Goal: Task Accomplishment & Management: Use online tool/utility

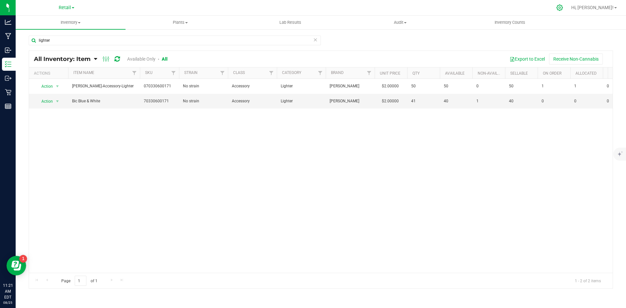
click at [562, 9] on icon at bounding box center [559, 8] width 6 height 6
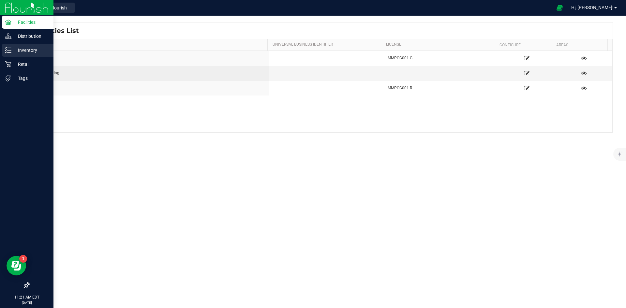
click at [13, 53] on p "Inventory" at bounding box center [30, 50] width 39 height 8
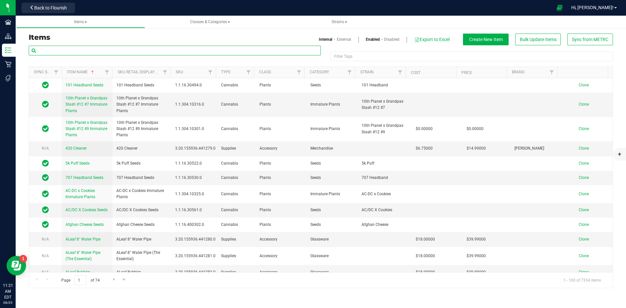
click at [62, 49] on input "text" at bounding box center [175, 51] width 292 height 10
paste input "1.9.148.1655.0"
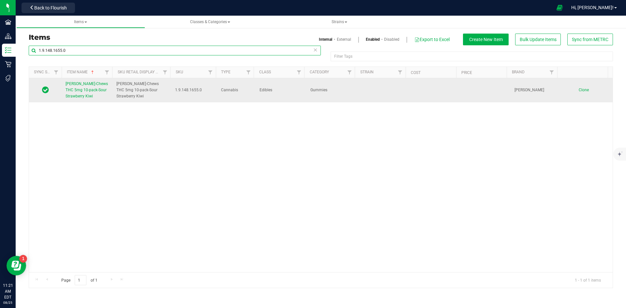
type input "1.9.148.1655.0"
click at [80, 92] on span "Slater-Chews THC 5mg 10-pack-Sour Strawberry Kiwi" at bounding box center [86, 89] width 42 height 17
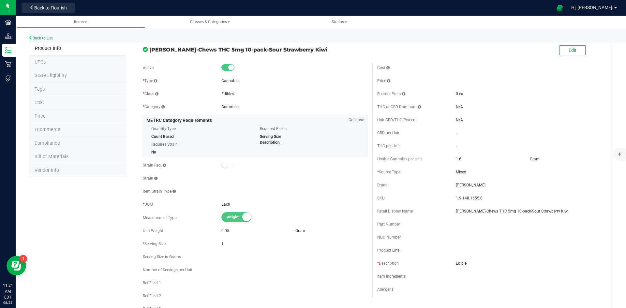
click at [44, 117] on span "Price" at bounding box center [40, 116] width 11 height 6
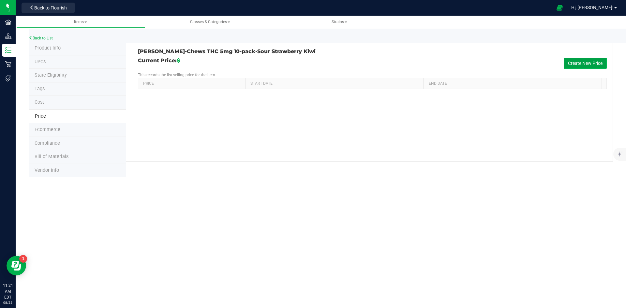
click at [588, 60] on button "Create New Price" at bounding box center [584, 63] width 43 height 11
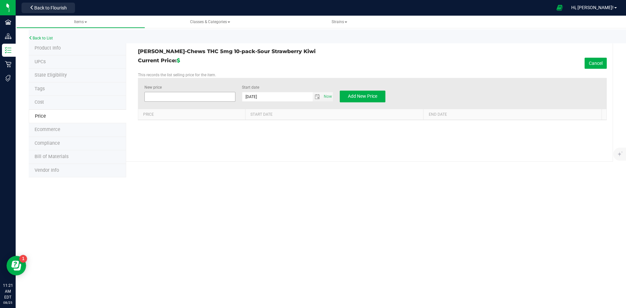
click at [169, 96] on span at bounding box center [189, 97] width 91 height 10
type input "$0.00000"
click at [180, 97] on span at bounding box center [189, 97] width 91 height 10
type input "12.50"
click at [364, 97] on span "Add New Price" at bounding box center [362, 96] width 29 height 5
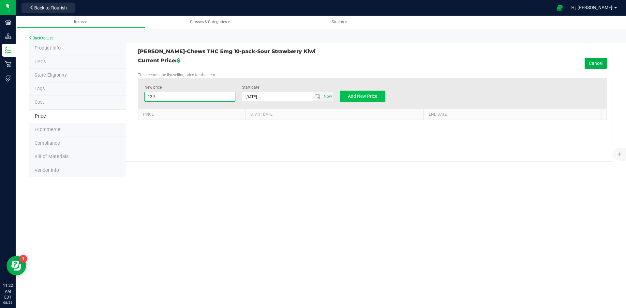
type input "$0.00000"
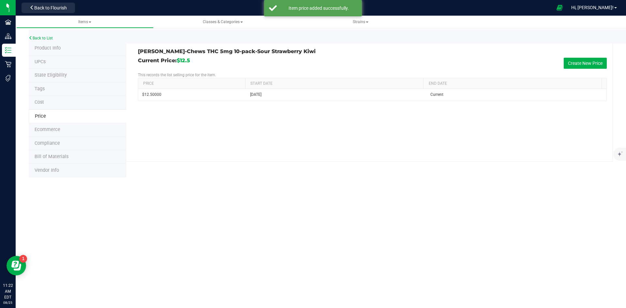
click at [58, 47] on span "Product Info" at bounding box center [48, 48] width 26 height 6
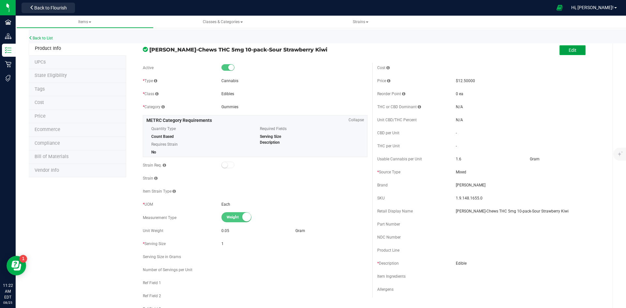
click at [563, 51] on button "Edit" at bounding box center [572, 50] width 26 height 10
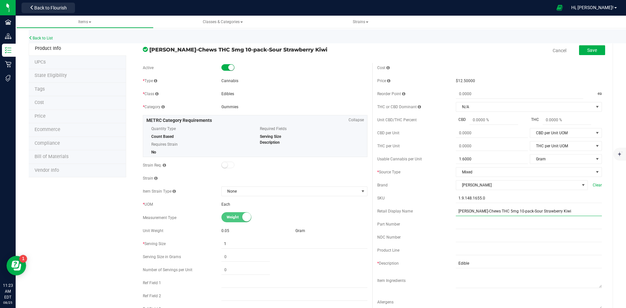
click at [551, 212] on input "Slater-Chews THC 5mg 10-pack-Sour Strawberry Kiwi" at bounding box center [529, 211] width 146 height 10
click at [572, 214] on input "Slater-Chews THC 5mg 10-pack-Sour Strawberry Kiwi Chews 10mg 5pk" at bounding box center [529, 211] width 146 height 10
click at [582, 210] on input "Slater-Chews THC 5mg 10-pack-Sour Strawberry Kiwi Chews 10mg-5pk" at bounding box center [529, 211] width 146 height 10
click at [510, 212] on input "Slater-Chews THC 5mg 10-pack-Sour Strawberry Kiwi Chews 10mg-5pk-349" at bounding box center [529, 211] width 146 height 10
type input "Sour Strawberry Kiwi Chews 10mg-5pk-349"
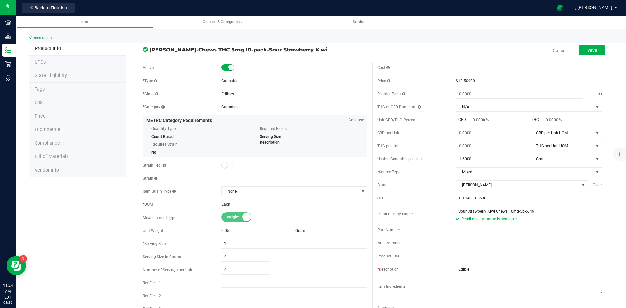
click at [477, 242] on input "text" at bounding box center [529, 243] width 146 height 10
click at [581, 48] on button "Save" at bounding box center [592, 50] width 26 height 10
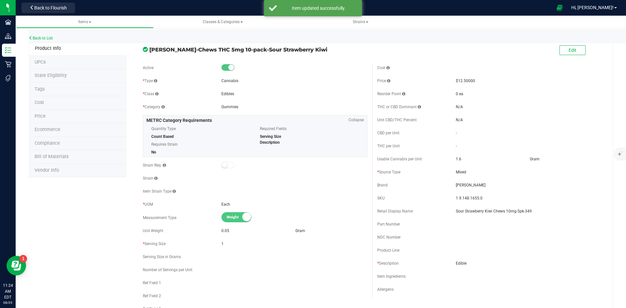
click at [54, 50] on span "Product Info" at bounding box center [48, 49] width 26 height 6
click at [55, 113] on li "Price" at bounding box center [77, 117] width 97 height 14
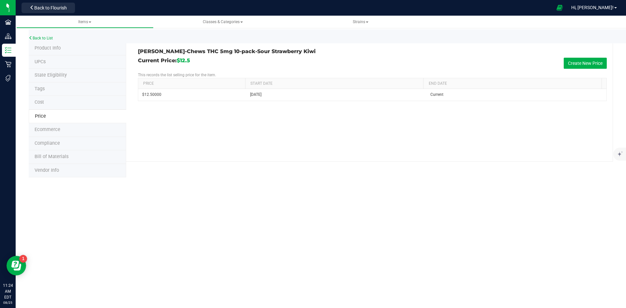
click at [55, 169] on span "Vendor Info" at bounding box center [47, 170] width 24 height 6
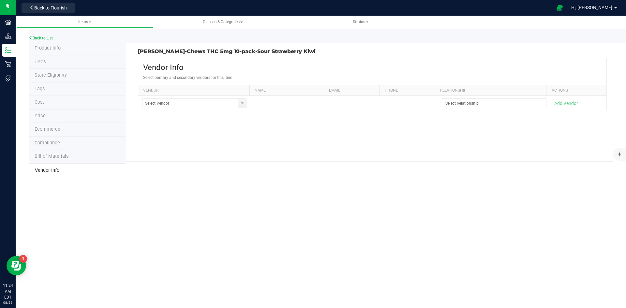
click at [49, 51] on li "Product Info" at bounding box center [77, 49] width 97 height 14
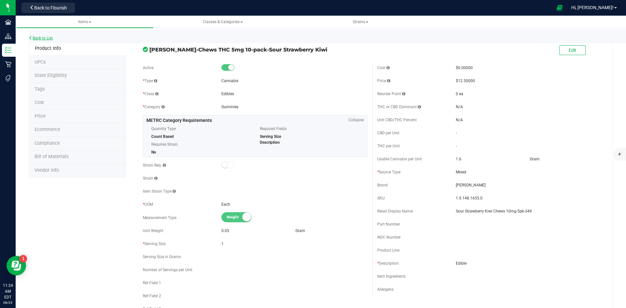
click at [49, 37] on link "Back to List" at bounding box center [41, 38] width 24 height 5
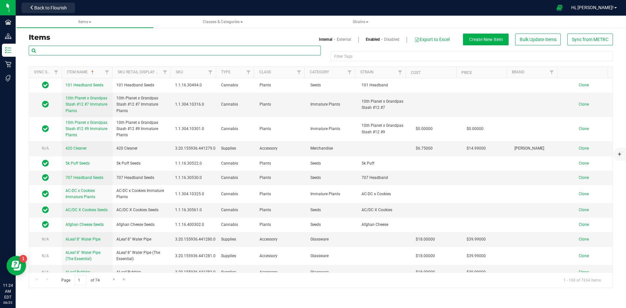
click at [89, 53] on input "text" at bounding box center [175, 51] width 292 height 10
paste input "1.9.148.1655.0"
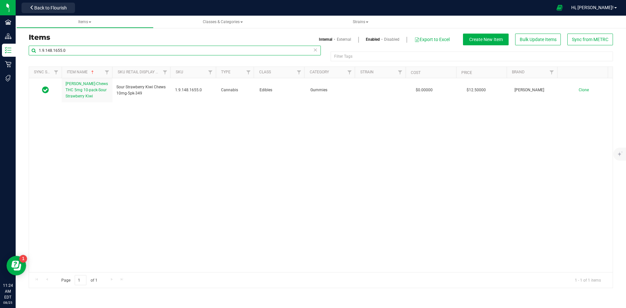
type input "1.9.148.1655.0"
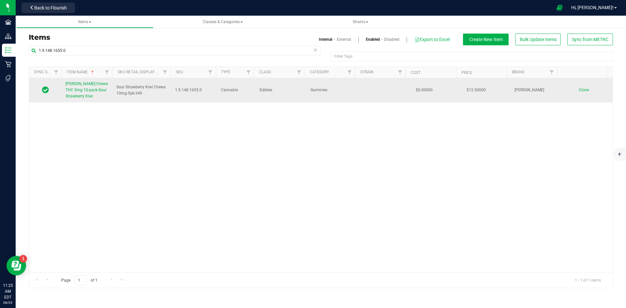
click at [95, 85] on span "Slater-Chews THC 5mg 10-pack-Sour Strawberry Kiwi" at bounding box center [86, 89] width 42 height 17
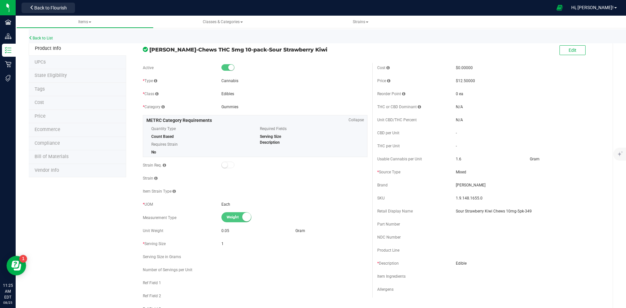
click at [53, 92] on li "Tags" at bounding box center [77, 90] width 97 height 14
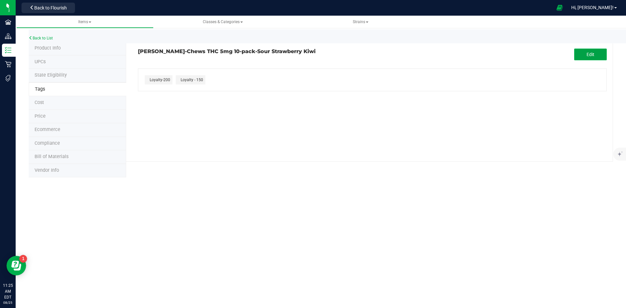
click at [594, 52] on span "Edit" at bounding box center [590, 54] width 8 height 5
click at [214, 96] on icon "button" at bounding box center [215, 96] width 4 height 5
click at [175, 96] on icon "button" at bounding box center [174, 96] width 4 height 5
click at [579, 52] on button "Save" at bounding box center [590, 55] width 33 height 12
click at [44, 49] on span "Product Info" at bounding box center [48, 48] width 26 height 6
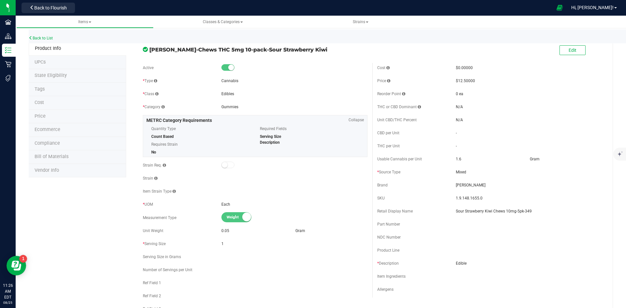
click at [49, 116] on li "Price" at bounding box center [77, 117] width 97 height 14
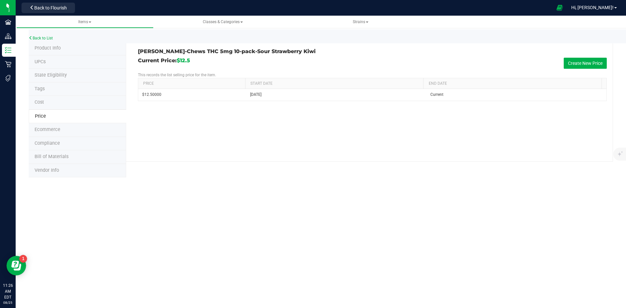
click at [44, 34] on div "Back to List" at bounding box center [342, 36] width 626 height 14
click at [40, 39] on link "Back to List" at bounding box center [41, 38] width 24 height 5
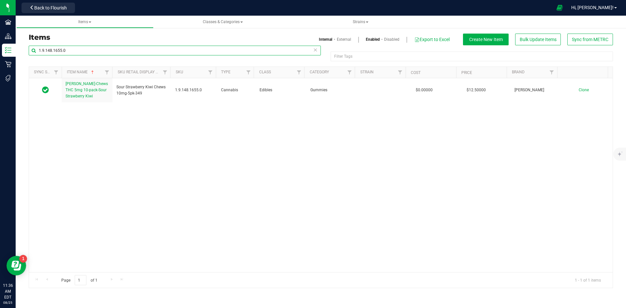
click at [76, 51] on input "1.9.148.1655.0" at bounding box center [175, 51] width 292 height 10
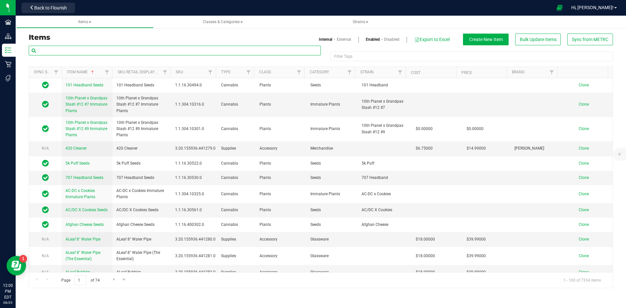
click at [92, 54] on input "text" at bounding box center [175, 51] width 292 height 10
paste input "1.28.303.109432.0"
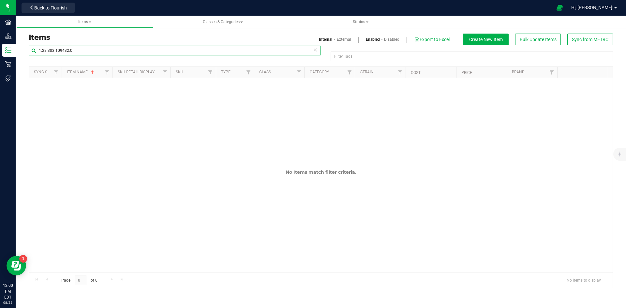
type input "1.28.303.109432.0"
click at [345, 39] on link "External" at bounding box center [344, 39] width 14 height 6
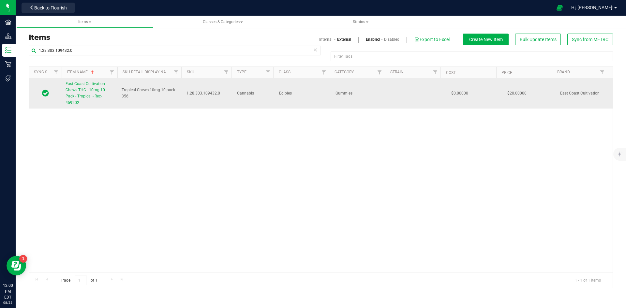
click at [82, 86] on link "East Coast Cultivation - Chews THC - 10mg 10 - Pack - Tropical - Rec-459202" at bounding box center [89, 93] width 48 height 25
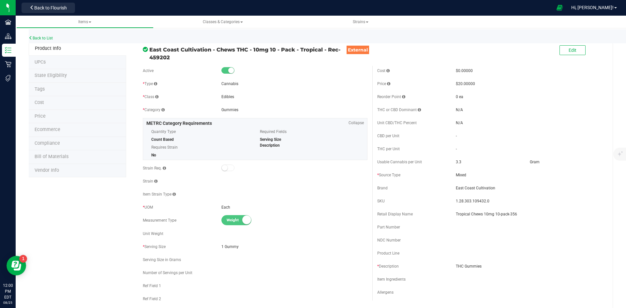
click at [52, 90] on li "Tags" at bounding box center [77, 90] width 97 height 14
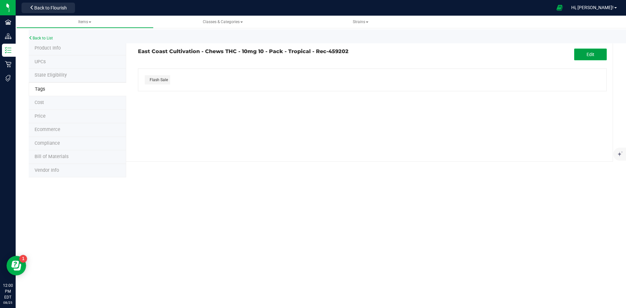
click at [596, 52] on button "Edit" at bounding box center [590, 55] width 33 height 12
click at [173, 95] on icon "button" at bounding box center [172, 96] width 4 height 5
click at [583, 52] on button "Save" at bounding box center [590, 55] width 33 height 12
click at [53, 41] on div "Back to List" at bounding box center [342, 36] width 626 height 14
click at [51, 39] on link "Back to List" at bounding box center [41, 38] width 24 height 5
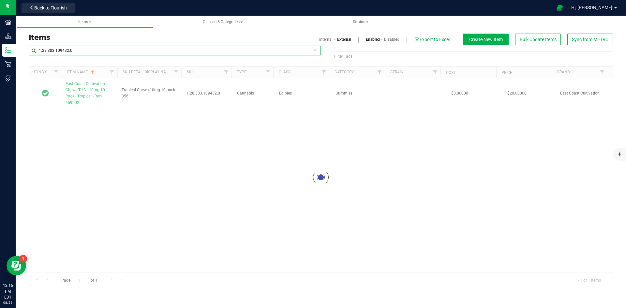
click at [73, 46] on input "1.28.303.109432.0" at bounding box center [175, 51] width 292 height 10
paste input "16.220.2888"
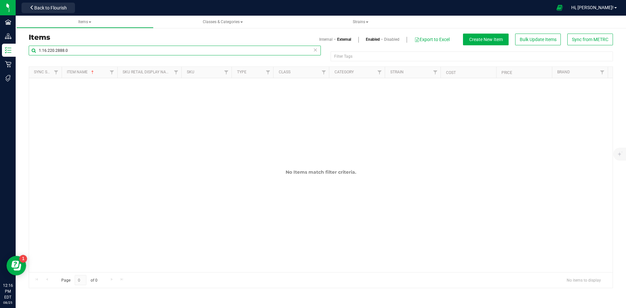
type input "1.16.220.2888.0"
click at [322, 40] on link "Internal" at bounding box center [325, 39] width 13 height 6
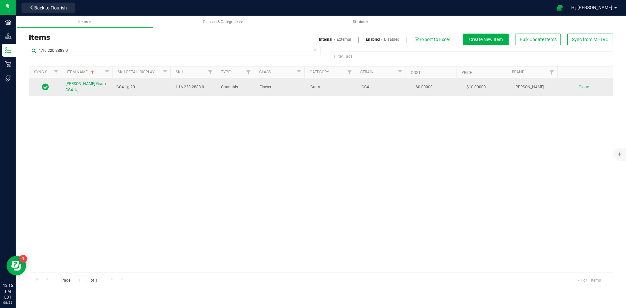
click at [88, 87] on span "[PERSON_NAME]-Gram-GG4-1g" at bounding box center [85, 86] width 41 height 11
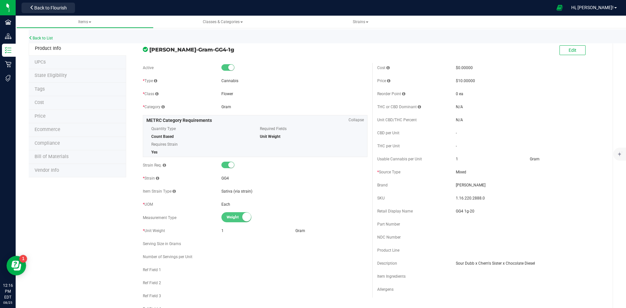
click at [58, 119] on li "Price" at bounding box center [77, 117] width 97 height 14
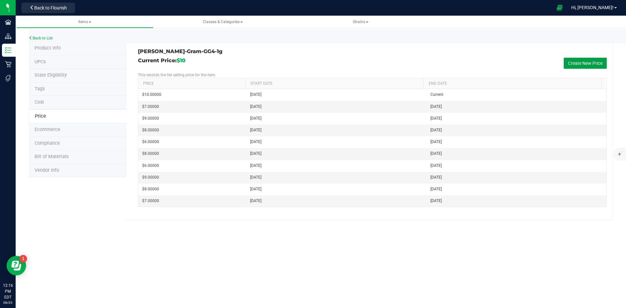
drag, startPoint x: 568, startPoint y: 60, endPoint x: 558, endPoint y: 61, distance: 10.1
click at [568, 61] on button "Create New Price" at bounding box center [584, 63] width 43 height 11
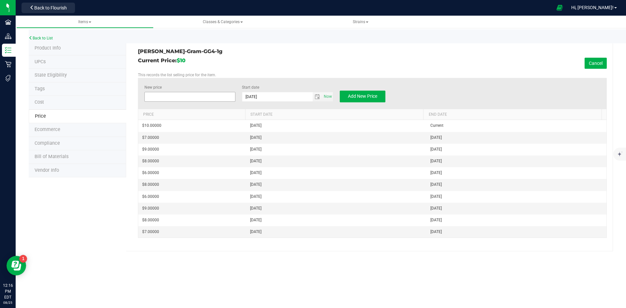
click at [180, 94] on span at bounding box center [189, 97] width 91 height 10
type input "5.50"
click at [356, 94] on span "Add New Price" at bounding box center [362, 96] width 29 height 5
type input "$0.00000"
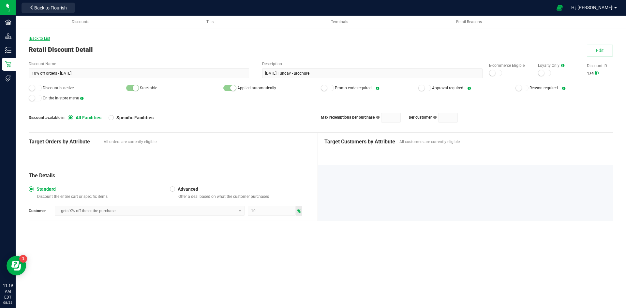
click at [45, 37] on span "Back to List" at bounding box center [40, 38] width 22 height 5
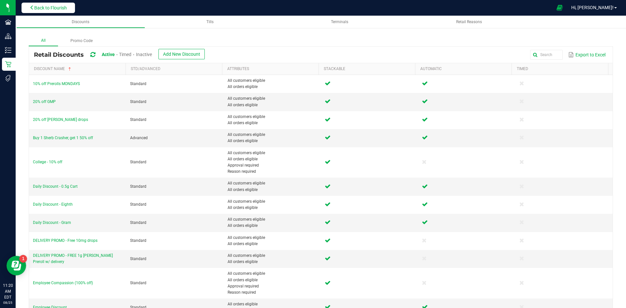
click at [42, 7] on span "Back to Flourish" at bounding box center [50, 7] width 33 height 5
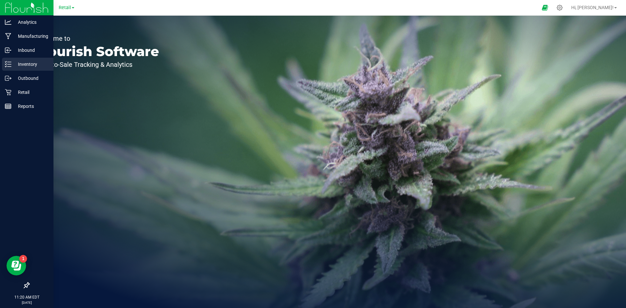
click at [4, 67] on div "Inventory" at bounding box center [27, 64] width 51 height 13
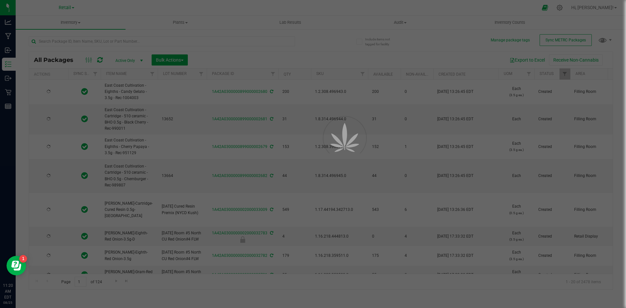
type input "2025-08-13"
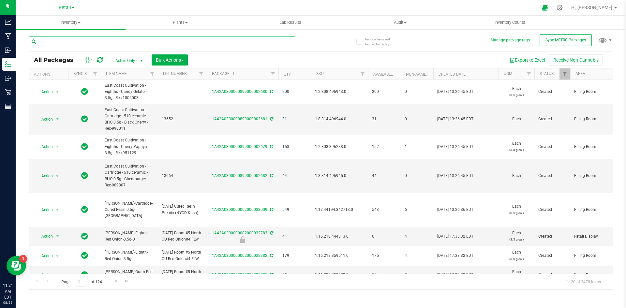
click at [56, 41] on input "text" at bounding box center [162, 41] width 266 height 10
click at [57, 42] on input "text" at bounding box center [162, 41] width 266 height 10
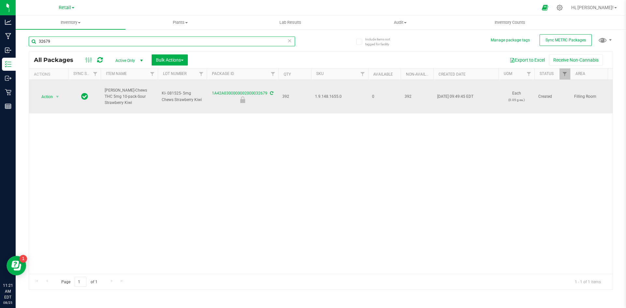
type input "32679"
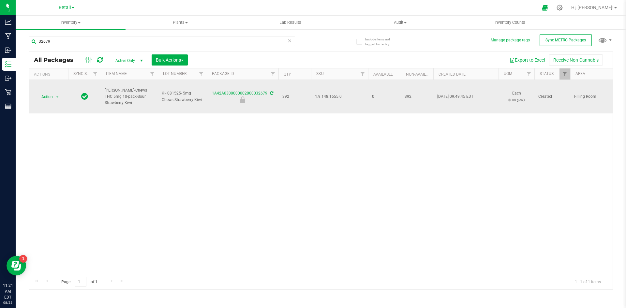
click at [322, 94] on span "1.9.148.1655.0" at bounding box center [339, 97] width 49 height 6
copy span "1.9.148.1655.0"
click at [51, 101] on span "Action" at bounding box center [45, 96] width 18 height 9
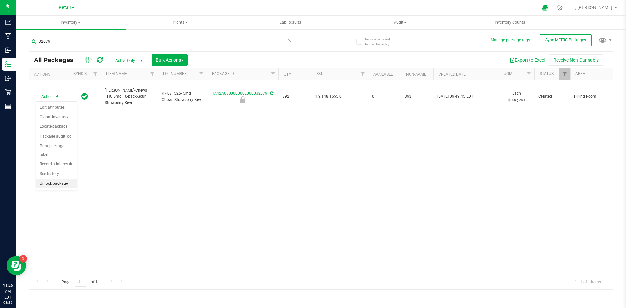
click at [66, 179] on li "Unlock package" at bounding box center [56, 184] width 41 height 10
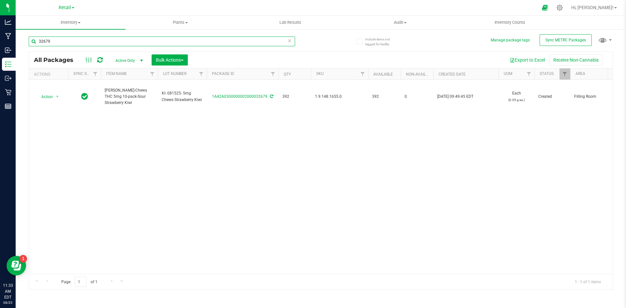
click at [82, 46] on input "32679" at bounding box center [162, 41] width 266 height 10
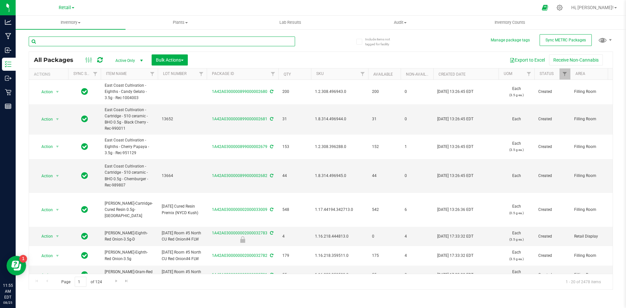
click at [123, 44] on input "text" at bounding box center [162, 41] width 266 height 10
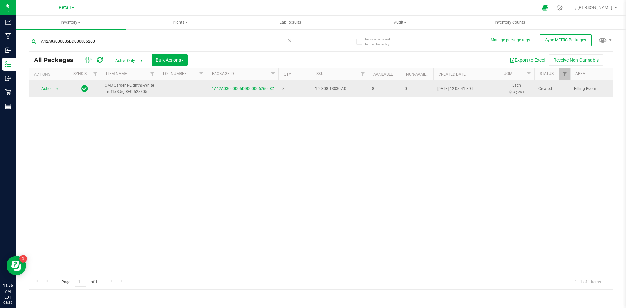
click at [330, 91] on span "1.2.308.138307.0" at bounding box center [339, 89] width 49 height 6
copy span "1.2.308.138307.0"
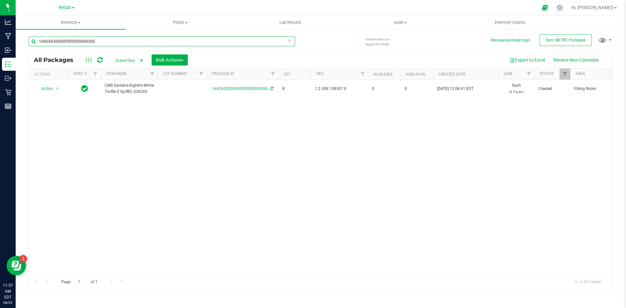
click at [116, 44] on input "1A42A03000005DD000006260" at bounding box center [162, 41] width 266 height 10
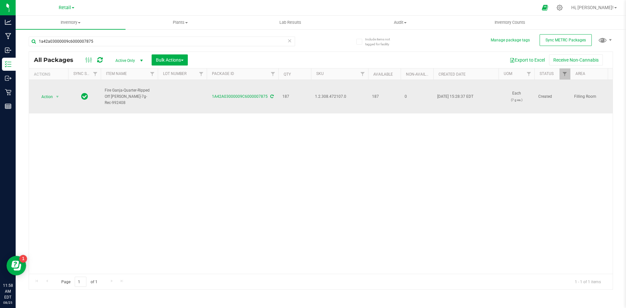
click at [331, 95] on span "1.2.308.472107.0" at bounding box center [339, 97] width 49 height 6
copy span "1.2.308.472107.0"
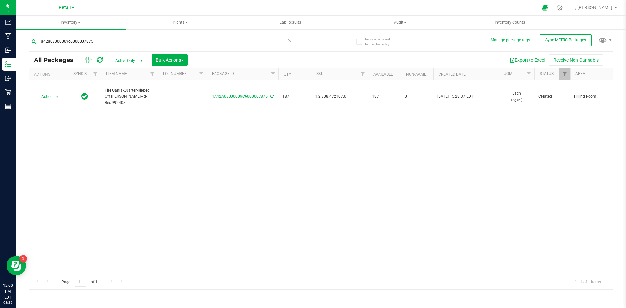
click at [80, 47] on div "1a42a03000009c6000007875" at bounding box center [162, 43] width 266 height 15
click at [131, 47] on div "1a42a03000009c6000007875" at bounding box center [162, 43] width 266 height 15
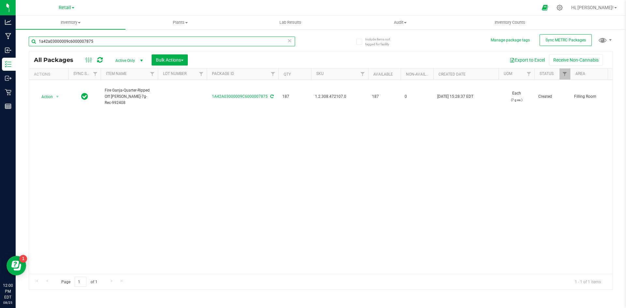
click at [130, 45] on input "1a42a03000009c6000007875" at bounding box center [162, 41] width 266 height 10
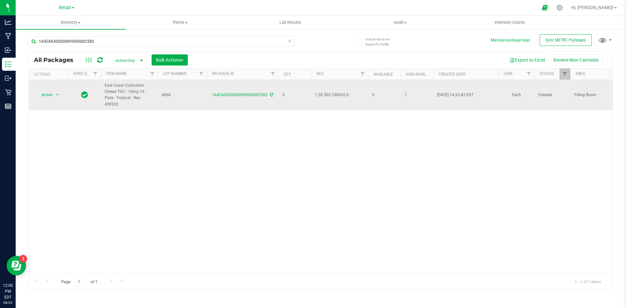
click at [326, 93] on span "1.28.303.109432.0" at bounding box center [339, 95] width 49 height 6
copy span "1.28.303.109432.0"
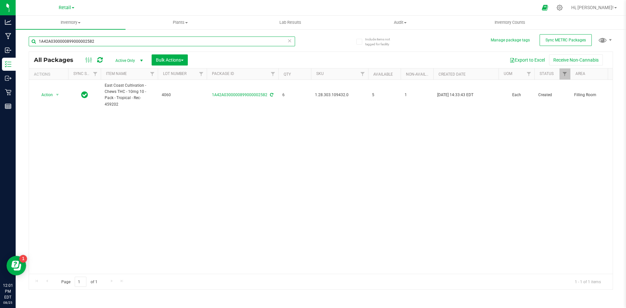
click at [127, 41] on input "1A42A0300000899000002582" at bounding box center [162, 41] width 266 height 10
click at [128, 42] on input "1A42A0300000899000002582" at bounding box center [162, 41] width 266 height 10
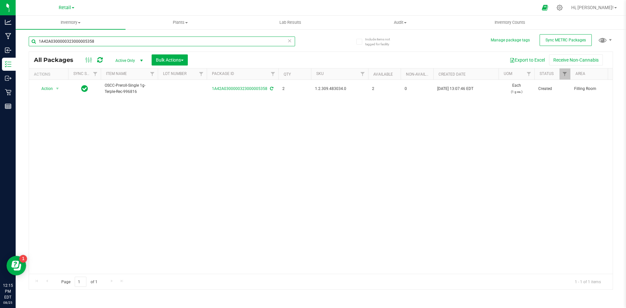
click at [94, 40] on input "1A42A0300000323000005358" at bounding box center [162, 41] width 266 height 10
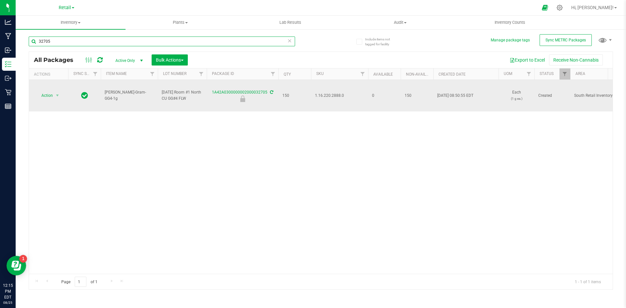
type input "32705"
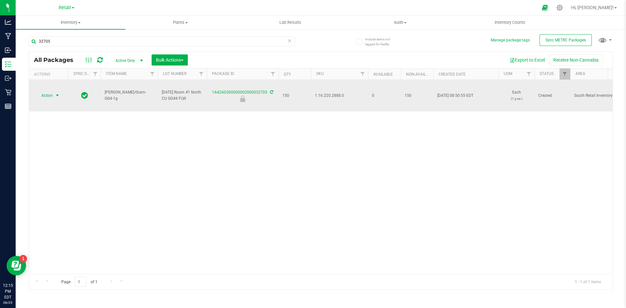
click at [54, 99] on span "select" at bounding box center [57, 95] width 8 height 9
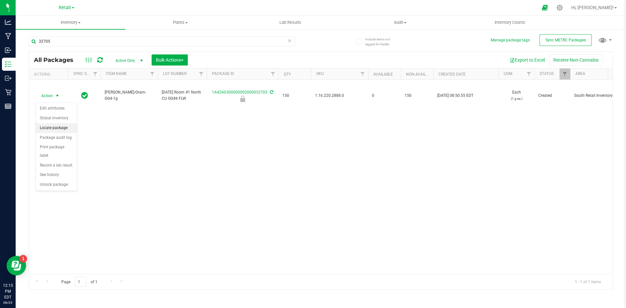
click at [67, 129] on li "Locate package" at bounding box center [56, 128] width 41 height 10
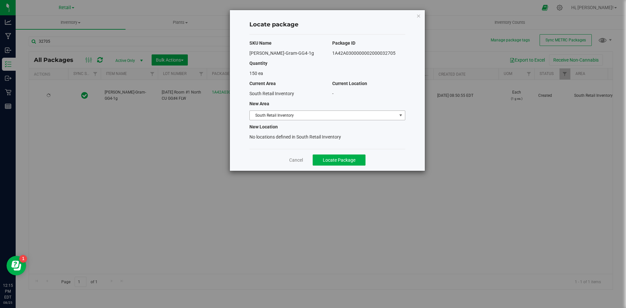
click at [304, 118] on span "South Retail Inventory" at bounding box center [323, 115] width 147 height 9
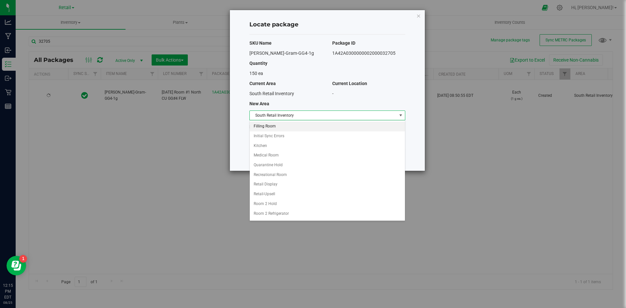
click at [283, 124] on li "Filling Room" at bounding box center [327, 127] width 155 height 10
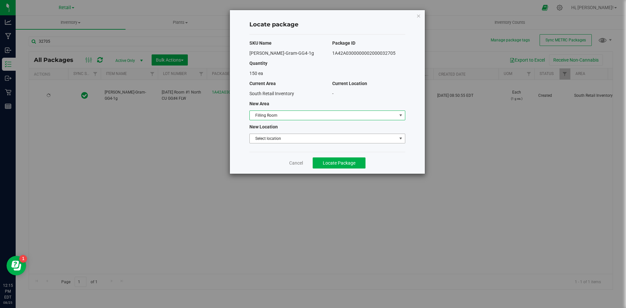
click at [274, 137] on span "Select location" at bounding box center [323, 138] width 147 height 9
click at [276, 150] on li "Filling room" at bounding box center [327, 150] width 155 height 10
click at [343, 168] on div "Cancel Locate Package" at bounding box center [327, 163] width 156 height 22
click at [342, 159] on button "Locate Package" at bounding box center [338, 162] width 53 height 11
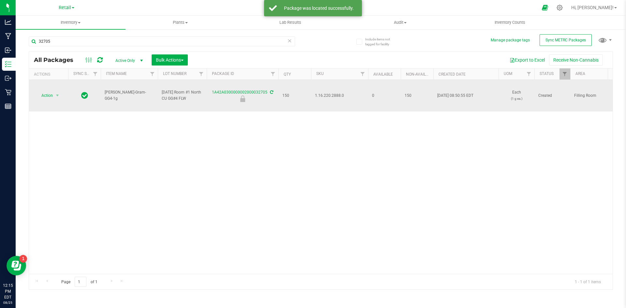
click at [331, 99] on span "1.16.220.2888.0" at bounding box center [339, 96] width 49 height 6
copy span "1.16.220.2888.0"
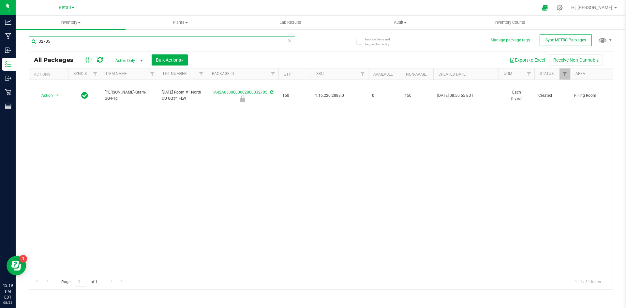
click at [73, 46] on input "32705" at bounding box center [162, 41] width 266 height 10
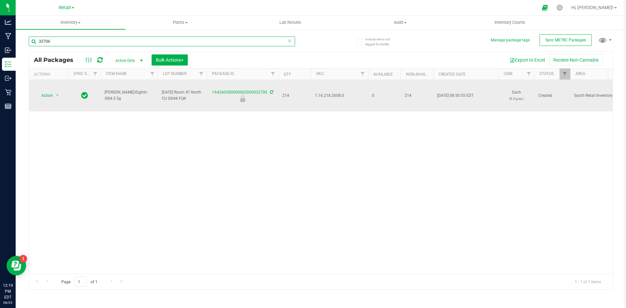
type input "32706"
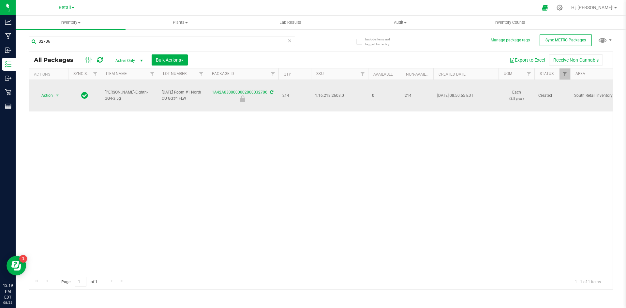
click at [329, 99] on span "1.16.218.2608.0" at bounding box center [339, 96] width 49 height 6
copy span "1.16.218.2608.0"
click at [49, 98] on span "Action" at bounding box center [45, 95] width 18 height 9
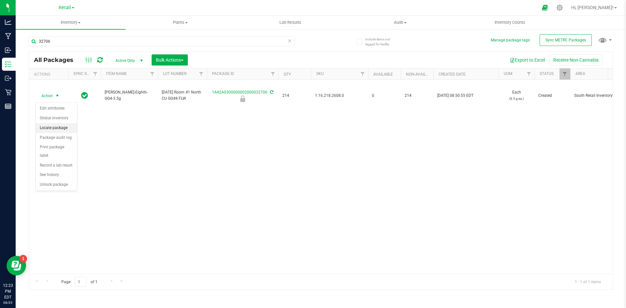
click at [58, 127] on li "Locate package" at bounding box center [56, 128] width 41 height 10
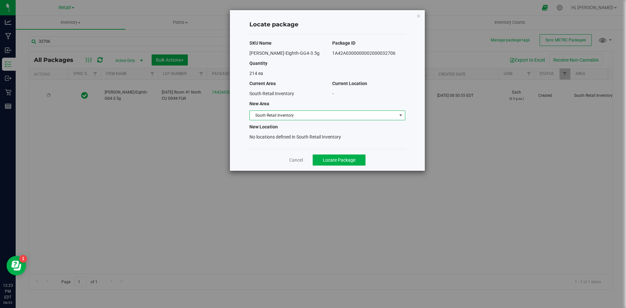
click at [296, 115] on span "South Retail Inventory" at bounding box center [323, 115] width 147 height 9
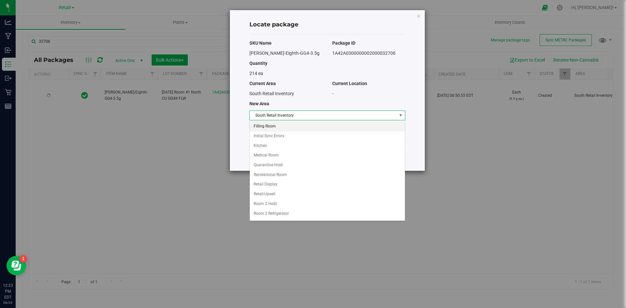
click at [278, 127] on li "Filling Room" at bounding box center [327, 127] width 155 height 10
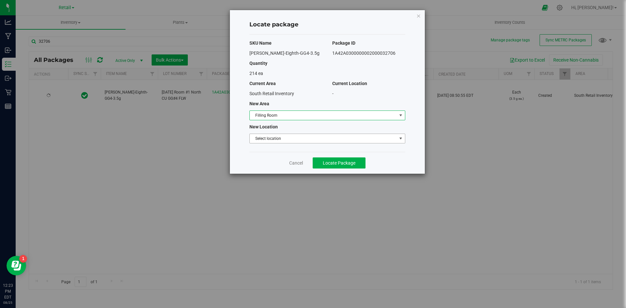
click at [302, 137] on span "Select location" at bounding box center [323, 138] width 147 height 9
click at [304, 147] on li "Filling room" at bounding box center [327, 150] width 155 height 10
click at [319, 159] on button "Locate Package" at bounding box center [338, 162] width 53 height 11
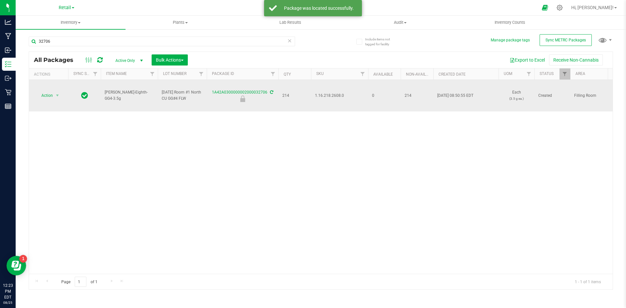
click at [328, 98] on span "1.16.218.2608.0" at bounding box center [339, 96] width 49 height 6
copy span "1.16.218.2608.0"
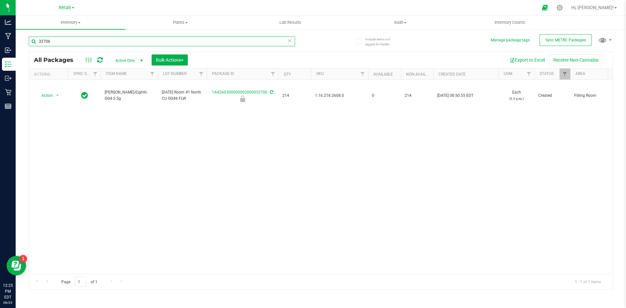
click at [62, 42] on input "32706" at bounding box center [162, 41] width 266 height 10
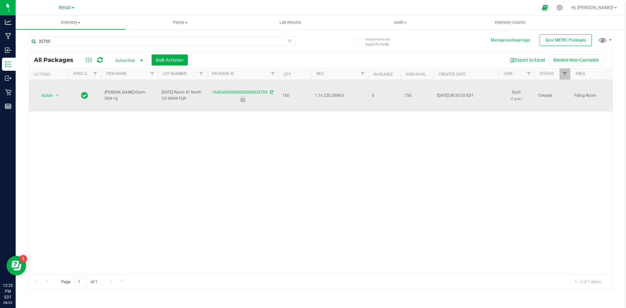
click at [331, 99] on span "1.16.220.2888.0" at bounding box center [339, 96] width 49 height 6
copy span "1.16.220.2888.0"
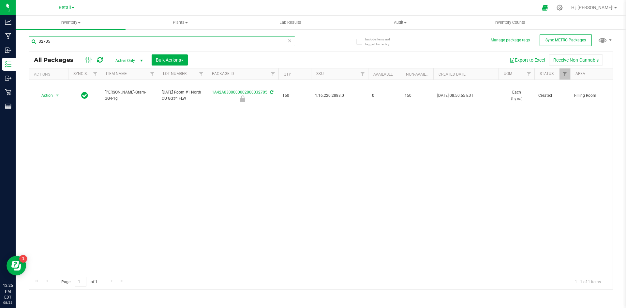
click at [54, 39] on input "32705" at bounding box center [162, 41] width 266 height 10
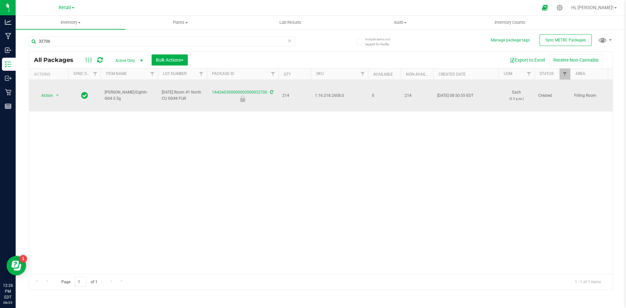
click at [325, 98] on span "1.16.218.2608.0" at bounding box center [339, 96] width 49 height 6
click at [52, 100] on span "Action" at bounding box center [45, 95] width 18 height 9
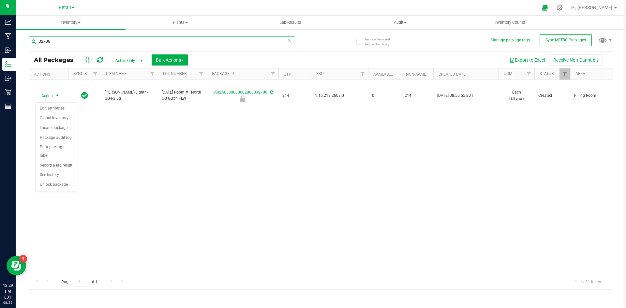
click at [79, 40] on input "32706" at bounding box center [162, 41] width 266 height 10
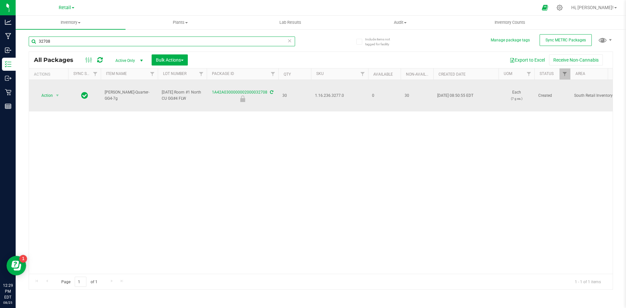
type input "32708"
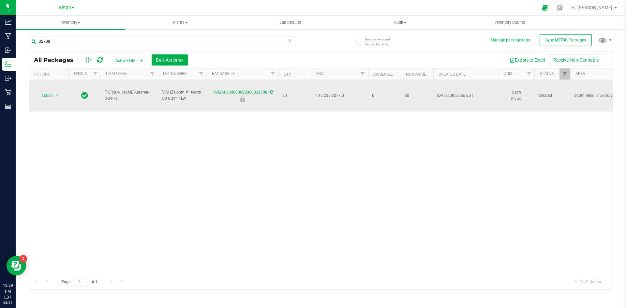
click at [324, 98] on span "1.16.236.3277.0" at bounding box center [339, 96] width 49 height 6
click at [54, 96] on span "select" at bounding box center [57, 95] width 8 height 9
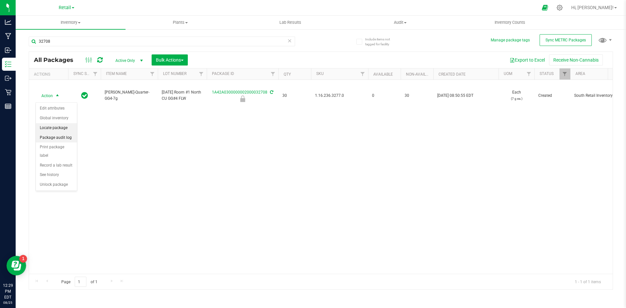
click at [66, 131] on li "Locate package" at bounding box center [56, 128] width 41 height 10
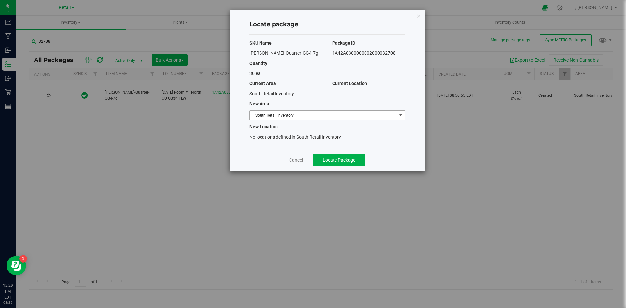
click at [347, 115] on span "South Retail Inventory" at bounding box center [323, 115] width 147 height 9
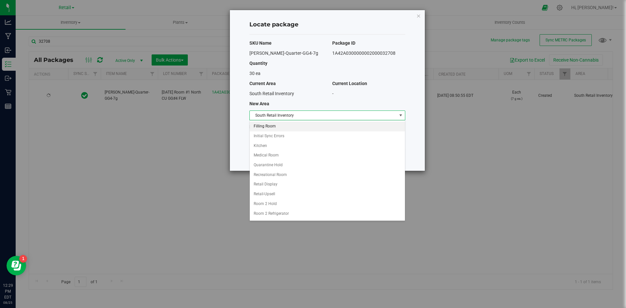
click at [267, 126] on li "Filling Room" at bounding box center [327, 127] width 155 height 10
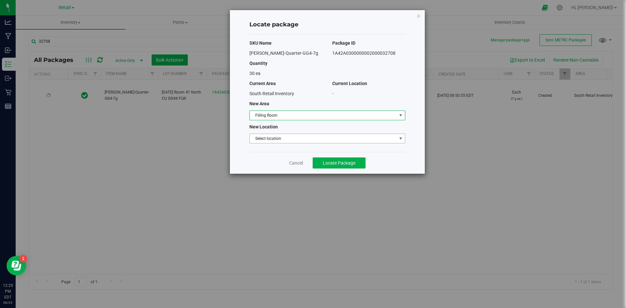
click at [259, 139] on span "Select location" at bounding box center [323, 138] width 147 height 9
click at [262, 150] on li "Filling room" at bounding box center [327, 150] width 155 height 10
click at [337, 166] on button "Locate Package" at bounding box center [338, 162] width 53 height 11
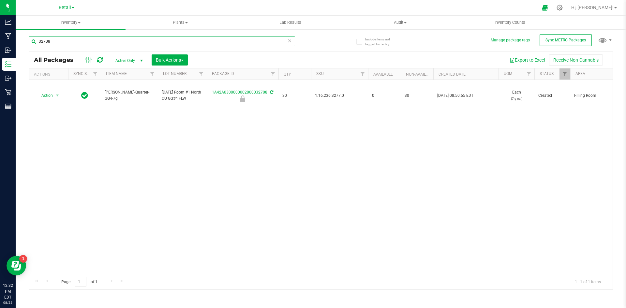
click at [66, 41] on input "32708" at bounding box center [162, 41] width 266 height 10
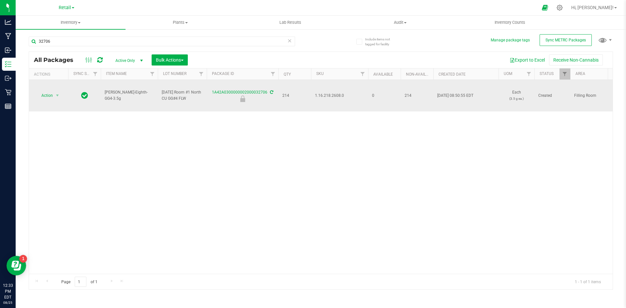
click at [335, 95] on span "1.16.218.2608.0" at bounding box center [339, 96] width 49 height 6
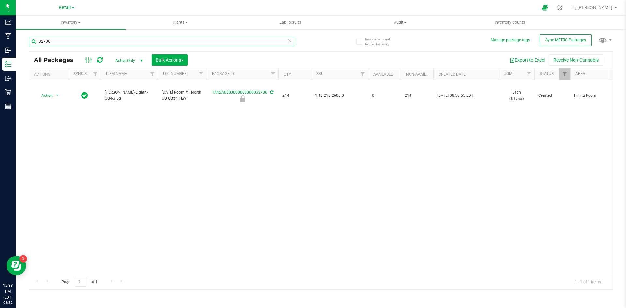
click at [96, 43] on input "32706" at bounding box center [162, 41] width 266 height 10
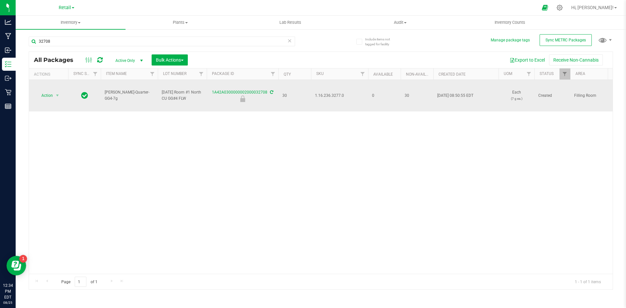
click at [326, 99] on span "1.16.236.3277.0" at bounding box center [339, 96] width 49 height 6
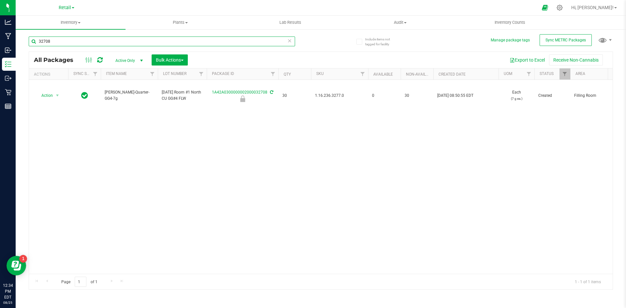
click at [59, 37] on input "32708" at bounding box center [162, 41] width 266 height 10
type input "32709"
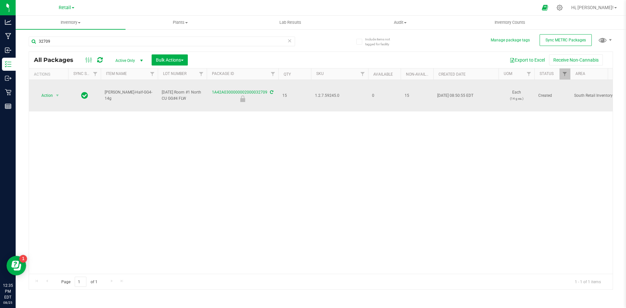
click at [328, 99] on span "1.2.7.59245.0" at bounding box center [339, 96] width 49 height 6
click at [41, 99] on span "Action" at bounding box center [45, 95] width 18 height 9
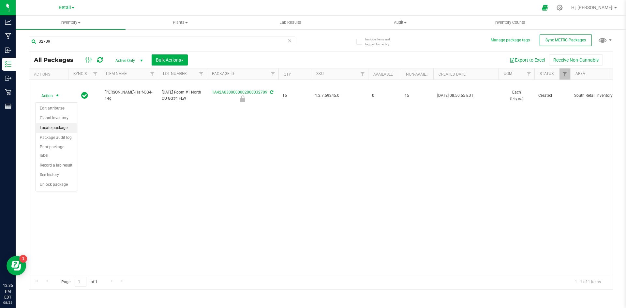
click at [69, 132] on li "Locate package" at bounding box center [56, 128] width 41 height 10
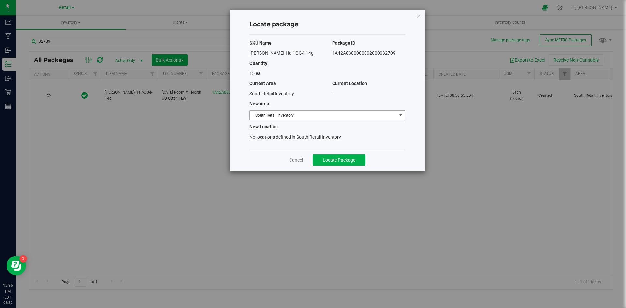
click at [387, 111] on span "South Retail Inventory" at bounding box center [323, 115] width 147 height 9
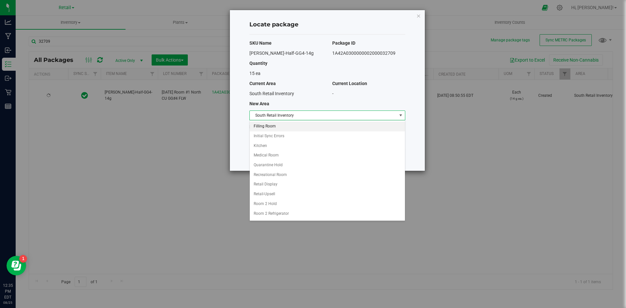
click at [282, 126] on li "Filling Room" at bounding box center [327, 127] width 155 height 10
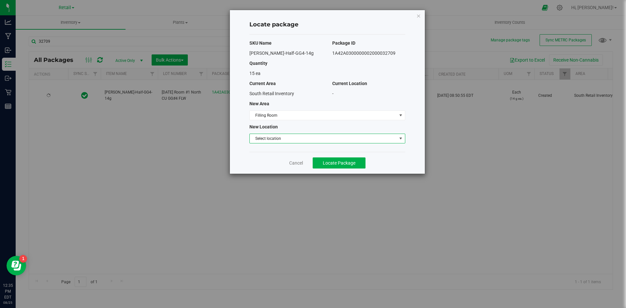
click at [286, 137] on span "Select location" at bounding box center [323, 138] width 147 height 9
click at [285, 149] on li "Filling room" at bounding box center [327, 150] width 155 height 10
click at [322, 163] on button "Locate Package" at bounding box center [338, 162] width 53 height 11
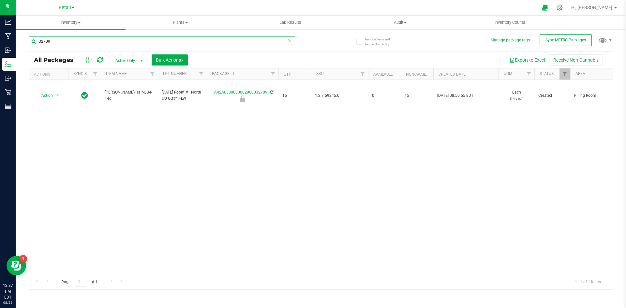
click at [57, 39] on input "32709" at bounding box center [162, 41] width 266 height 10
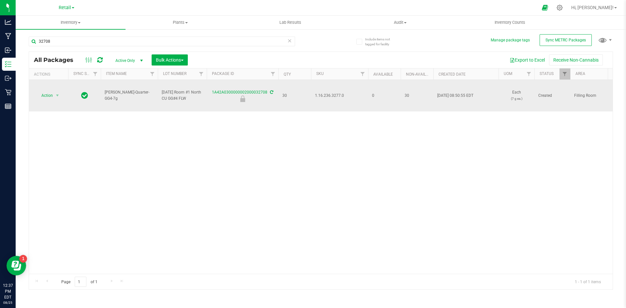
click at [323, 94] on td "1.16.236.3277.0" at bounding box center [339, 96] width 57 height 32
click at [324, 94] on td "1.16.236.3277.0" at bounding box center [339, 96] width 57 height 32
drag, startPoint x: 325, startPoint y: 98, endPoint x: 348, endPoint y: 102, distance: 23.1
click at [348, 102] on td "1.16.236.3277.0" at bounding box center [339, 96] width 57 height 32
click at [324, 99] on span "1.16.236.3277.0" at bounding box center [339, 96] width 49 height 6
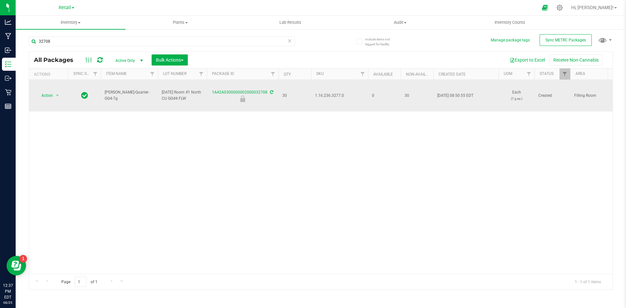
click at [324, 99] on span "1.16.236.3277.0" at bounding box center [339, 96] width 49 height 6
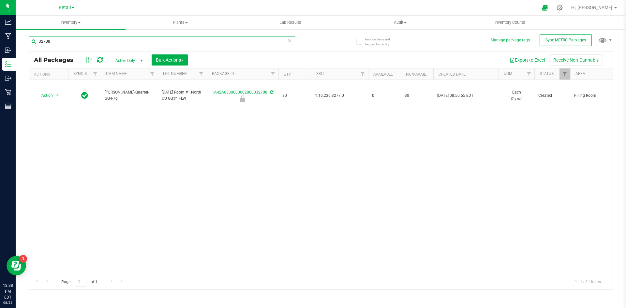
click at [77, 39] on input "32708" at bounding box center [162, 41] width 266 height 10
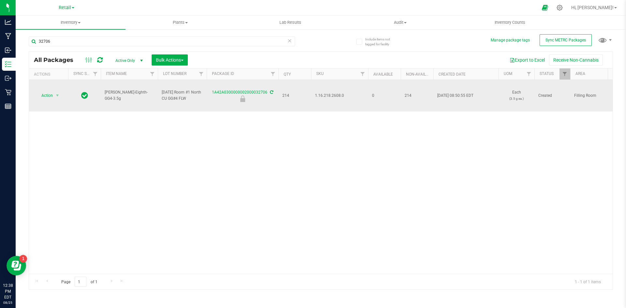
click at [319, 99] on span "1.16.218.2608.0" at bounding box center [339, 96] width 49 height 6
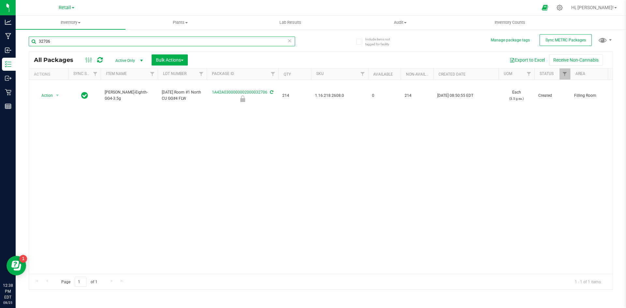
click at [72, 42] on input "32706" at bounding box center [162, 41] width 266 height 10
click at [59, 39] on input "32706" at bounding box center [162, 41] width 266 height 10
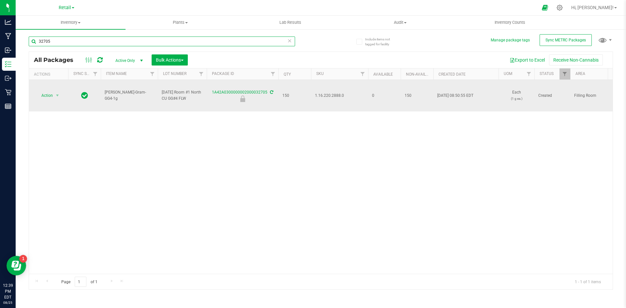
type input "32705"
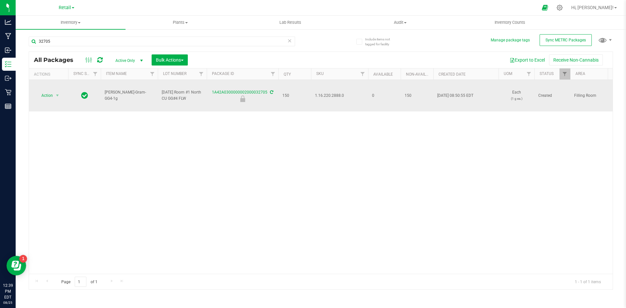
click at [336, 97] on span "1.16.220.2888.0" at bounding box center [339, 96] width 49 height 6
click at [52, 97] on span "Action" at bounding box center [45, 95] width 18 height 9
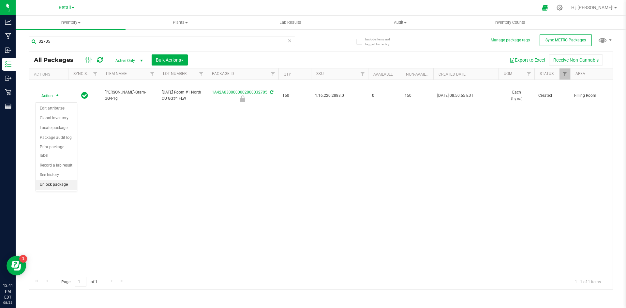
click at [67, 180] on li "Unlock package" at bounding box center [56, 185] width 41 height 10
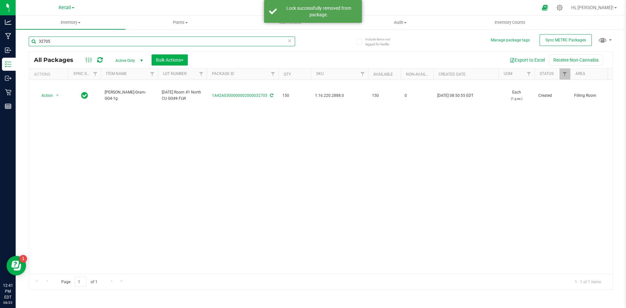
click at [75, 42] on input "32705" at bounding box center [162, 41] width 266 height 10
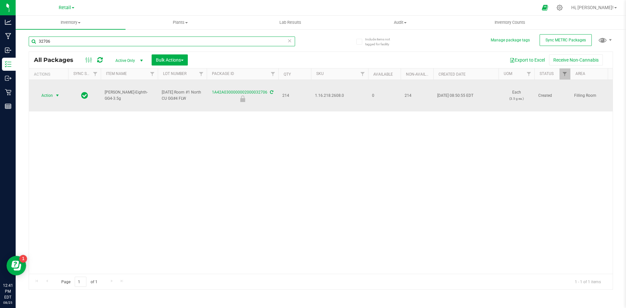
type input "32706"
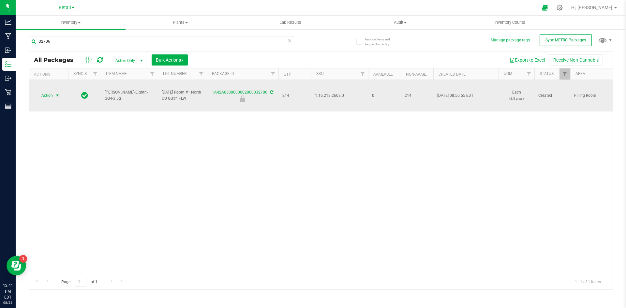
click at [51, 98] on span "Action" at bounding box center [45, 95] width 18 height 9
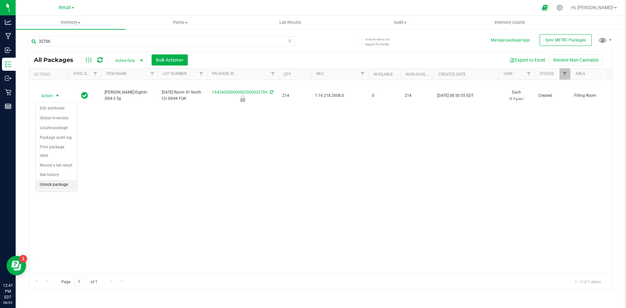
click at [57, 180] on li "Unlock package" at bounding box center [56, 185] width 41 height 10
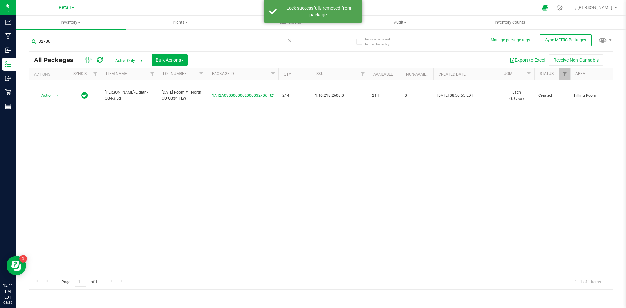
click at [80, 43] on input "32706" at bounding box center [162, 41] width 266 height 10
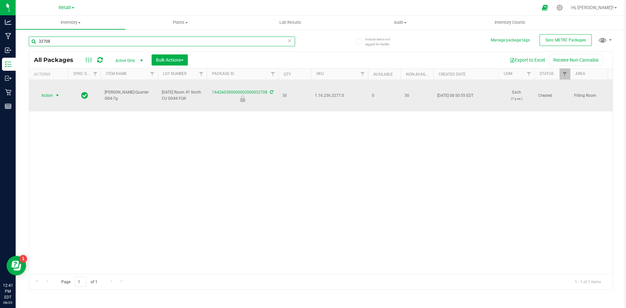
type input "32708"
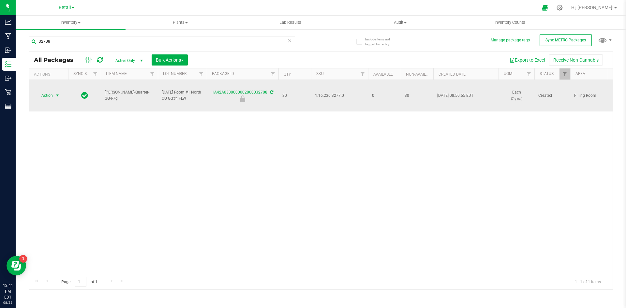
click at [47, 97] on span "Action" at bounding box center [45, 95] width 18 height 9
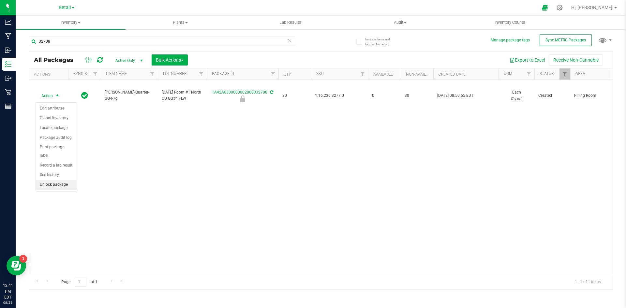
click at [50, 181] on li "Unlock package" at bounding box center [56, 185] width 41 height 10
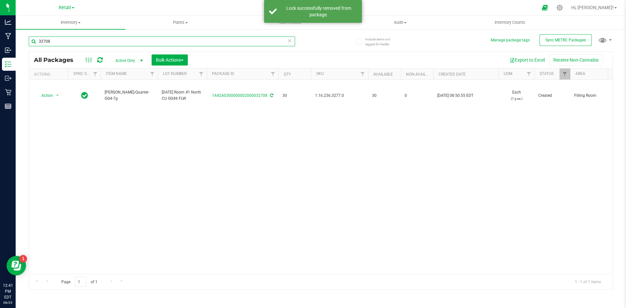
click at [69, 45] on input "32708" at bounding box center [162, 41] width 266 height 10
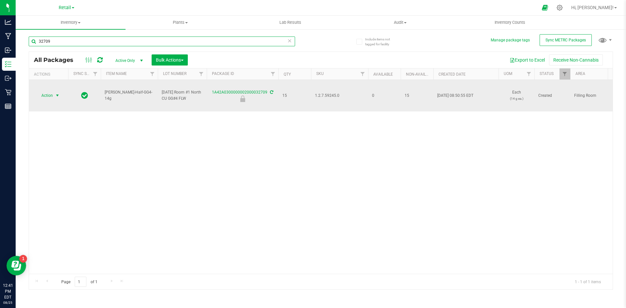
type input "32709"
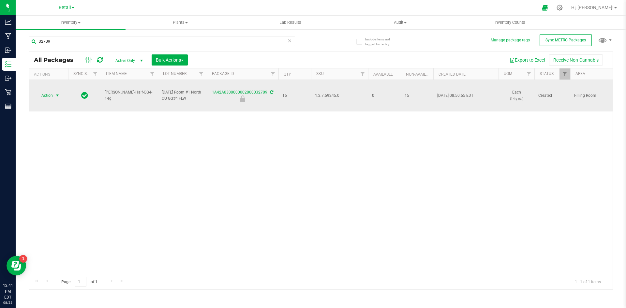
click at [59, 100] on span "select" at bounding box center [57, 95] width 8 height 9
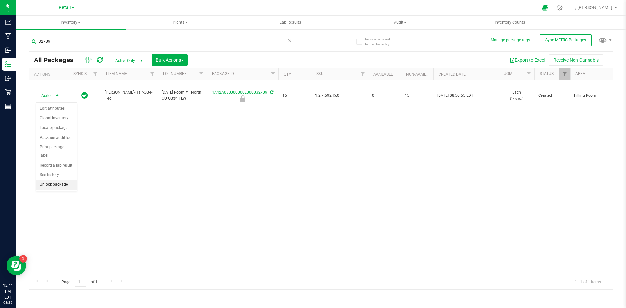
click at [55, 180] on li "Unlock package" at bounding box center [56, 185] width 41 height 10
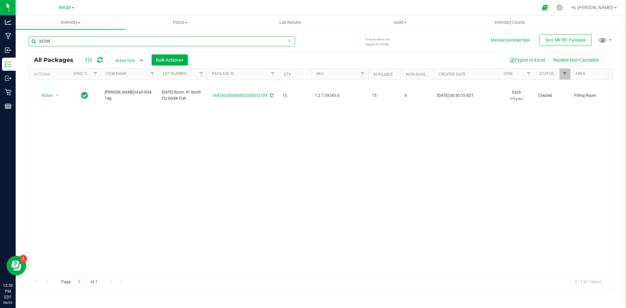
click at [50, 41] on input "32709" at bounding box center [162, 41] width 266 height 10
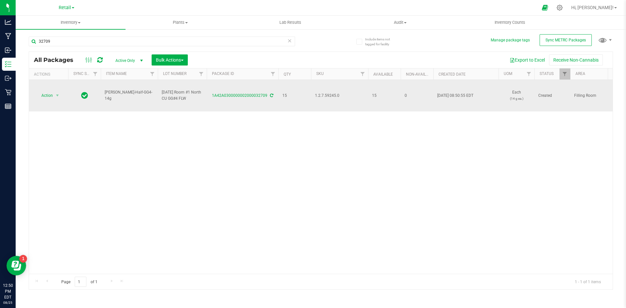
click at [320, 96] on span "1.2.7.59245.0" at bounding box center [339, 96] width 49 height 6
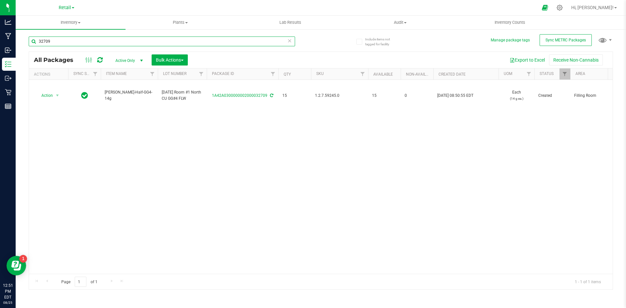
click at [66, 44] on input "32709" at bounding box center [162, 41] width 266 height 10
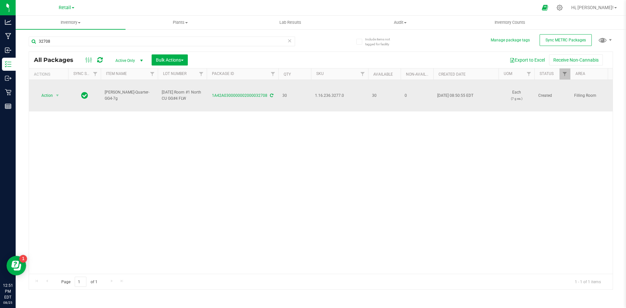
click at [333, 97] on span "1.16.236.3277.0" at bounding box center [339, 96] width 49 height 6
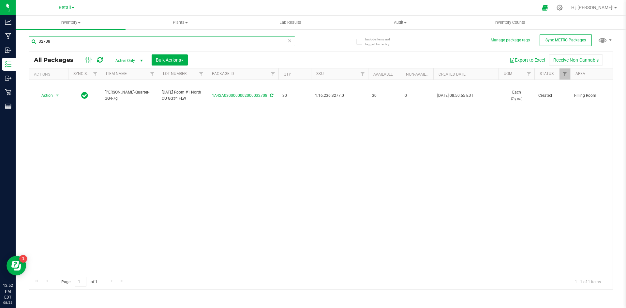
click at [59, 40] on input "32708" at bounding box center [162, 41] width 266 height 10
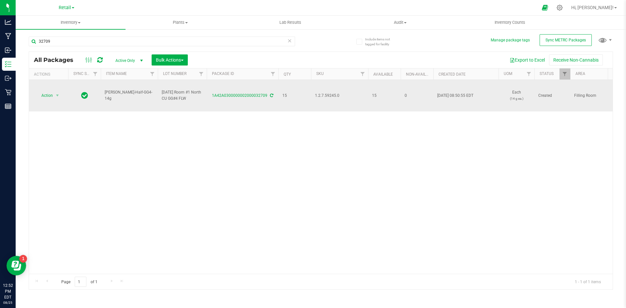
click at [321, 97] on span "1.2.7.59245.0" at bounding box center [339, 96] width 49 height 6
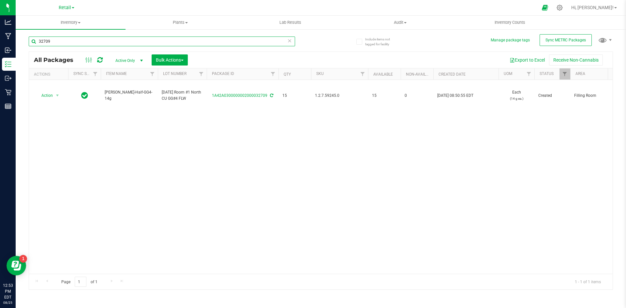
click at [57, 40] on input "32709" at bounding box center [162, 41] width 266 height 10
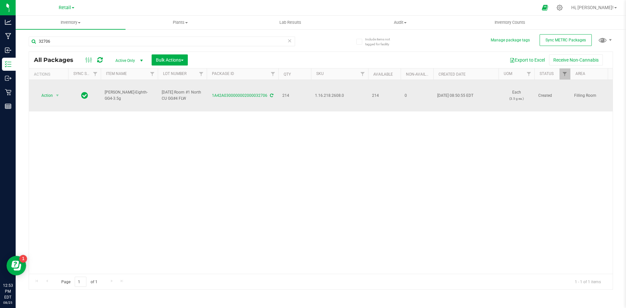
click at [333, 95] on span "1.16.218.2608.0" at bounding box center [339, 96] width 49 height 6
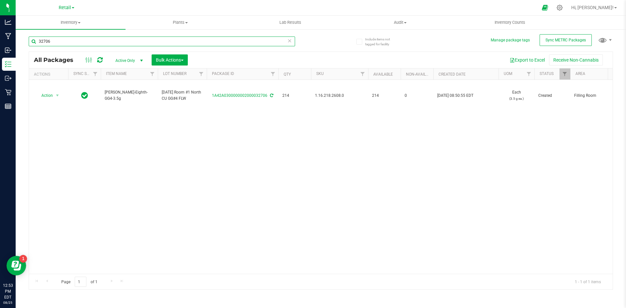
click at [64, 42] on input "32706" at bounding box center [162, 41] width 266 height 10
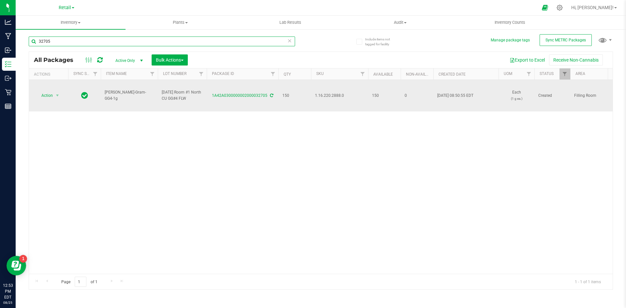
type input "32705"
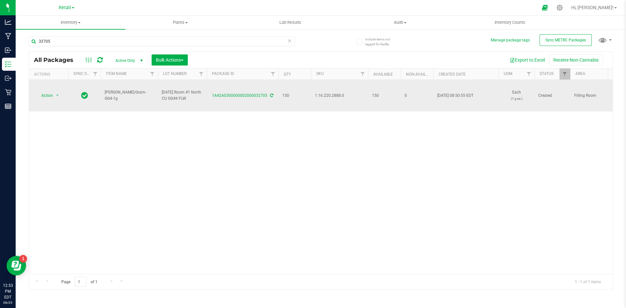
click at [333, 99] on span "1.16.220.2888.0" at bounding box center [339, 96] width 49 height 6
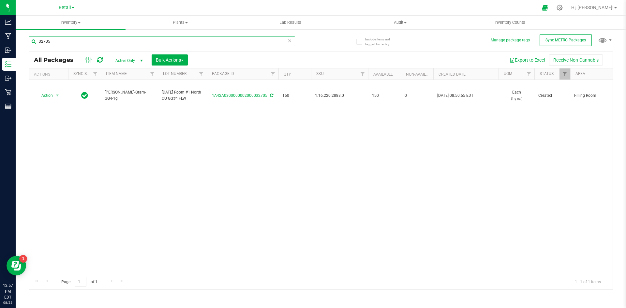
click at [70, 41] on input "32705" at bounding box center [162, 41] width 266 height 10
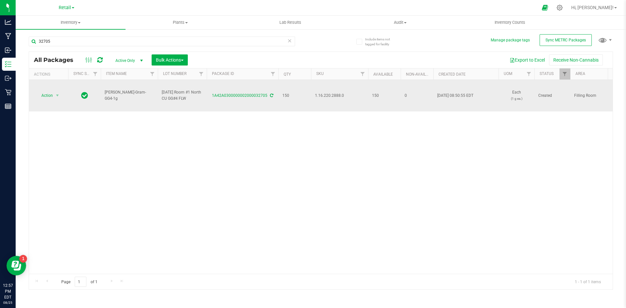
click at [327, 95] on span "1.16.220.2888.0" at bounding box center [339, 96] width 49 height 6
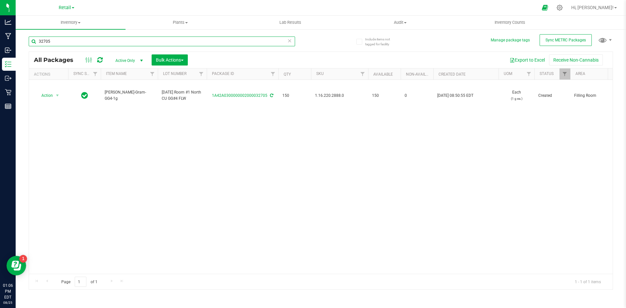
click at [65, 42] on input "32705" at bounding box center [162, 41] width 266 height 10
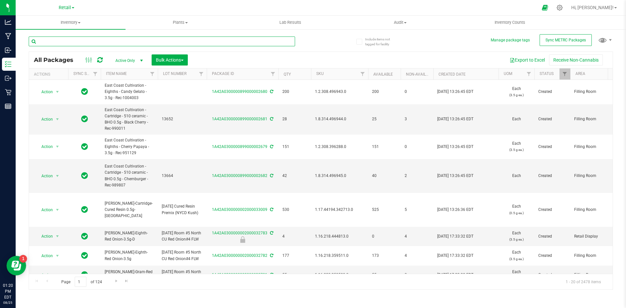
click at [49, 42] on input "text" at bounding box center [162, 41] width 266 height 10
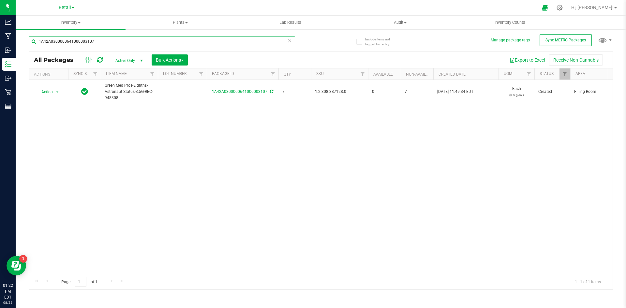
click at [166, 40] on input "1A42A0300000641000003107" at bounding box center [162, 41] width 266 height 10
click at [79, 41] on input "1A42A0300000A29000000547" at bounding box center [162, 41] width 266 height 10
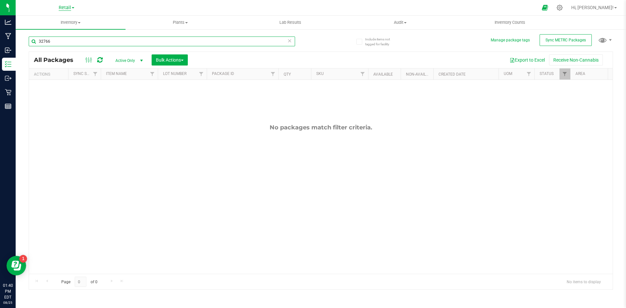
type input "32766"
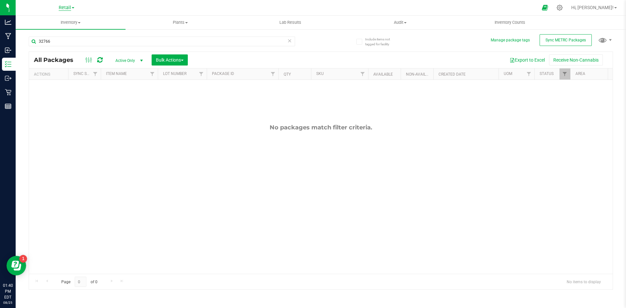
click at [65, 6] on span "Retail" at bounding box center [65, 8] width 12 height 6
click at [55, 23] on link "Cultivation" at bounding box center [66, 23] width 95 height 9
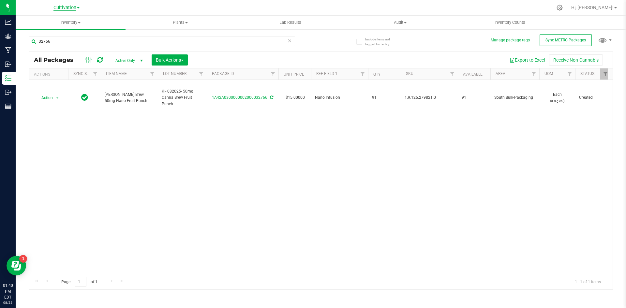
click at [69, 9] on span "Cultivation" at bounding box center [64, 8] width 23 height 6
click at [70, 39] on link "Retail" at bounding box center [66, 40] width 95 height 9
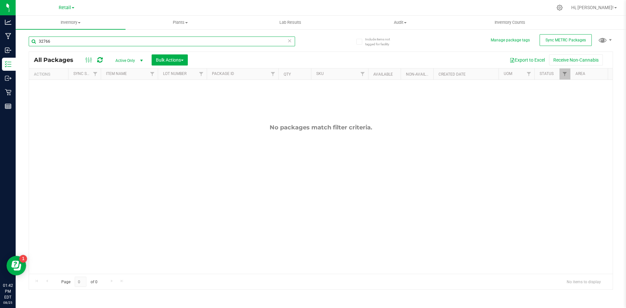
click at [99, 42] on input "32766" at bounding box center [162, 41] width 266 height 10
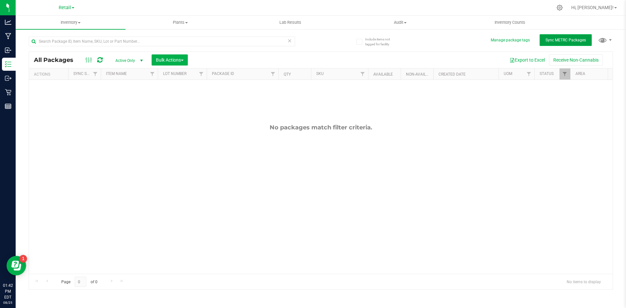
click at [557, 36] on button "Sync METRC Packages" at bounding box center [565, 40] width 52 height 12
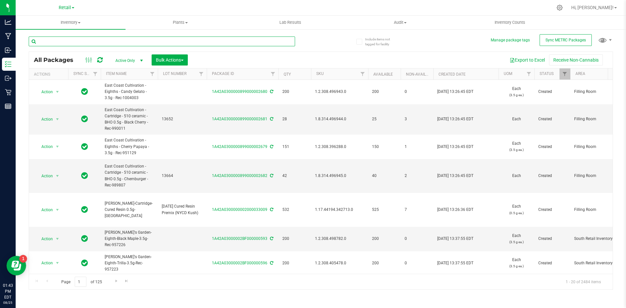
click at [98, 39] on input "text" at bounding box center [162, 41] width 266 height 10
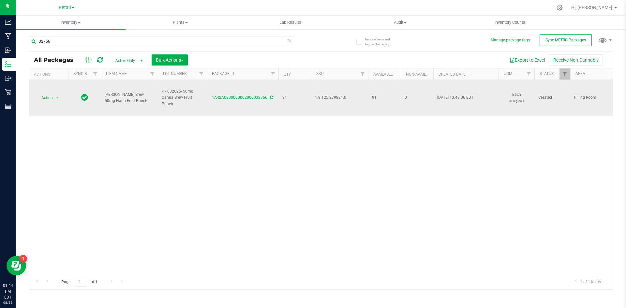
click at [333, 99] on span "1.9.125.279821.0" at bounding box center [339, 97] width 49 height 6
click at [334, 98] on span "1.9.125.279821.0" at bounding box center [339, 97] width 49 height 6
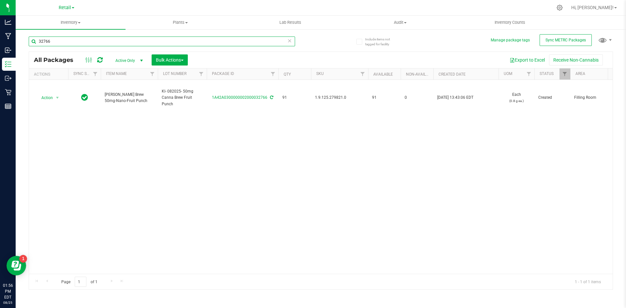
click at [91, 43] on input "32766" at bounding box center [162, 41] width 266 height 10
click at [92, 44] on input "32766" at bounding box center [162, 41] width 266 height 10
type input "1A42A0300000641000003107"
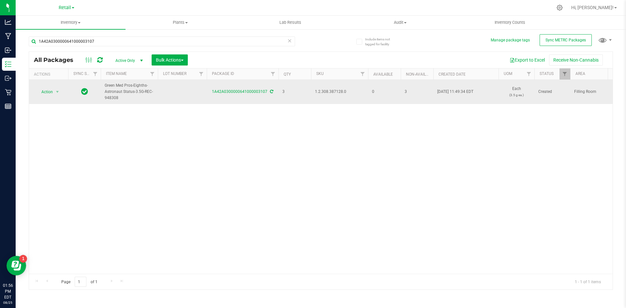
click at [337, 91] on span "1.2.308.387128.0" at bounding box center [339, 92] width 49 height 6
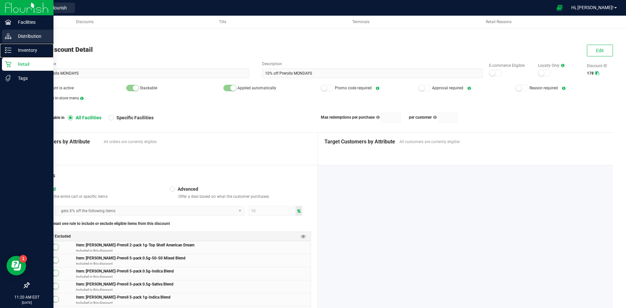
drag, startPoint x: 10, startPoint y: 53, endPoint x: 10, endPoint y: 35, distance: 17.9
click at [10, 53] on icon at bounding box center [8, 50] width 7 height 7
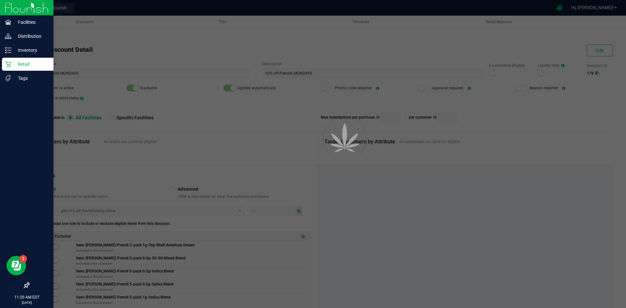
click at [17, 7] on img at bounding box center [27, 7] width 44 height 15
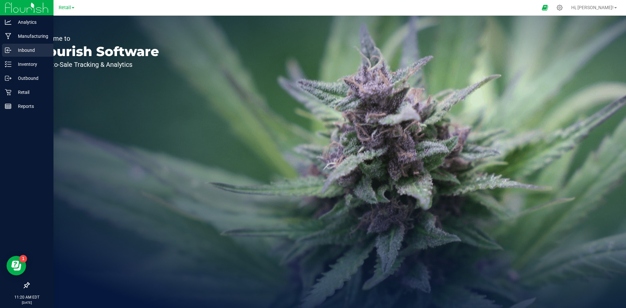
click at [30, 57] on link "Inbound" at bounding box center [26, 51] width 53 height 14
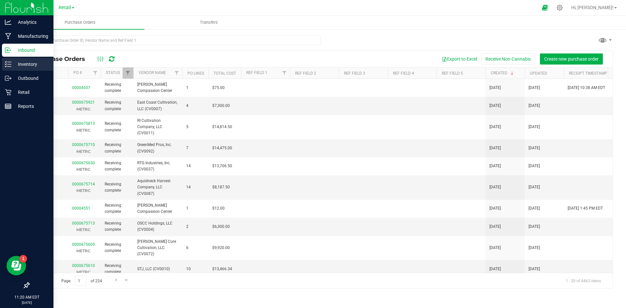
click at [34, 64] on p "Inventory" at bounding box center [30, 64] width 39 height 8
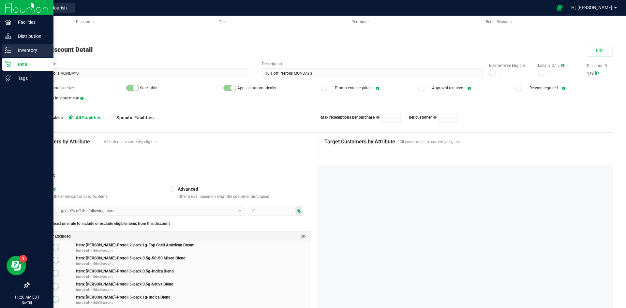
click at [22, 46] on div "Inventory" at bounding box center [27, 50] width 51 height 13
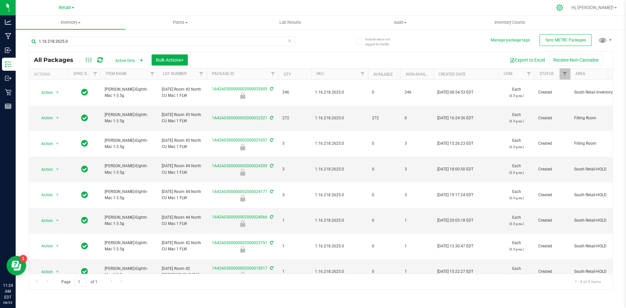
click at [563, 8] on icon at bounding box center [559, 7] width 7 height 7
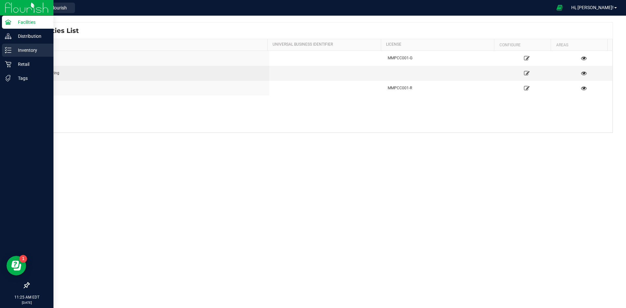
click at [13, 53] on p "Inventory" at bounding box center [30, 50] width 39 height 8
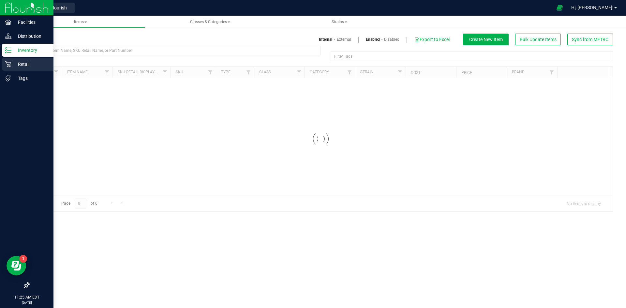
click at [17, 63] on p "Retail" at bounding box center [30, 64] width 39 height 8
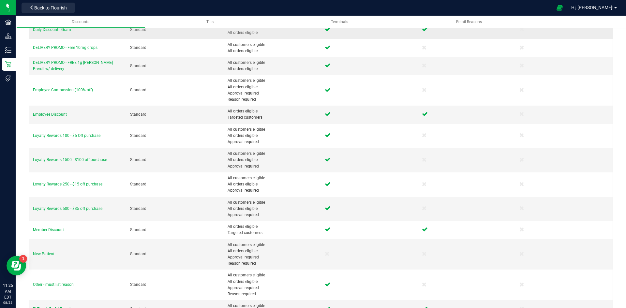
scroll to position [195, 0]
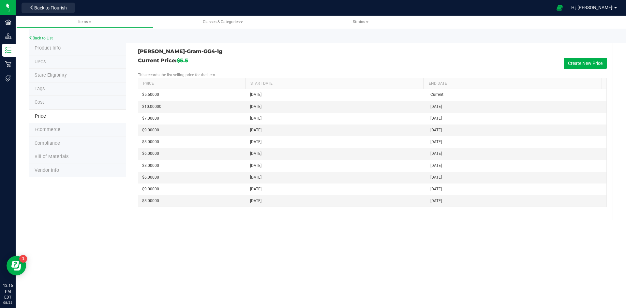
click at [59, 92] on li "Tags" at bounding box center [77, 89] width 97 height 14
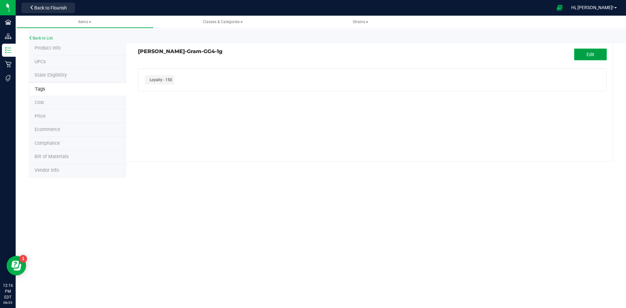
click at [592, 51] on button "Edit" at bounding box center [590, 55] width 33 height 12
click at [222, 75] on input "text" at bounding box center [297, 73] width 319 height 9
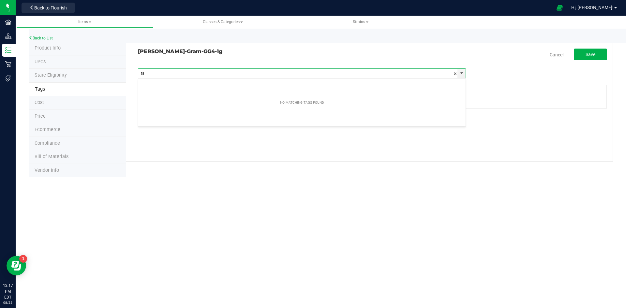
type input "t"
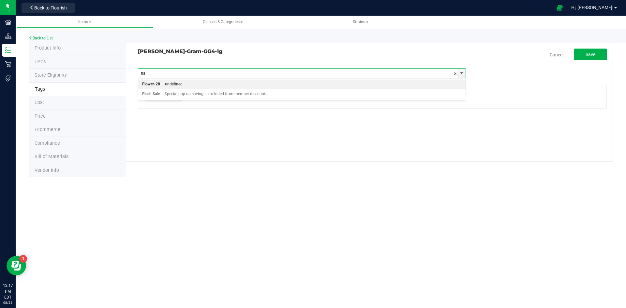
type input "flas"
click at [159, 86] on div "Flash Sale" at bounding box center [151, 84] width 18 height 8
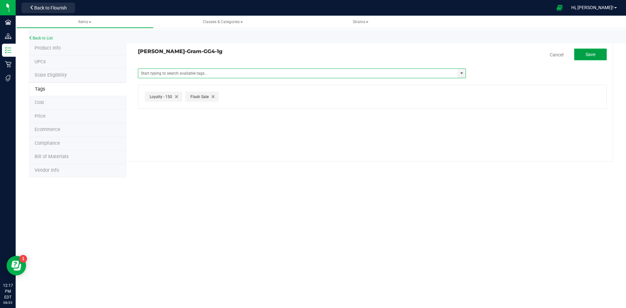
click at [598, 52] on button "Save" at bounding box center [590, 55] width 33 height 12
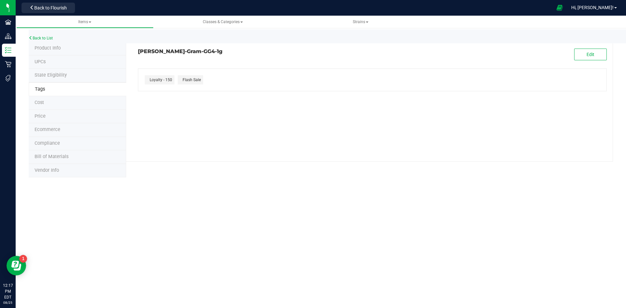
click at [49, 120] on li "Price" at bounding box center [77, 117] width 97 height 14
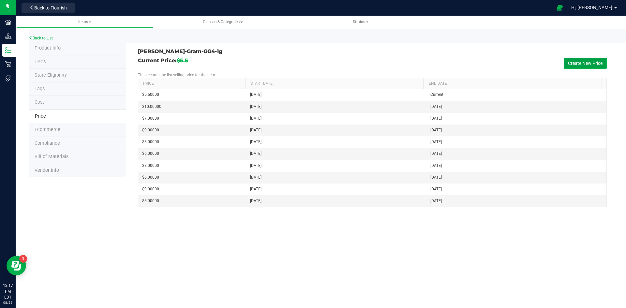
click at [580, 62] on button "Create New Price" at bounding box center [584, 63] width 43 height 11
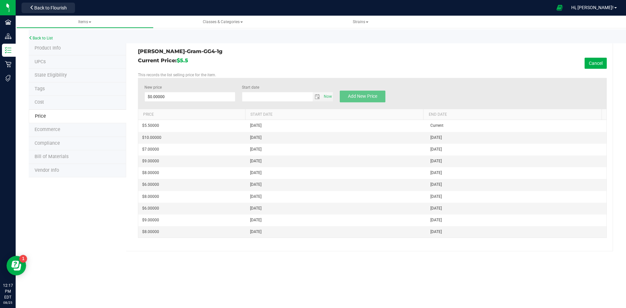
type input "[DATE]"
click at [153, 93] on span at bounding box center [189, 97] width 91 height 10
type input "9"
click at [363, 95] on span "Add New Price" at bounding box center [362, 96] width 29 height 5
type input "$0.00000"
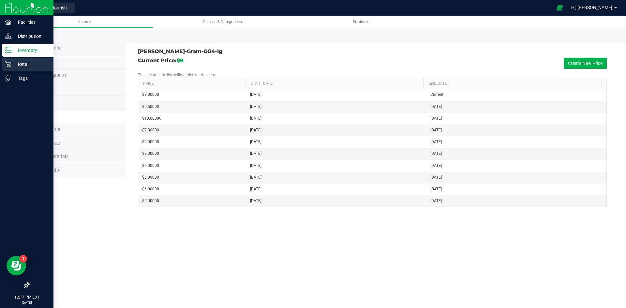
click at [22, 65] on p "Retail" at bounding box center [30, 64] width 39 height 8
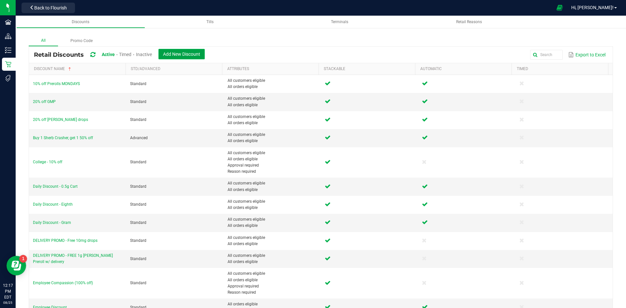
click at [205, 54] on button "Add New Discount" at bounding box center [181, 54] width 46 height 10
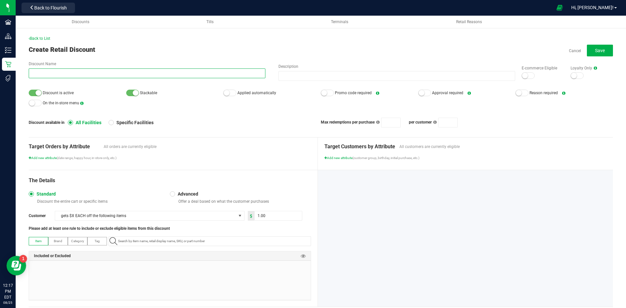
click at [101, 74] on input "Discount Name" at bounding box center [147, 73] width 237 height 10
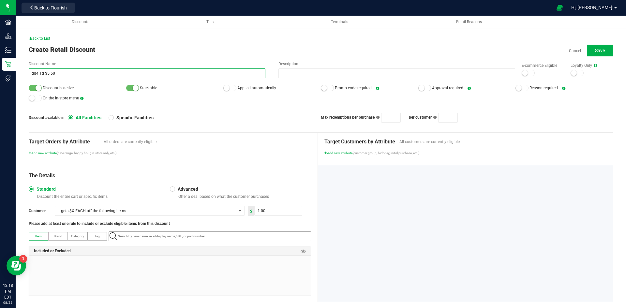
type input "gg4 1g $5.50"
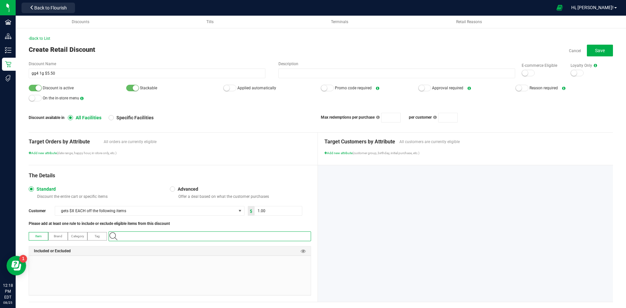
click at [133, 237] on input "NO DATA FOUND" at bounding box center [212, 236] width 195 height 9
paste input "1.16.220.2888.0"
type input "1.16.220.2888.0"
click at [140, 247] on span "[PERSON_NAME]-Gram-GG4-1g" at bounding box center [136, 247] width 47 height 7
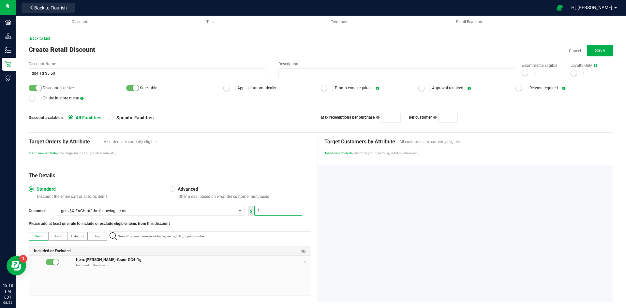
click at [264, 209] on input "1" at bounding box center [277, 210] width 47 height 9
type input "3.50"
click at [229, 89] on div at bounding box center [229, 88] width 13 height 7
click at [525, 72] on div at bounding box center [527, 73] width 13 height 7
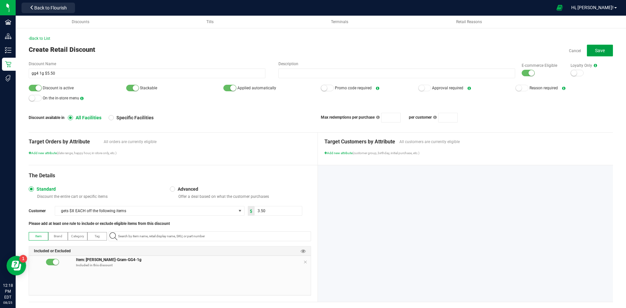
click at [600, 50] on button "Save" at bounding box center [599, 51] width 26 height 12
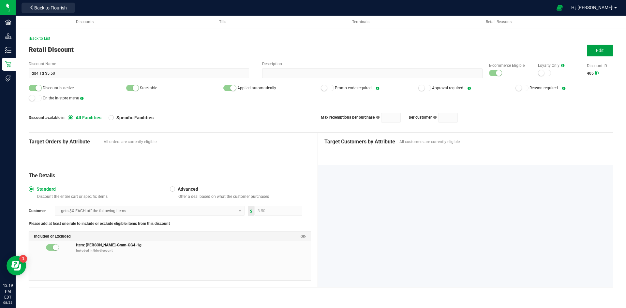
click at [591, 54] on button "Edit" at bounding box center [599, 51] width 26 height 12
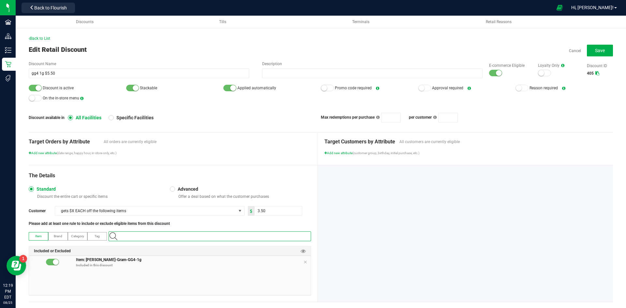
click at [146, 239] on input "NO DATA FOUND" at bounding box center [212, 236] width 195 height 9
paste input "1.16.218.2608.0"
type input "1.16.218.2608.0"
click at [139, 244] on span "[PERSON_NAME]-Eighth-GG4-3.5g" at bounding box center [138, 247] width 51 height 7
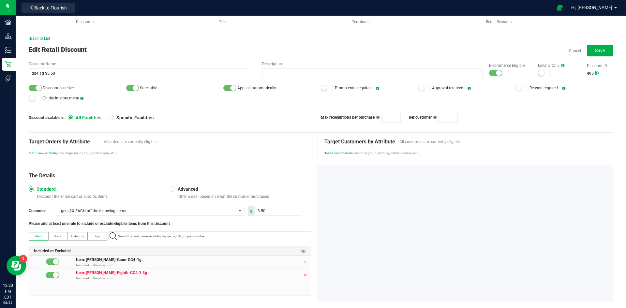
click at [304, 273] on icon at bounding box center [305, 274] width 4 height 5
click at [595, 50] on span "Save" at bounding box center [600, 50] width 10 height 5
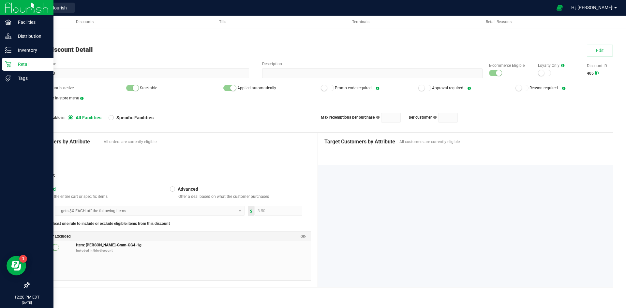
click at [11, 64] on icon at bounding box center [8, 64] width 7 height 7
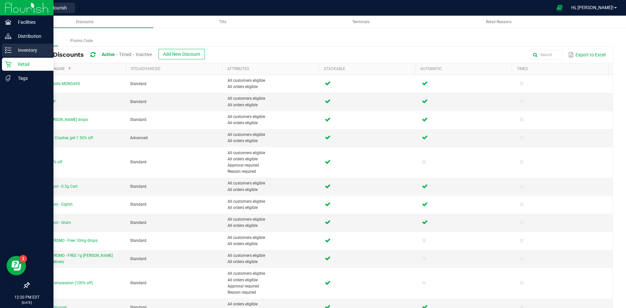
click at [28, 51] on p "Inventory" at bounding box center [30, 50] width 39 height 8
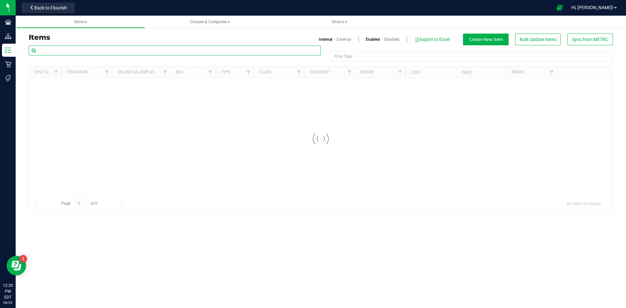
click at [87, 50] on input "text" at bounding box center [175, 51] width 292 height 10
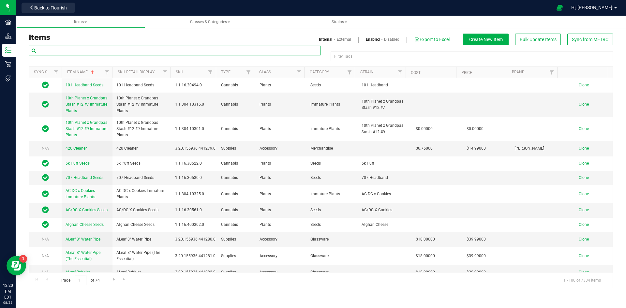
paste input "1.16.218.2608.0"
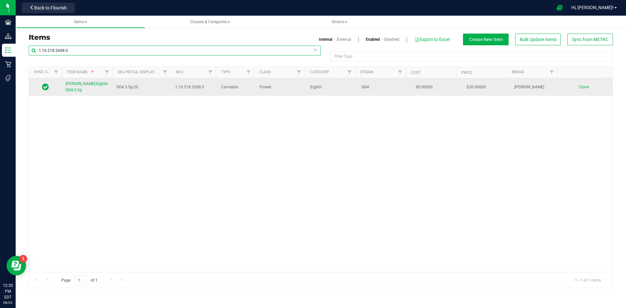
type input "1.16.218.2608.0"
click at [81, 84] on span "[PERSON_NAME]-Eighth-GG4-3.5g" at bounding box center [86, 86] width 43 height 11
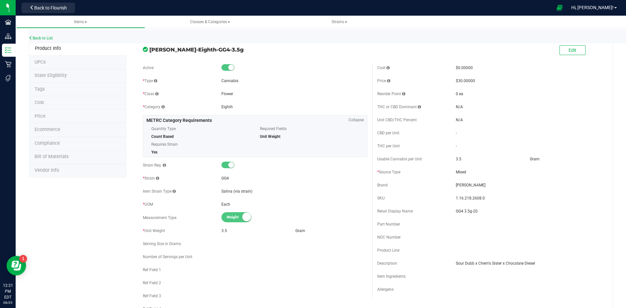
click at [66, 118] on li "Price" at bounding box center [77, 117] width 97 height 14
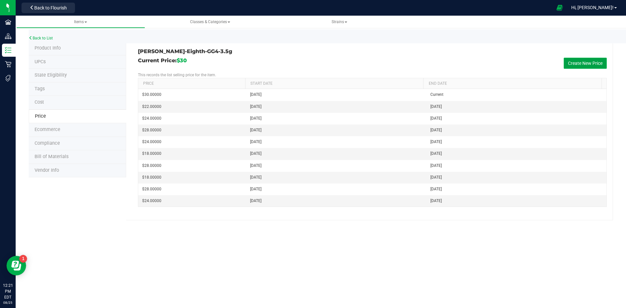
click at [573, 65] on button "Create New Price" at bounding box center [584, 63] width 43 height 11
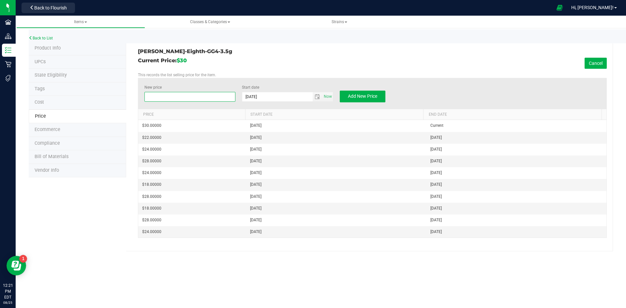
click at [175, 98] on span at bounding box center [189, 97] width 91 height 10
type input "28"
click at [357, 102] on button "Add New Price" at bounding box center [363, 97] width 46 height 12
type input "$0.00000"
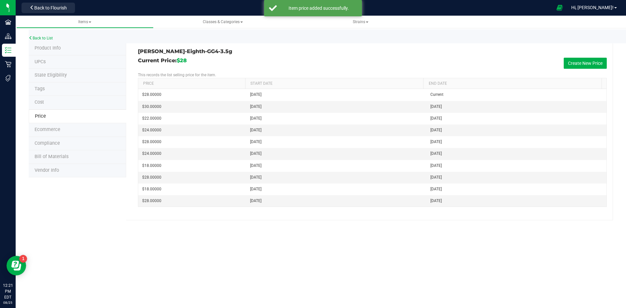
click at [82, 101] on li "Cost" at bounding box center [77, 103] width 97 height 14
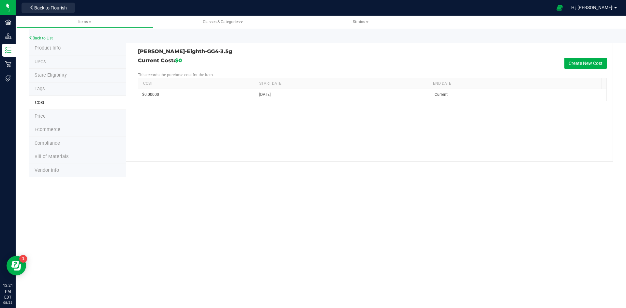
click at [93, 87] on li "Tags" at bounding box center [77, 89] width 97 height 14
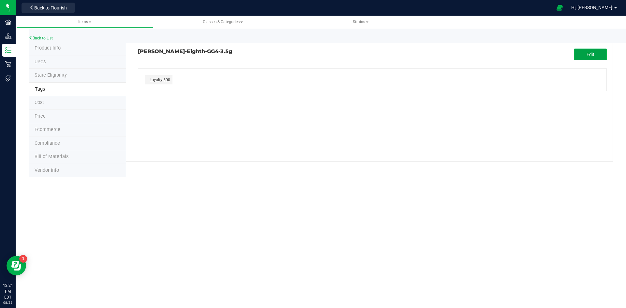
click at [591, 53] on span "Edit" at bounding box center [590, 54] width 8 height 5
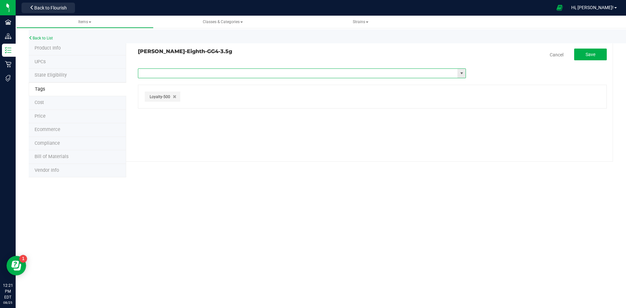
click at [249, 70] on input "text" at bounding box center [297, 73] width 319 height 9
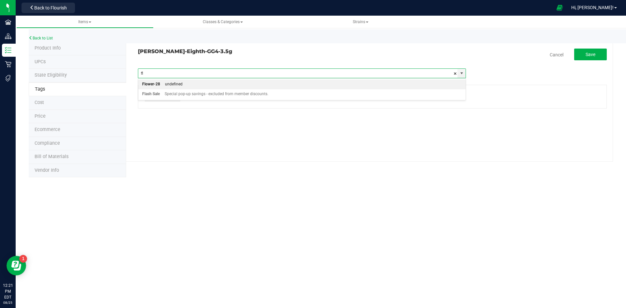
type input "fla"
click at [176, 85] on div "Special pop-up savings - excluded from member discounts." at bounding box center [214, 84] width 109 height 8
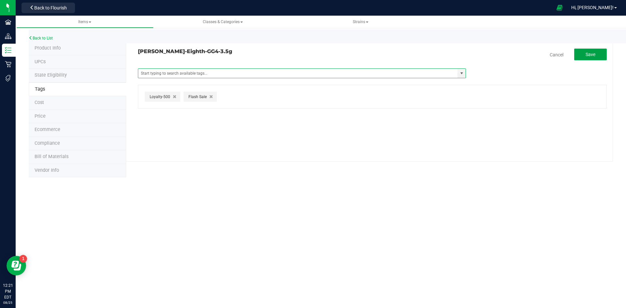
click at [578, 50] on button "Save" at bounding box center [590, 55] width 33 height 12
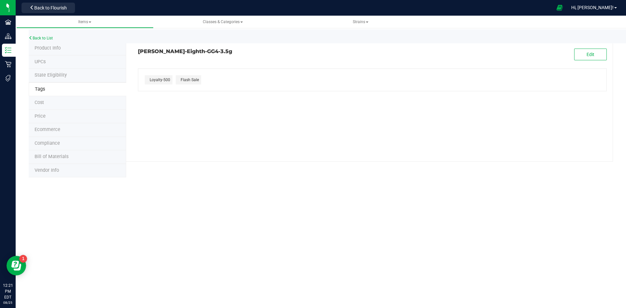
click at [57, 47] on span "Product Info" at bounding box center [48, 48] width 26 height 6
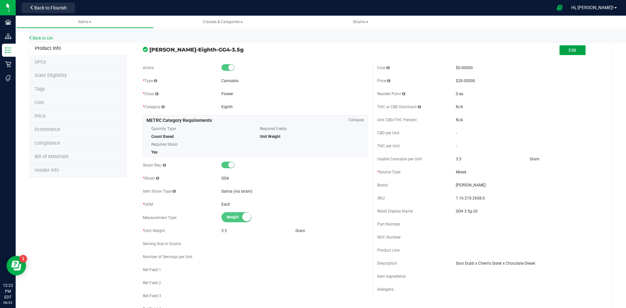
click at [559, 52] on button "Edit" at bounding box center [572, 50] width 26 height 10
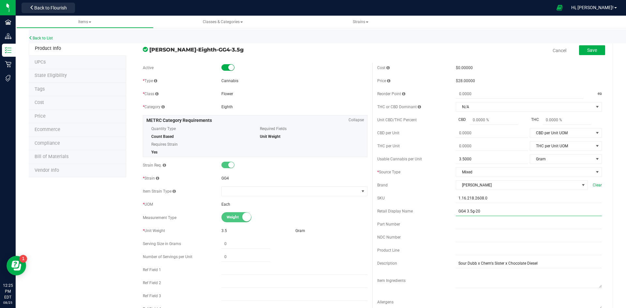
click at [487, 212] on input "GG4 3.5g-20" at bounding box center [529, 211] width 146 height 10
type input "GG4 3.5g-50"
click at [596, 53] on button "Save" at bounding box center [592, 50] width 26 height 10
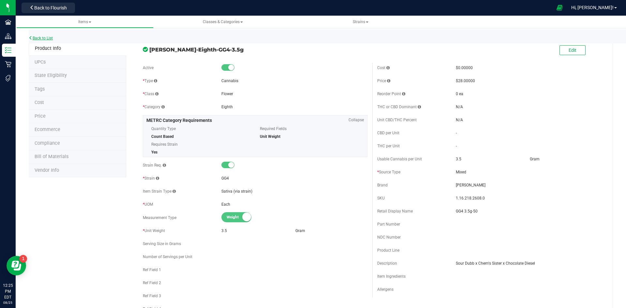
click at [41, 39] on link "Back to List" at bounding box center [41, 38] width 24 height 5
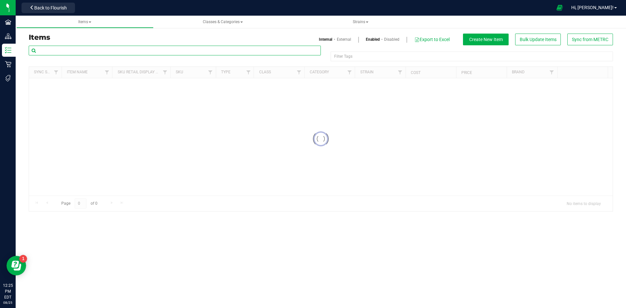
click at [164, 50] on input "text" at bounding box center [175, 51] width 292 height 10
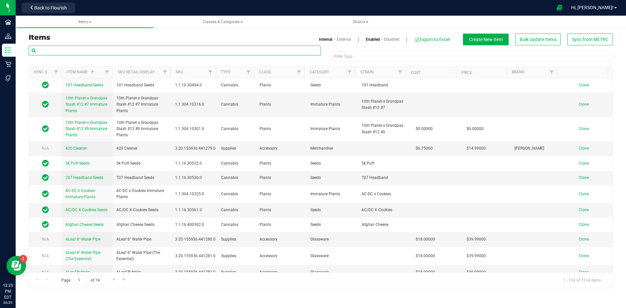
click at [164, 50] on input "text" at bounding box center [175, 51] width 292 height 10
paste input "1.16.220.2888.0"
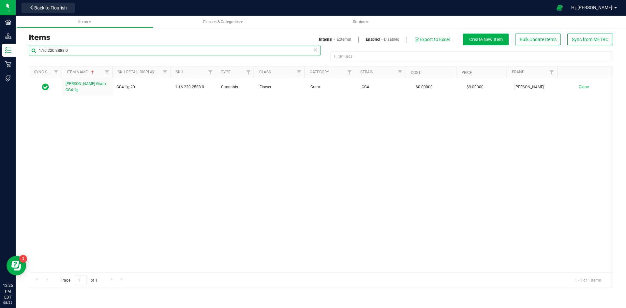
type input "1.16.220.2888.0"
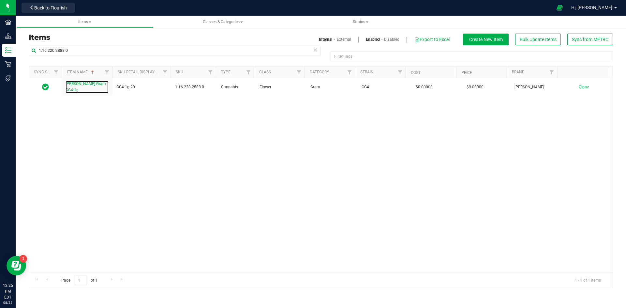
click at [86, 88] on link "[PERSON_NAME]-Gram-GG4-1g" at bounding box center [86, 87] width 43 height 12
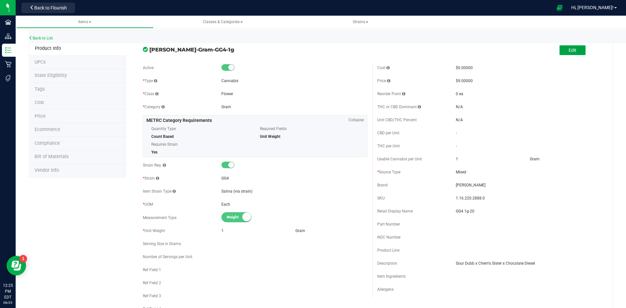
click at [568, 51] on span "Edit" at bounding box center [572, 50] width 8 height 5
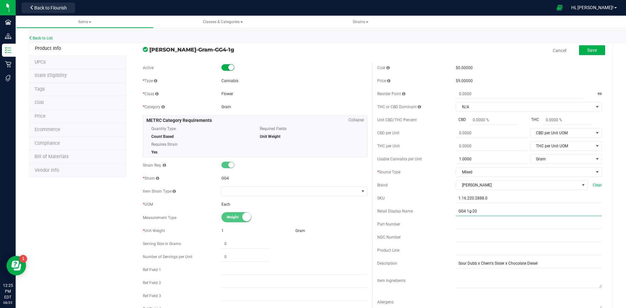
click at [480, 214] on input "GG4 1g-20" at bounding box center [529, 211] width 146 height 10
type input "GG4 1g-50"
click at [587, 50] on span "Save" at bounding box center [592, 50] width 10 height 5
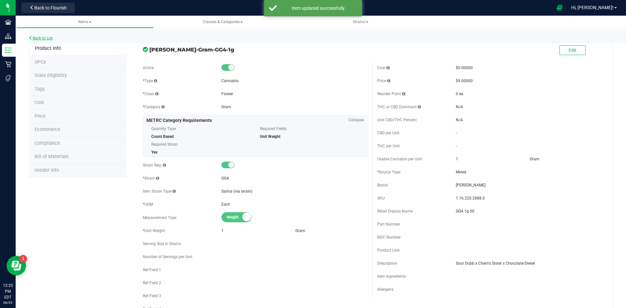
click at [36, 40] on link "Back to List" at bounding box center [41, 38] width 24 height 5
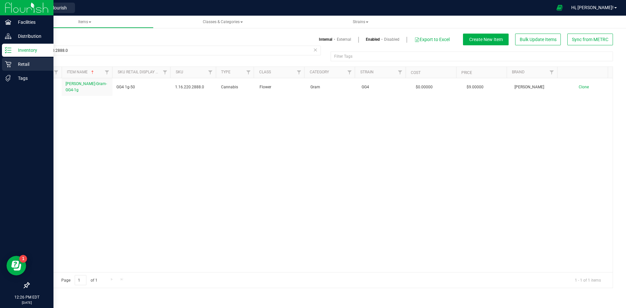
click at [29, 63] on p "Retail" at bounding box center [30, 64] width 39 height 8
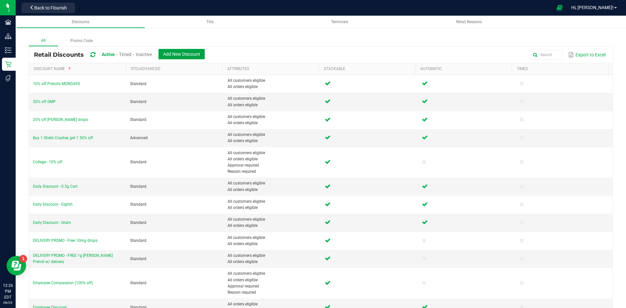
click at [199, 55] on span "Add New Discount" at bounding box center [181, 53] width 37 height 5
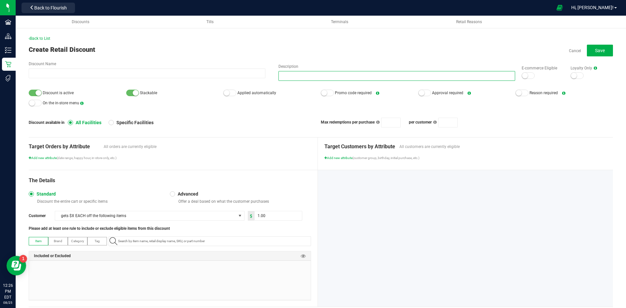
click at [287, 77] on input "Description" at bounding box center [396, 76] width 237 height 10
type input "gg4 3.5g $15"
click at [228, 94] on div at bounding box center [229, 93] width 13 height 7
click at [522, 74] on small at bounding box center [525, 76] width 6 height 6
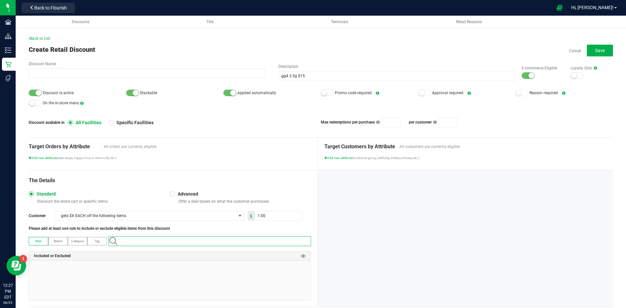
click at [147, 245] on input "NO DATA FOUND" at bounding box center [212, 241] width 195 height 9
paste input "1.16.218.2608.0"
type input "1.16.218.2608.0"
click at [138, 249] on span "Slater-Eighth-GG4-3.5g" at bounding box center [138, 252] width 51 height 7
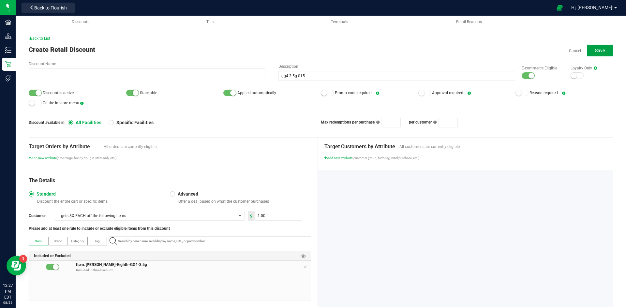
click at [595, 49] on span "Save" at bounding box center [600, 50] width 10 height 5
drag, startPoint x: 328, startPoint y: 80, endPoint x: 193, endPoint y: 62, distance: 136.3
click at [235, 72] on div "Discount Name Description gg4 3.5g $15 E-commerce Eligible Loyalty Only" at bounding box center [321, 72] width 584 height 22
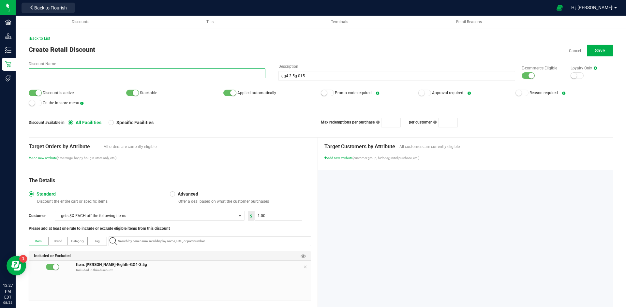
click at [46, 74] on input "Discount Name" at bounding box center [147, 73] width 237 height 10
click at [46, 73] on input "Discount Name" at bounding box center [147, 73] width 237 height 10
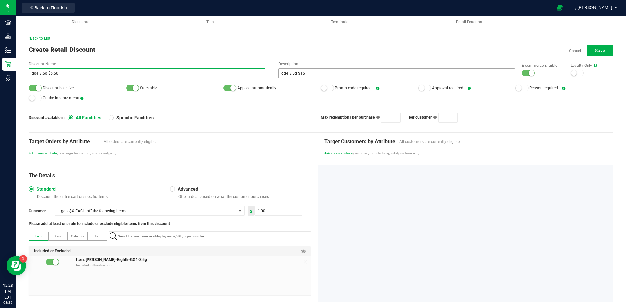
type input "gg4 3.5g $5.50"
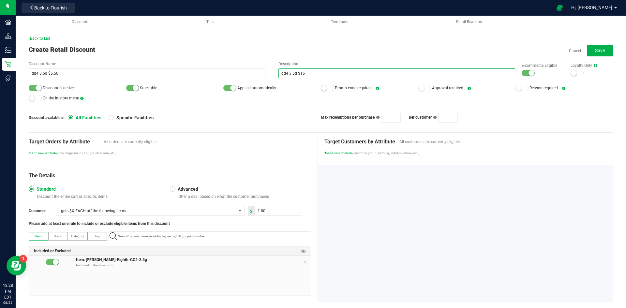
click at [303, 73] on input "gg4 3.5g $15" at bounding box center [396, 73] width 237 height 10
type input "gg4 3.5g"
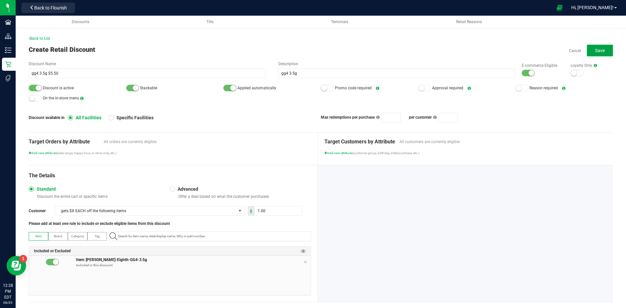
click at [596, 50] on span "Save" at bounding box center [600, 50] width 10 height 5
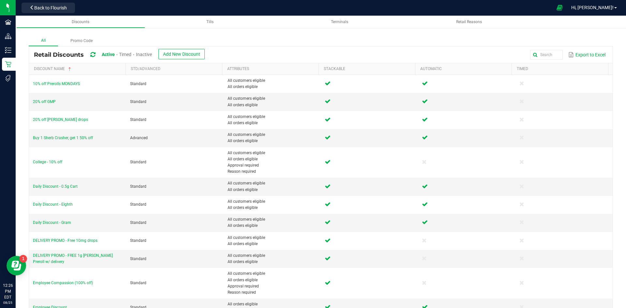
click at [151, 56] on span "Inactive" at bounding box center [144, 54] width 16 height 5
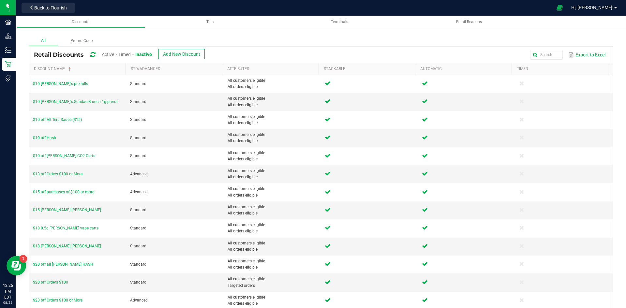
click at [113, 54] on span "Active" at bounding box center [108, 54] width 12 height 5
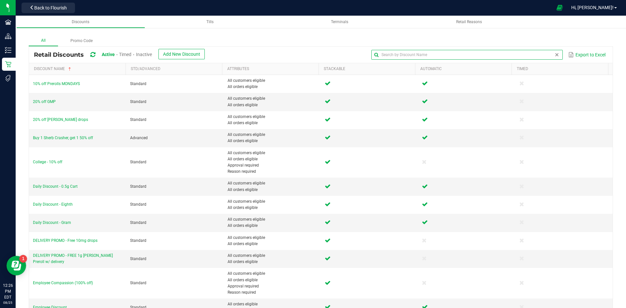
click at [542, 57] on input "text" at bounding box center [466, 55] width 191 height 10
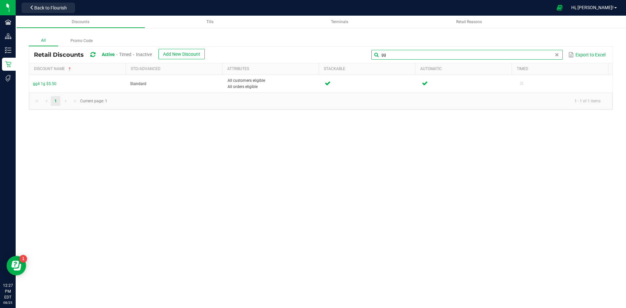
type input "gg"
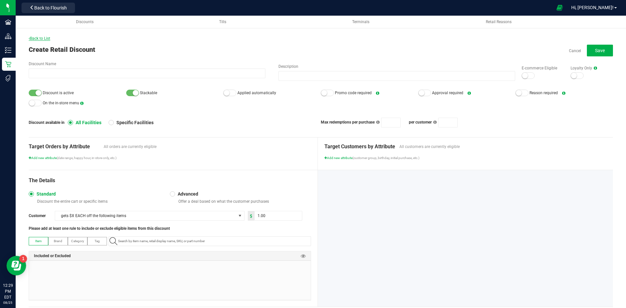
click at [36, 38] on span "Back to List" at bounding box center [40, 38] width 22 height 5
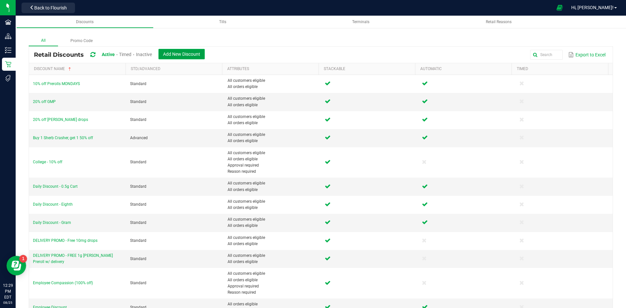
click at [178, 52] on span "Add New Discount" at bounding box center [181, 53] width 37 height 5
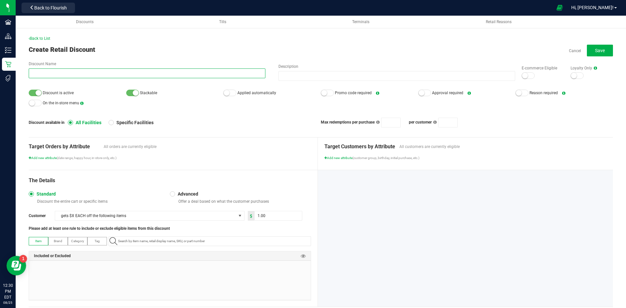
click at [53, 70] on input "Discount Name" at bounding box center [147, 73] width 237 height 10
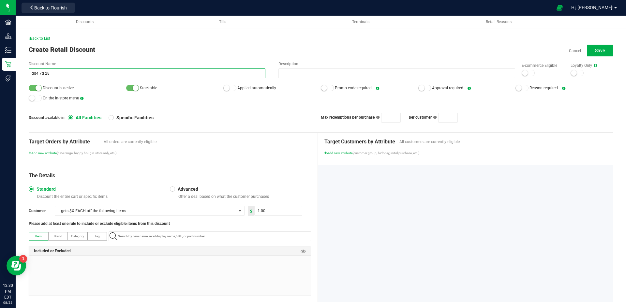
type input "gg4 7g 28"
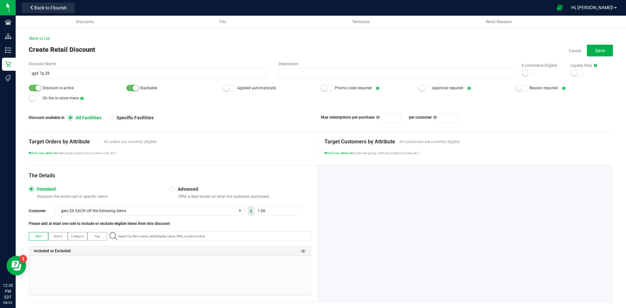
click at [230, 91] on div at bounding box center [229, 88] width 13 height 7
click at [523, 73] on div at bounding box center [527, 73] width 13 height 7
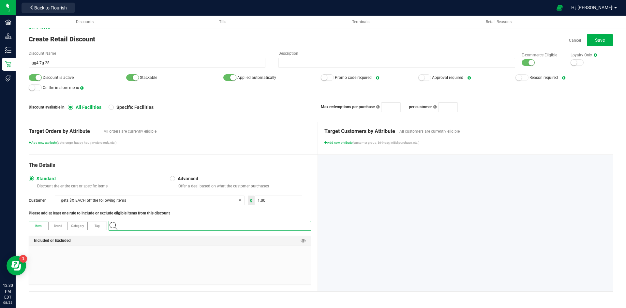
click at [147, 225] on input "NO DATA FOUND" at bounding box center [212, 225] width 195 height 9
paste input "1.16.236.3277.0"
type input "1.16.236.3277.0"
click at [131, 238] on span "Slater-Quarter-GG4-7g" at bounding box center [137, 237] width 49 height 7
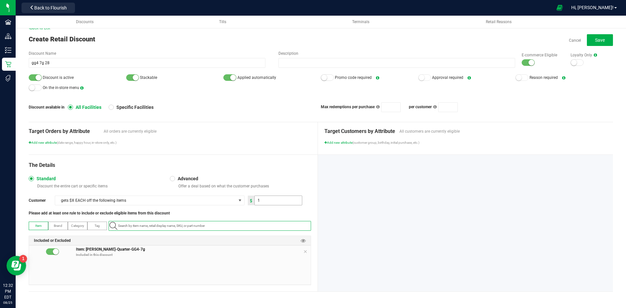
click at [259, 198] on input "1" at bounding box center [277, 200] width 47 height 9
click at [260, 198] on input "1" at bounding box center [277, 200] width 47 height 9
type input "26.00"
click at [599, 37] on button "Save" at bounding box center [599, 40] width 26 height 12
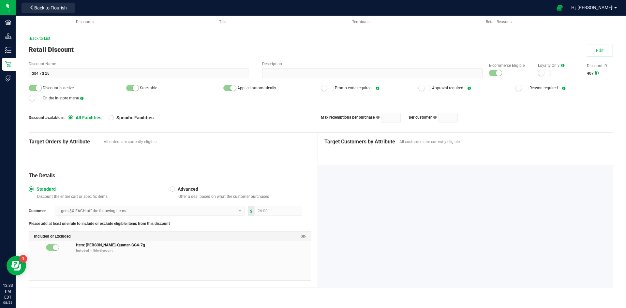
click at [43, 35] on div "Back to List Retail Discount Edit Discount Name gg4 7g 28 Description E-commerc…" at bounding box center [321, 160] width 610 height 288
click at [41, 38] on span "Back to List" at bounding box center [40, 38] width 22 height 5
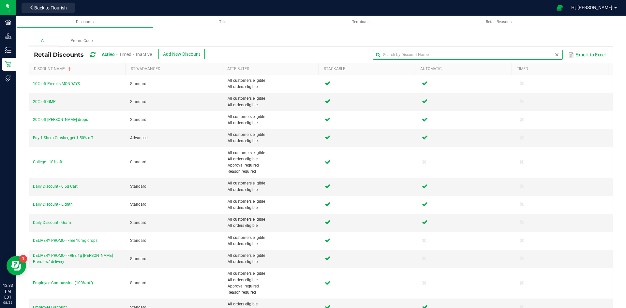
click at [541, 54] on input "text" at bounding box center [467, 55] width 189 height 10
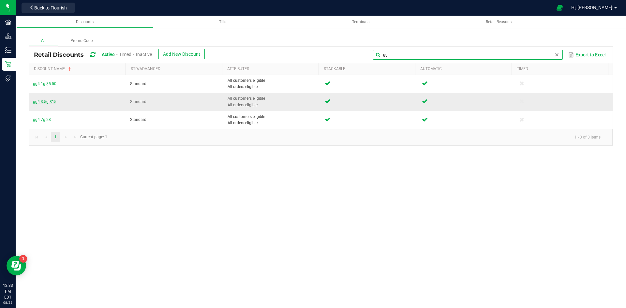
type input "gg"
click at [45, 102] on span "gg4 3.5g $15" at bounding box center [44, 101] width 23 height 5
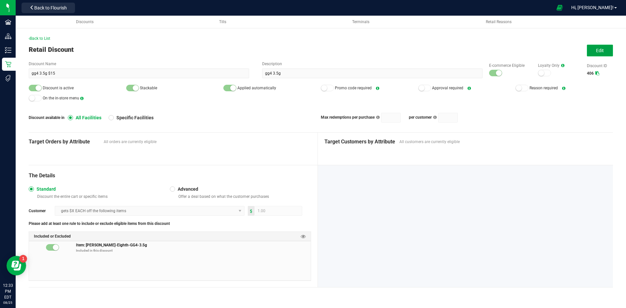
click at [601, 50] on span "Edit" at bounding box center [600, 50] width 8 height 5
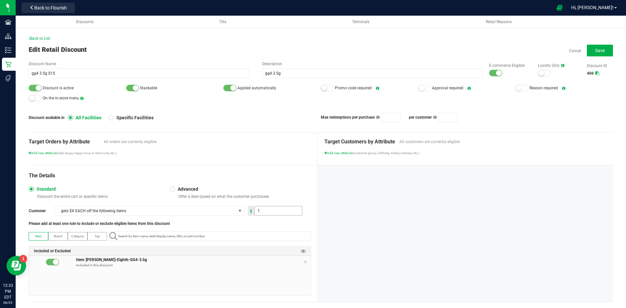
click at [263, 214] on input "1" at bounding box center [277, 210] width 47 height 9
type input "26.00"
click at [593, 47] on button "Save" at bounding box center [599, 51] width 26 height 12
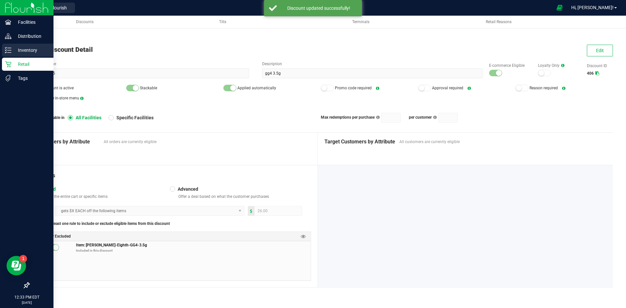
click at [7, 54] on div "Inventory" at bounding box center [27, 50] width 51 height 13
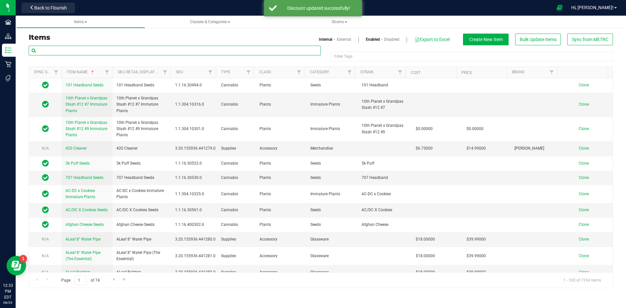
click at [78, 50] on input "text" at bounding box center [175, 51] width 292 height 10
paste input "1.16.218.2608.0"
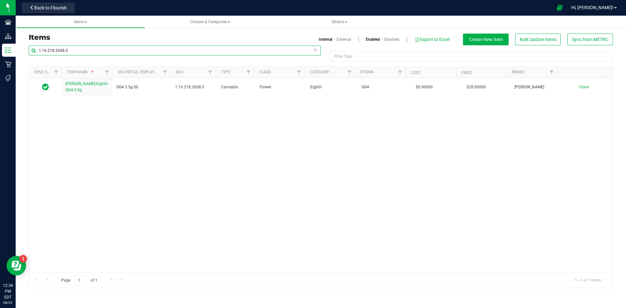
click at [110, 48] on input "1.16.218.2608.0" at bounding box center [175, 51] width 292 height 10
click at [109, 48] on input "1.16.218.2608.0" at bounding box center [175, 51] width 292 height 10
paste input "36.3277"
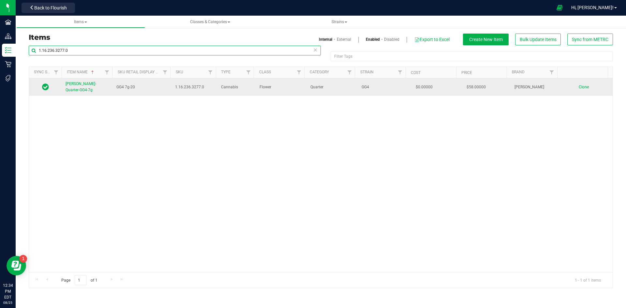
type input "1.16.236.3277.0"
click at [90, 84] on span "Slater-Quarter-GG4-7g" at bounding box center [80, 86] width 31 height 11
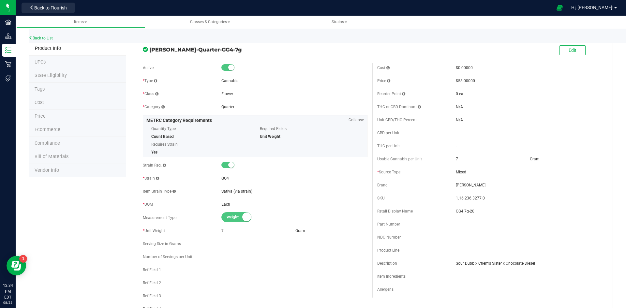
click at [48, 114] on li "Price" at bounding box center [77, 117] width 97 height 14
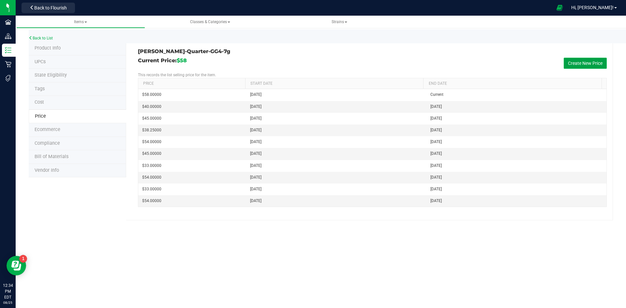
click at [588, 61] on button "Create New Price" at bounding box center [584, 63] width 43 height 11
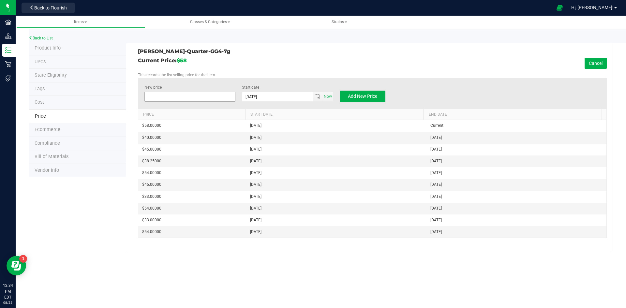
click at [170, 97] on span at bounding box center [189, 97] width 91 height 10
click at [162, 97] on input "New price" at bounding box center [190, 96] width 91 height 9
type input "54"
click at [351, 93] on button "Add New Price" at bounding box center [363, 97] width 46 height 12
type input "$0.00000"
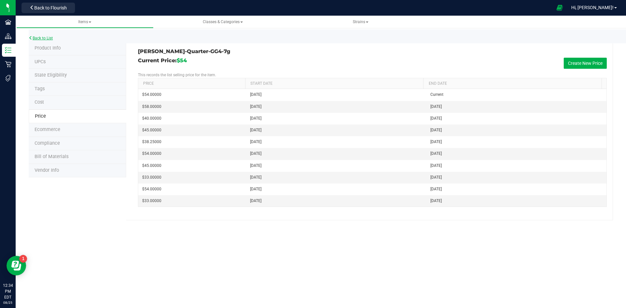
click at [43, 37] on link "Back to List" at bounding box center [41, 38] width 24 height 5
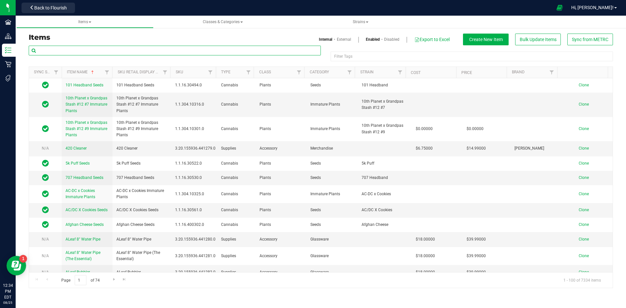
click at [54, 50] on input "text" at bounding box center [175, 51] width 292 height 10
click at [103, 48] on input "text" at bounding box center [175, 51] width 292 height 10
paste input "1.16.236.3277.0"
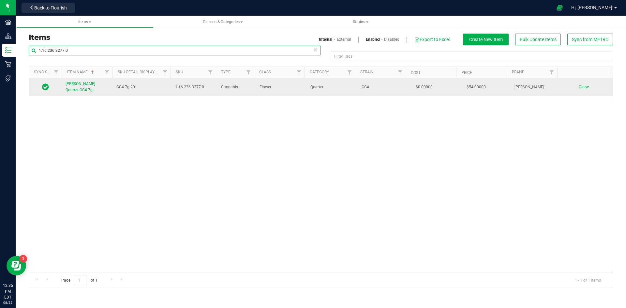
type input "1.16.236.3277.0"
click at [88, 88] on link "Slater-Quarter-GG4-7g" at bounding box center [86, 87] width 43 height 12
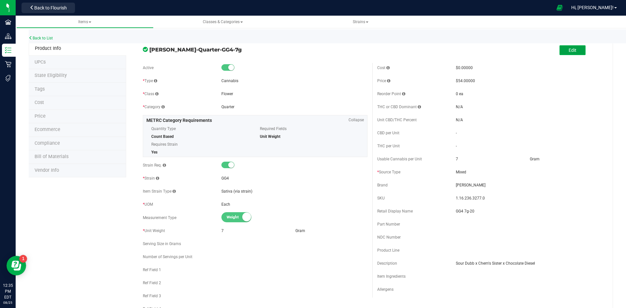
click at [574, 51] on button "Edit" at bounding box center [572, 50] width 26 height 10
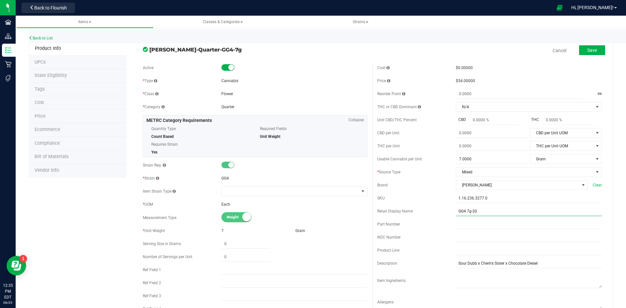
click at [479, 210] on input "GG4 7g-20" at bounding box center [529, 211] width 146 height 10
type input "GG4 7g-50"
click at [589, 52] on span "Save" at bounding box center [592, 50] width 10 height 5
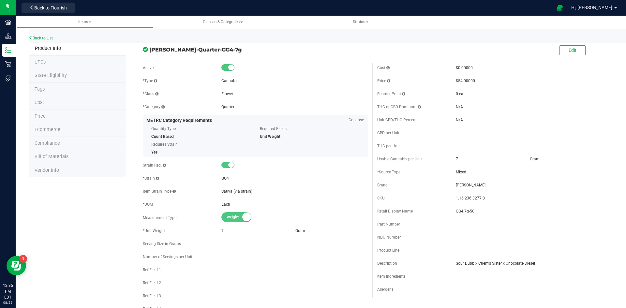
click at [46, 92] on li "Tags" at bounding box center [77, 90] width 97 height 14
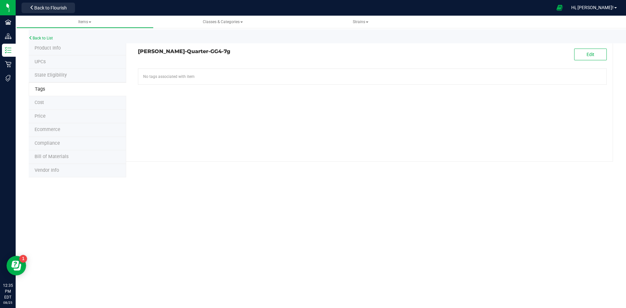
click at [54, 52] on li "Product Info" at bounding box center [77, 49] width 97 height 14
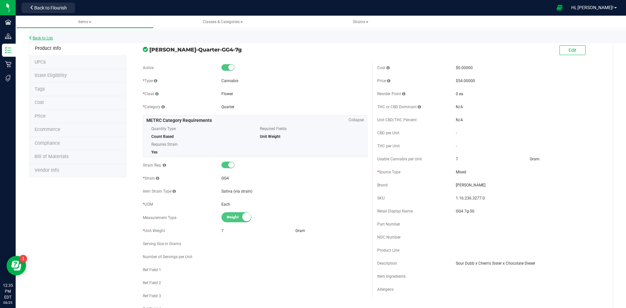
click at [43, 36] on link "Back to List" at bounding box center [41, 38] width 24 height 5
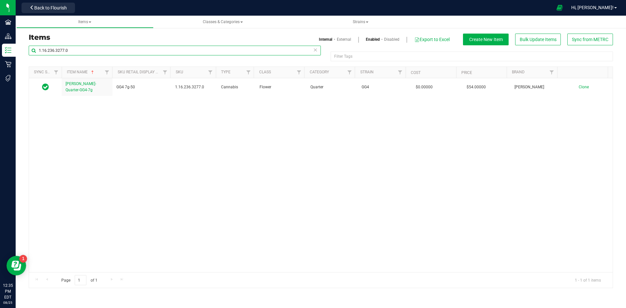
click at [80, 49] on input "1.16.236.3277.0" at bounding box center [175, 51] width 292 height 10
paste input "2.7.59245"
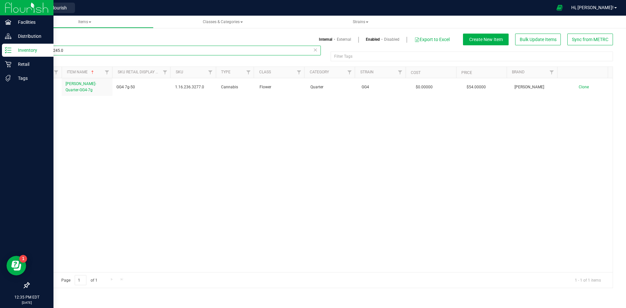
type input "1.2.7.59245.0"
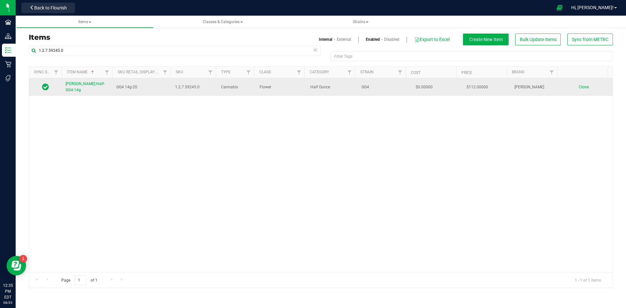
click at [82, 86] on span "Slater-Half-GG4-14g" at bounding box center [84, 86] width 39 height 11
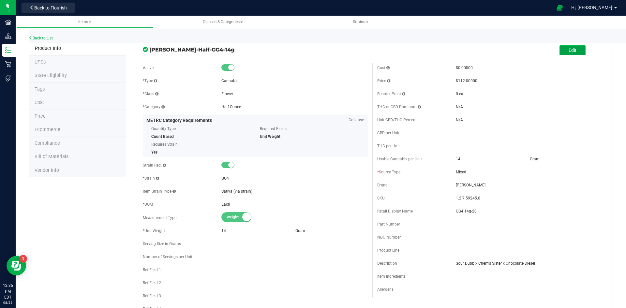
click at [574, 52] on button "Edit" at bounding box center [572, 50] width 26 height 10
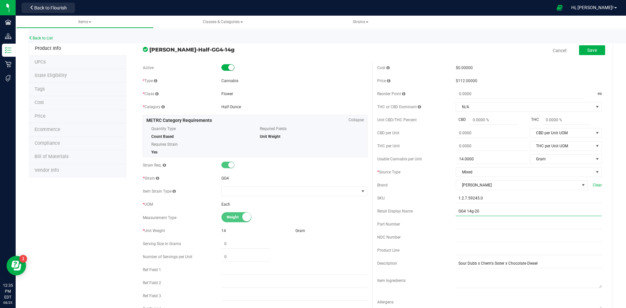
click at [482, 214] on input "GG4 14g-20" at bounding box center [529, 211] width 146 height 10
type input "GG4 14g-50"
click at [587, 50] on span "Save" at bounding box center [592, 50] width 10 height 5
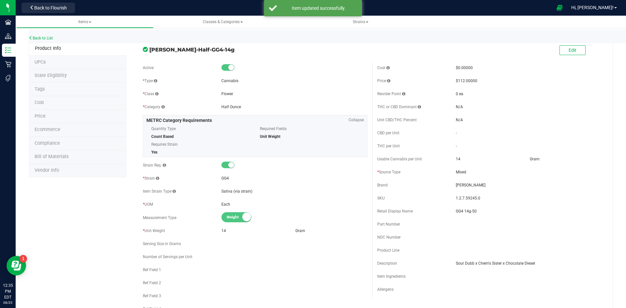
click at [55, 114] on li "Price" at bounding box center [77, 117] width 97 height 14
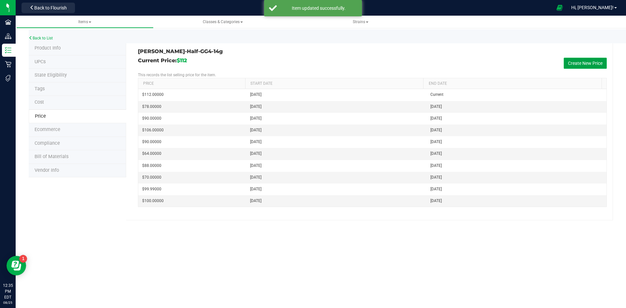
click at [584, 62] on button "Create New Price" at bounding box center [584, 63] width 43 height 11
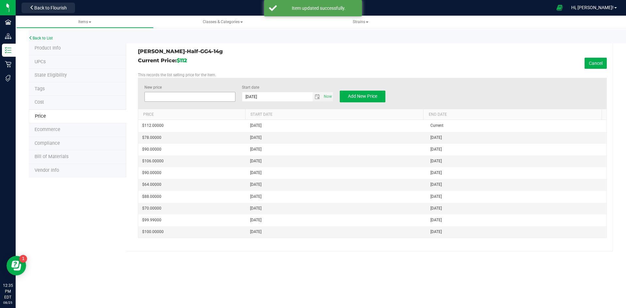
click at [182, 94] on span at bounding box center [189, 97] width 91 height 10
type input "104"
click at [360, 94] on span "Add New Price" at bounding box center [362, 96] width 29 height 5
type input "$0.00000"
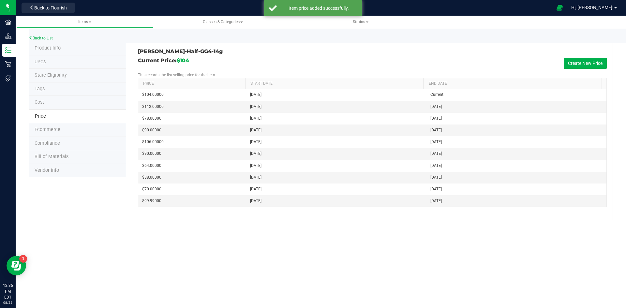
click at [63, 88] on li "Tags" at bounding box center [77, 89] width 97 height 14
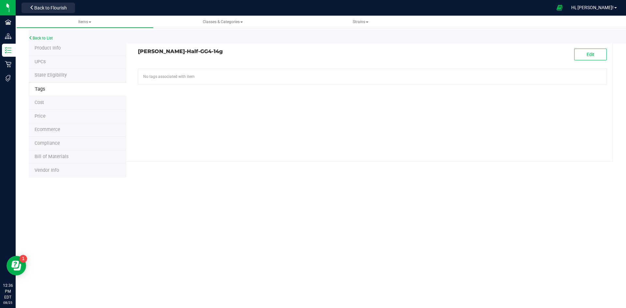
click at [596, 48] on div "Slater-Half-GG4-14g Edit No tags associated with item" at bounding box center [369, 102] width 486 height 120
click at [592, 51] on button "Edit" at bounding box center [590, 55] width 33 height 12
click at [232, 73] on input "text" at bounding box center [297, 73] width 319 height 9
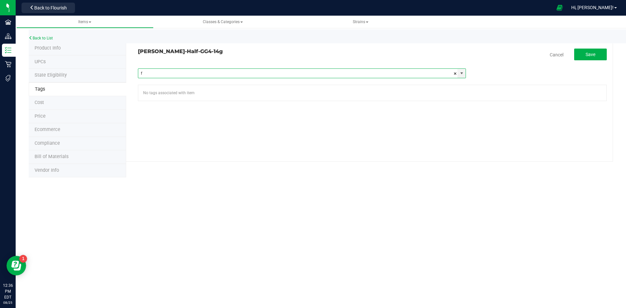
type input "fl"
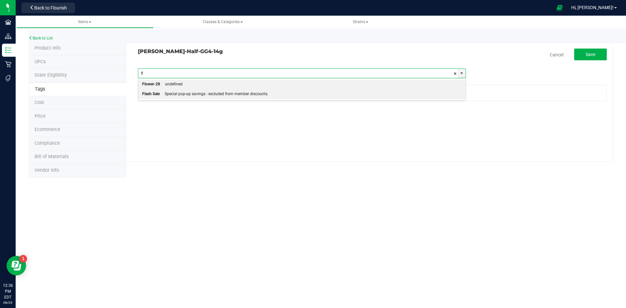
click at [151, 94] on div "Flash Sale" at bounding box center [151, 94] width 18 height 8
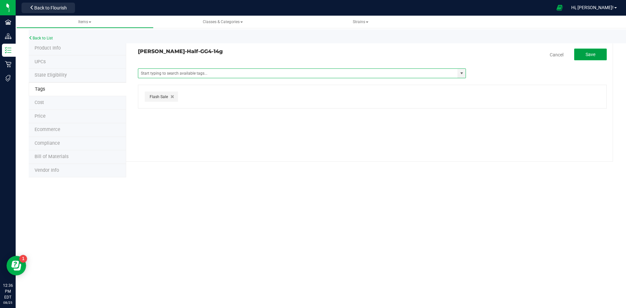
click at [603, 53] on button "Save" at bounding box center [590, 55] width 33 height 12
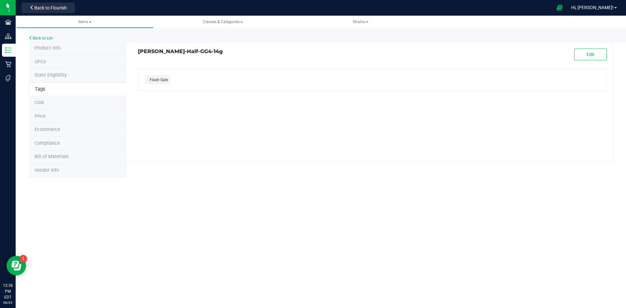
click at [47, 50] on span "Product Info" at bounding box center [48, 48] width 26 height 6
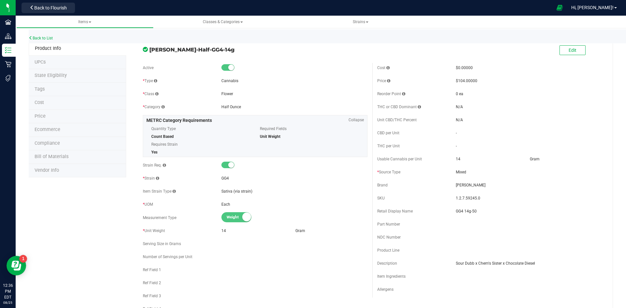
click at [63, 110] on li "Price" at bounding box center [77, 117] width 97 height 14
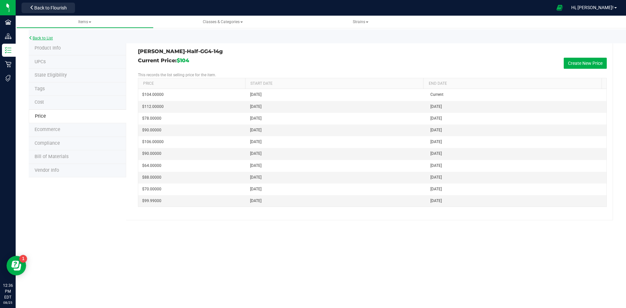
click at [52, 37] on link "Back to List" at bounding box center [41, 38] width 24 height 5
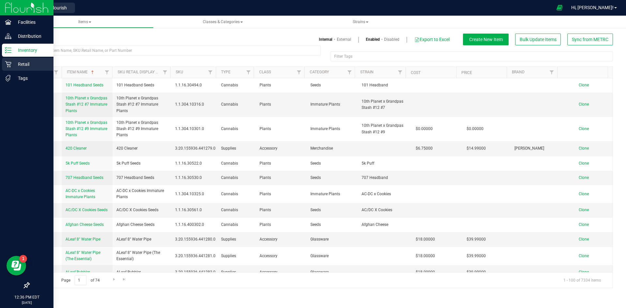
click at [12, 61] on p "Retail" at bounding box center [30, 64] width 39 height 8
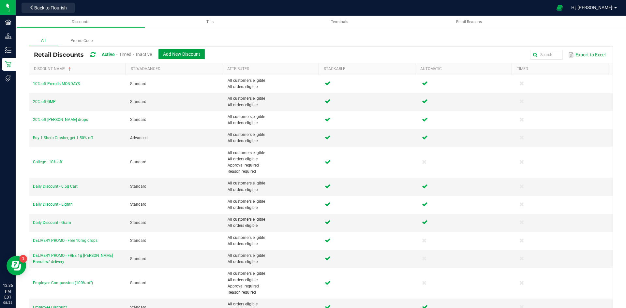
click at [194, 54] on span "Add New Discount" at bounding box center [181, 53] width 37 height 5
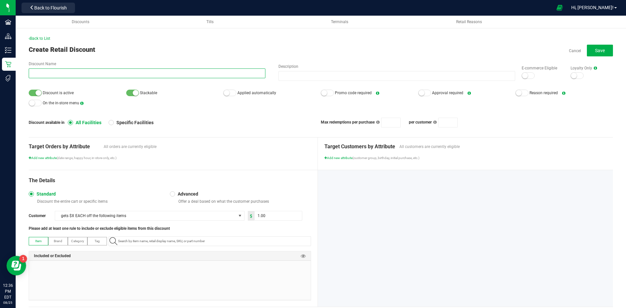
click at [167, 75] on input "Discount Name" at bounding box center [147, 73] width 237 height 10
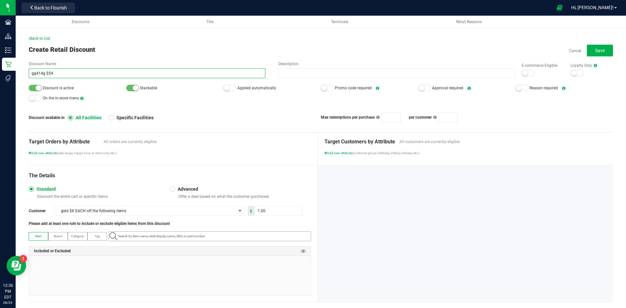
type input "gg414g $54"
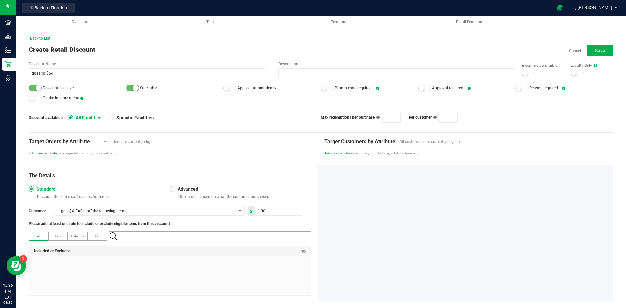
click at [137, 239] on input "NO DATA FOUND" at bounding box center [212, 236] width 195 height 9
paste input "1.2.7.59245.0"
type input "1.2.7.59245.0"
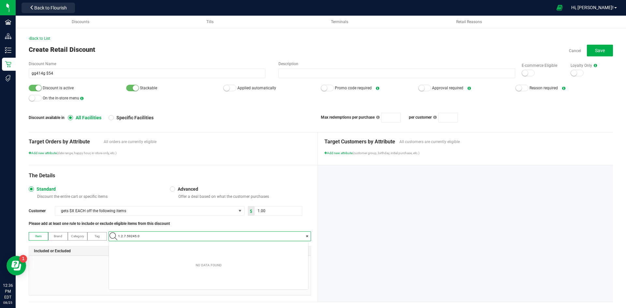
scroll to position [9, 199]
click at [133, 246] on span "Slater-Half-GG4-14g" at bounding box center [136, 247] width 46 height 7
click at [264, 209] on input "1" at bounding box center [277, 210] width 47 height 9
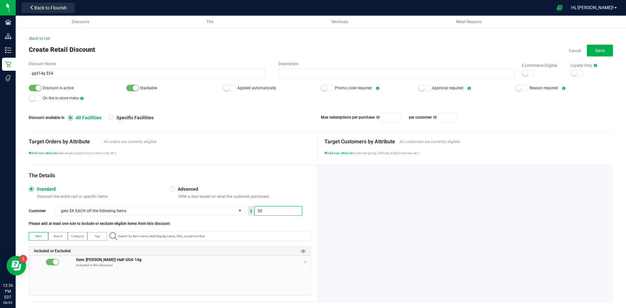
type input "50.00"
click at [227, 89] on small at bounding box center [227, 88] width 6 height 6
click at [516, 71] on div "E-commerce Eligible" at bounding box center [539, 70] width 49 height 14
click at [522, 72] on small at bounding box center [525, 73] width 6 height 6
click at [586, 48] on button "Save" at bounding box center [599, 51] width 26 height 12
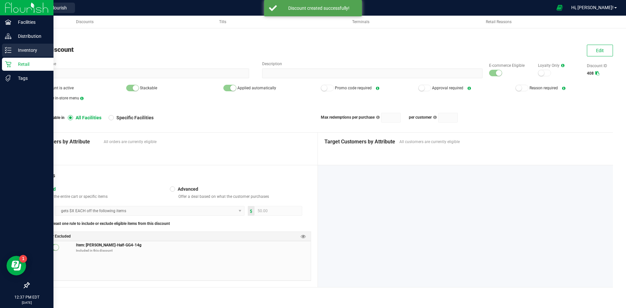
click at [10, 50] on line at bounding box center [9, 50] width 4 height 0
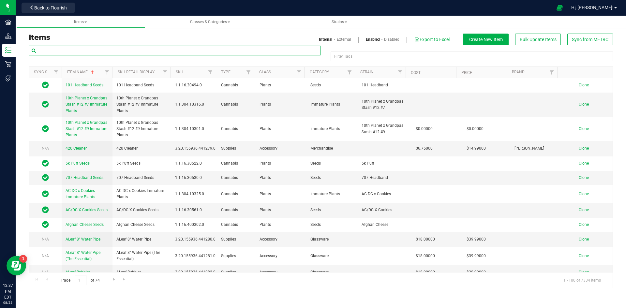
click at [83, 52] on input "text" at bounding box center [175, 51] width 292 height 10
paste input "1.2.7.59245.0"
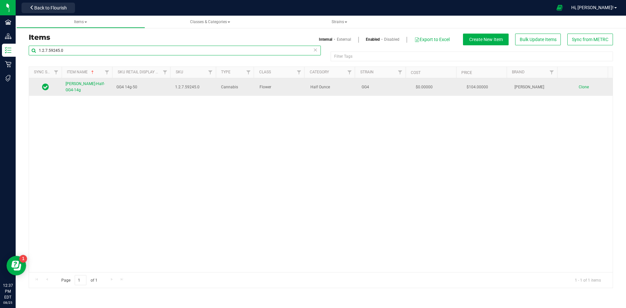
type input "1.2.7.59245.0"
click at [86, 84] on span "Slater-Half-GG4-14g" at bounding box center [84, 86] width 39 height 11
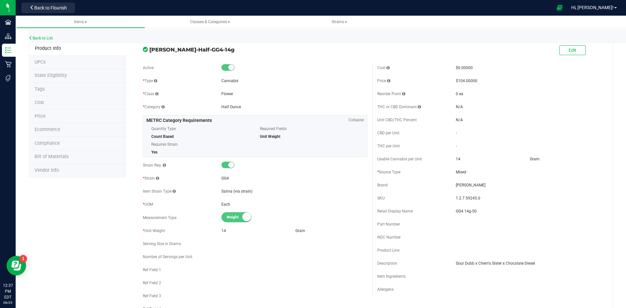
click at [53, 90] on li "Tags" at bounding box center [77, 90] width 97 height 14
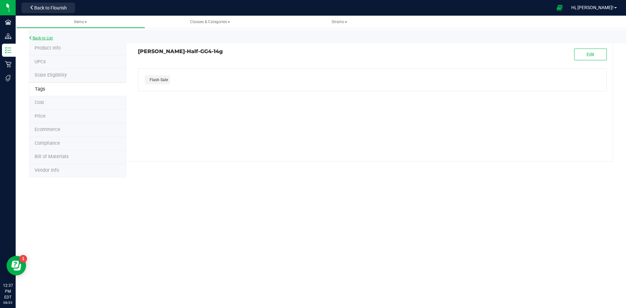
click at [46, 38] on link "Back to List" at bounding box center [41, 38] width 24 height 5
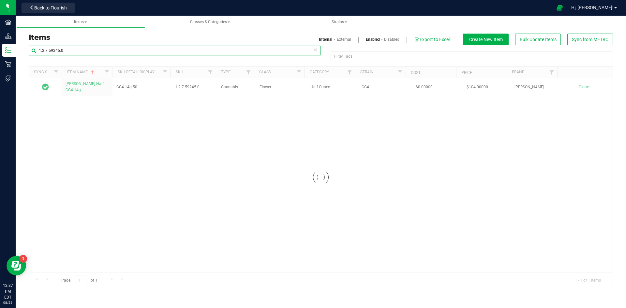
click at [53, 51] on input "1.2.7.59245.0" at bounding box center [175, 51] width 292 height 10
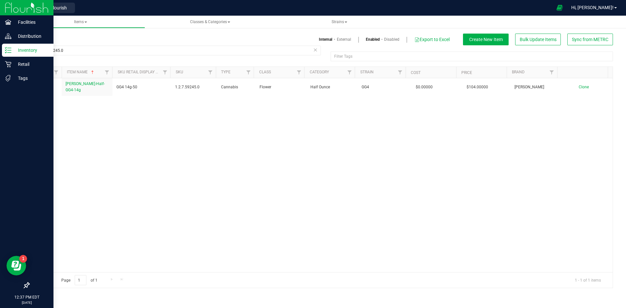
click at [51, 53] on div "Inventory" at bounding box center [27, 50] width 51 height 13
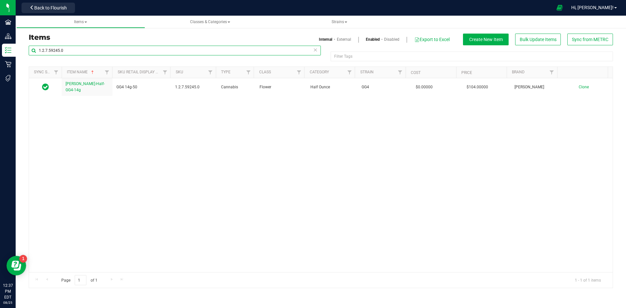
click at [67, 52] on input "1.2.7.59245.0" at bounding box center [175, 51] width 292 height 10
paste input "16.236.3277"
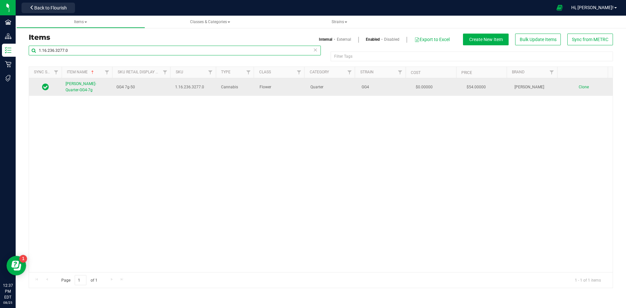
type input "1.16.236.3277.0"
click at [90, 87] on span "Slater-Quarter-GG4-7g" at bounding box center [80, 86] width 31 height 11
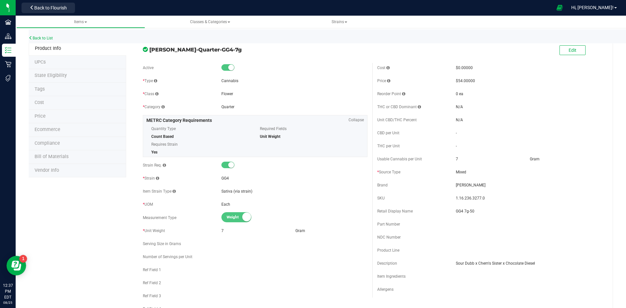
click at [57, 93] on li "Tags" at bounding box center [77, 90] width 97 height 14
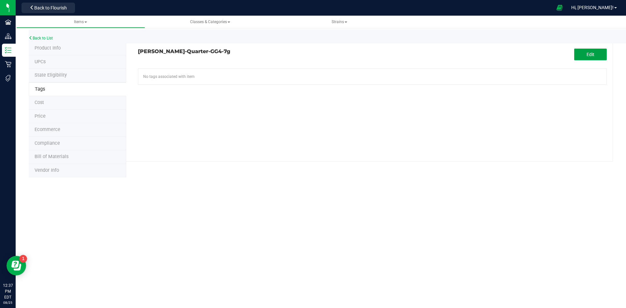
click at [579, 57] on button "Edit" at bounding box center [590, 55] width 33 height 12
click at [148, 71] on input "text" at bounding box center [297, 73] width 319 height 9
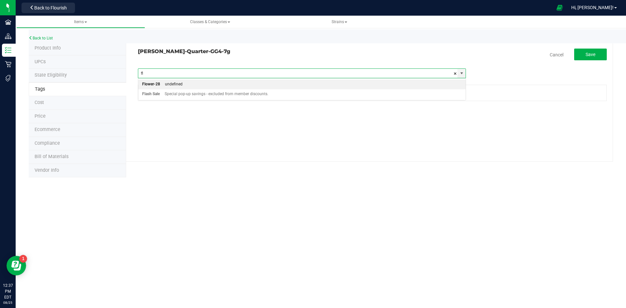
type input "fla"
click at [156, 81] on div "Flash Sale" at bounding box center [151, 84] width 18 height 8
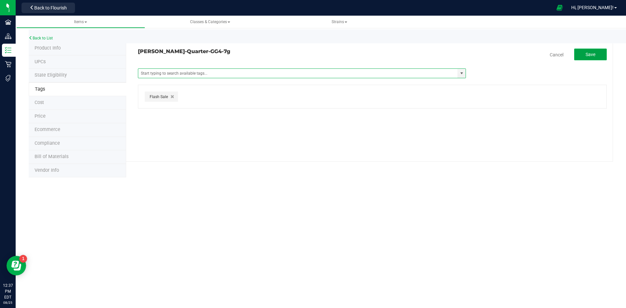
click at [596, 54] on button "Save" at bounding box center [590, 55] width 33 height 12
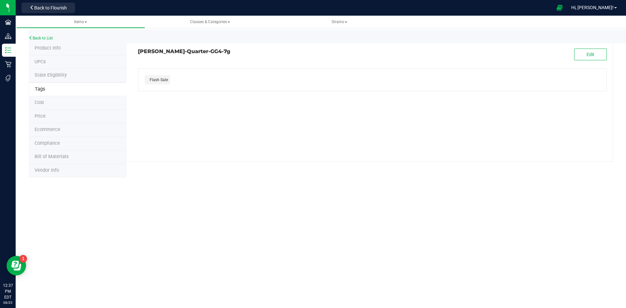
click at [48, 116] on li "Price" at bounding box center [77, 117] width 97 height 14
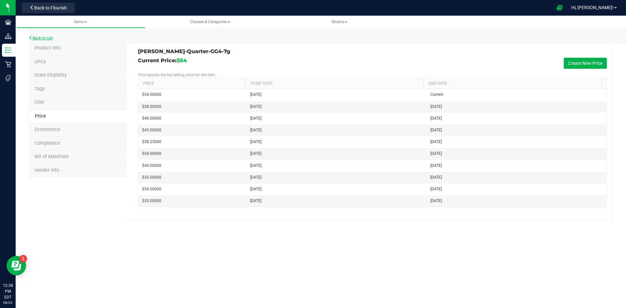
click at [45, 39] on link "Back to List" at bounding box center [41, 38] width 24 height 5
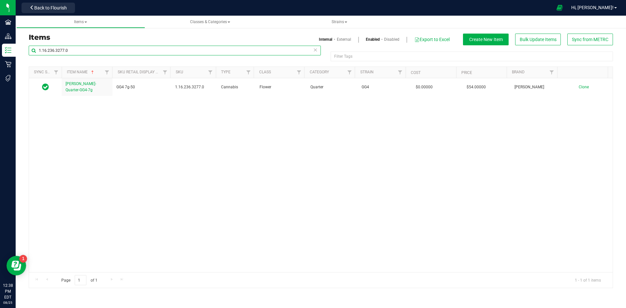
click at [73, 53] on input "1.16.236.3277.0" at bounding box center [175, 51] width 292 height 10
paste input "18.2608"
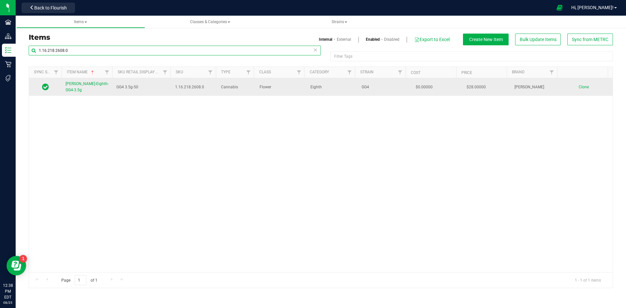
type input "1.16.218.2608.0"
click at [94, 87] on span "Slater-Eighth-GG4-3.5g" at bounding box center [86, 86] width 43 height 11
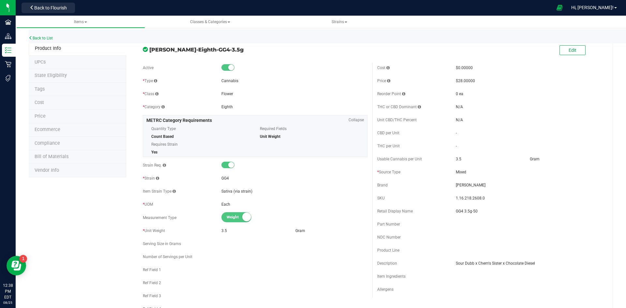
click at [51, 88] on li "Tags" at bounding box center [77, 90] width 97 height 14
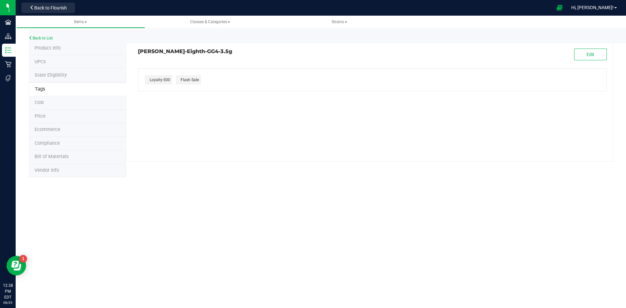
click at [51, 114] on li "Price" at bounding box center [77, 117] width 97 height 14
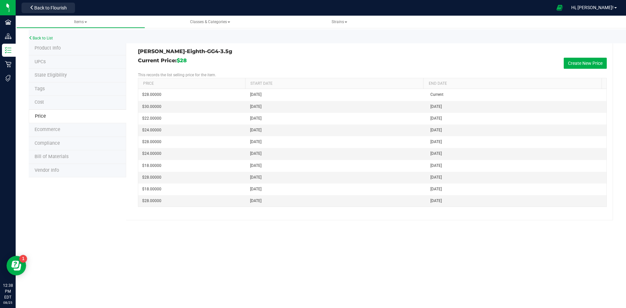
click at [67, 91] on li "Tags" at bounding box center [77, 89] width 97 height 14
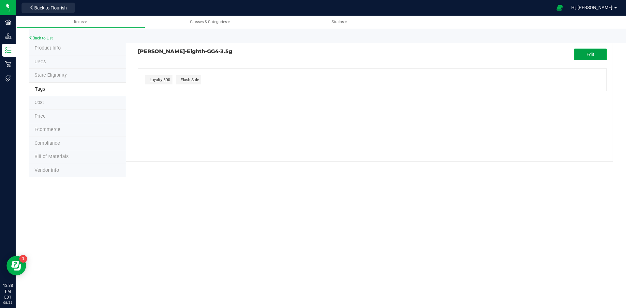
click at [578, 51] on button "Edit" at bounding box center [590, 55] width 33 height 12
click at [177, 98] on button "button" at bounding box center [174, 96] width 7 height 7
click at [574, 53] on button "Save" at bounding box center [590, 55] width 33 height 12
click at [51, 38] on link "Back to List" at bounding box center [41, 38] width 24 height 5
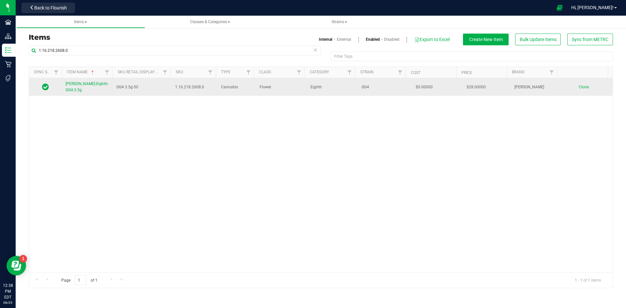
click at [100, 88] on link "Slater-Eighth-GG4-3.5g" at bounding box center [86, 87] width 43 height 12
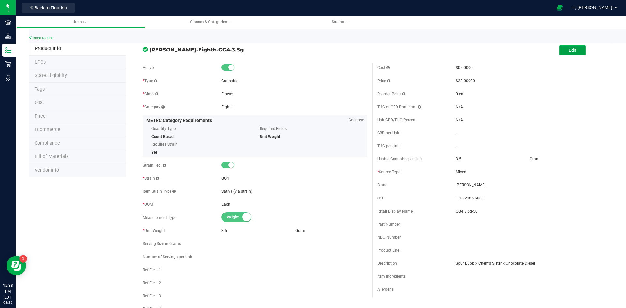
click at [559, 50] on button "Edit" at bounding box center [572, 50] width 26 height 10
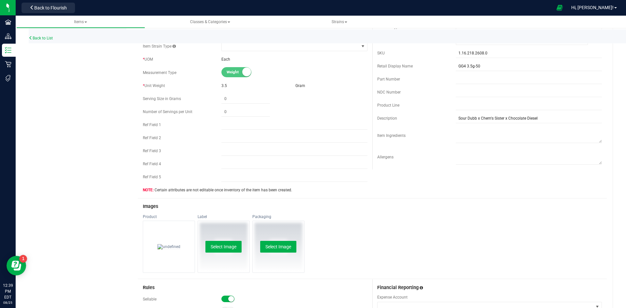
scroll to position [33, 0]
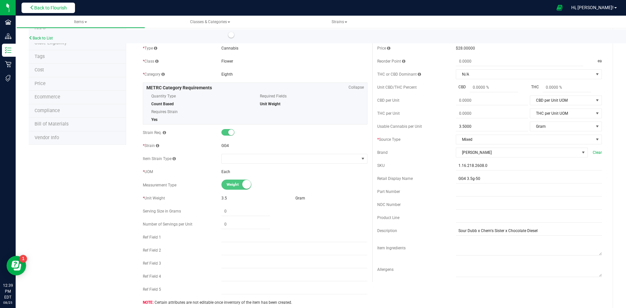
click at [43, 10] on span "Back to Flourish" at bounding box center [50, 7] width 33 height 5
click at [44, 36] on link "Back to List" at bounding box center [41, 38] width 24 height 5
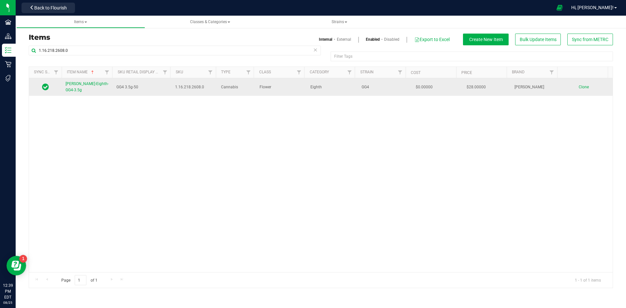
click at [83, 84] on span "Slater-Eighth-GG4-3.5g" at bounding box center [86, 86] width 43 height 11
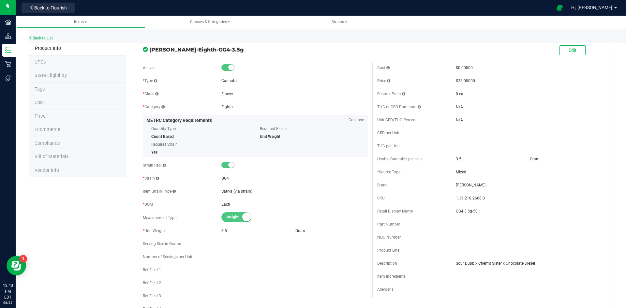
click at [42, 37] on link "Back to List" at bounding box center [41, 38] width 24 height 5
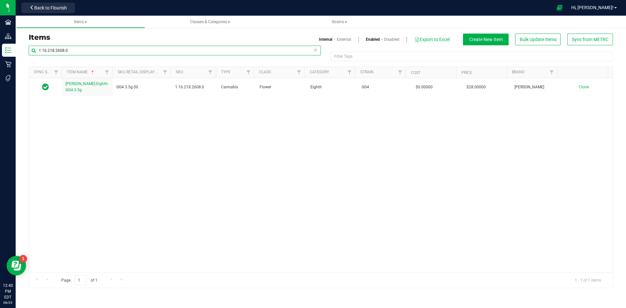
click at [66, 48] on input "1.16.218.2608.0" at bounding box center [175, 51] width 292 height 10
paste input "20.288"
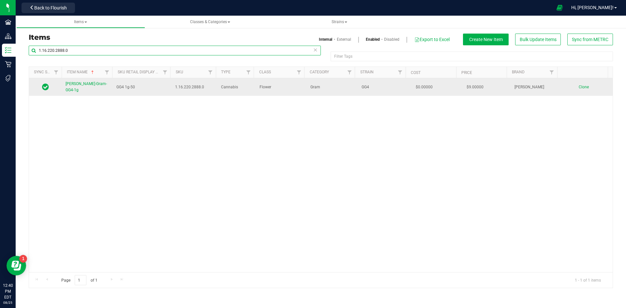
type input "1.16.220.2888.0"
click at [86, 85] on span "Slater-Gram-GG4-1g" at bounding box center [85, 86] width 41 height 11
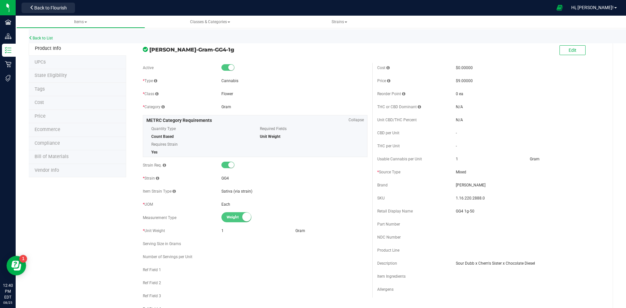
click at [68, 116] on li "Price" at bounding box center [77, 117] width 97 height 14
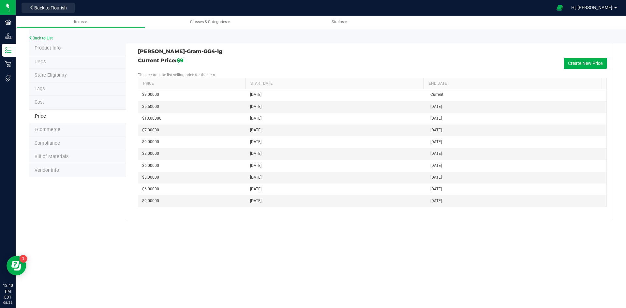
click at [58, 86] on li "Tags" at bounding box center [77, 89] width 97 height 14
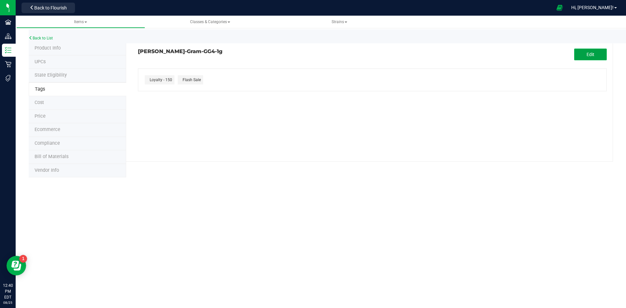
click at [584, 55] on button "Edit" at bounding box center [590, 55] width 33 height 12
click at [175, 96] on icon "button" at bounding box center [176, 96] width 4 height 5
click at [593, 55] on span "Save" at bounding box center [590, 54] width 10 height 5
click at [52, 54] on li "Product Info" at bounding box center [77, 49] width 97 height 14
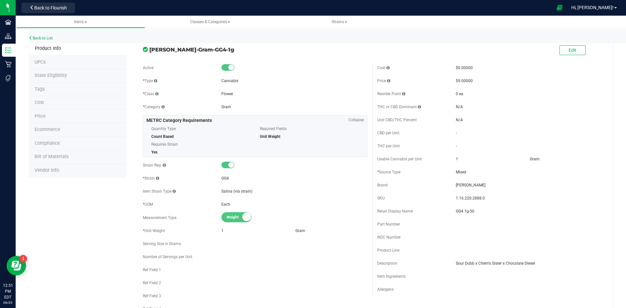
click at [472, 195] on div "SKU 1.16.220.2888.0" at bounding box center [489, 198] width 224 height 10
click at [472, 195] on span "1.16.220.2888.0" at bounding box center [529, 198] width 146 height 6
copy span "1.16.220.2888.0"
click at [47, 37] on link "Back to List" at bounding box center [41, 38] width 24 height 5
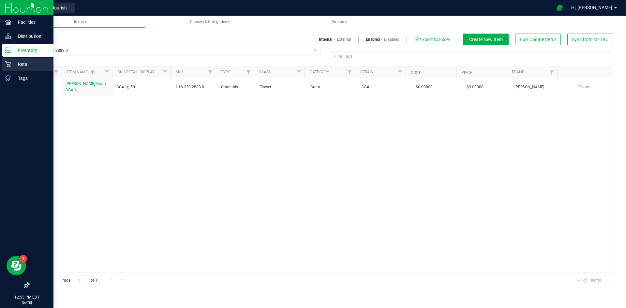
drag, startPoint x: 7, startPoint y: 64, endPoint x: 3, endPoint y: 65, distance: 4.3
click at [7, 64] on icon at bounding box center [8, 64] width 7 height 7
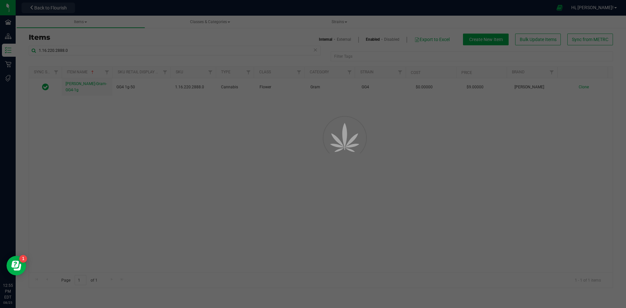
click at [11, 64] on div at bounding box center [313, 154] width 626 height 308
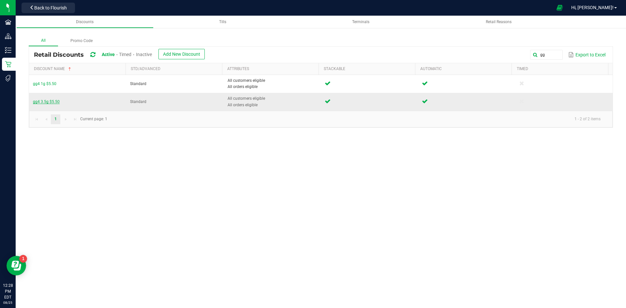
click at [53, 102] on span "gg4 3.5g $5.50" at bounding box center [46, 101] width 27 height 5
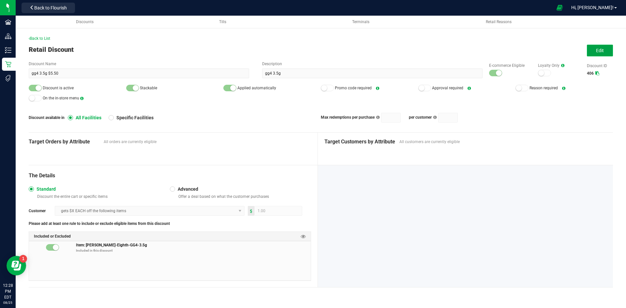
click at [606, 50] on button "Edit" at bounding box center [599, 51] width 26 height 12
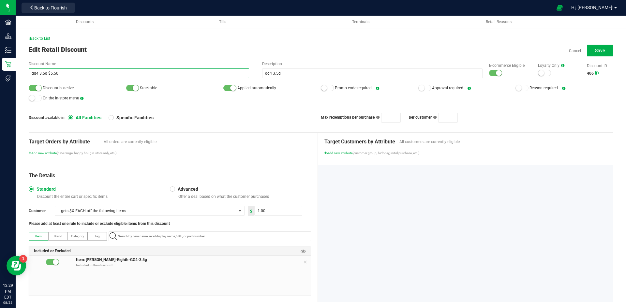
click at [63, 74] on input "gg4 3.5g $5.50" at bounding box center [139, 73] width 220 height 10
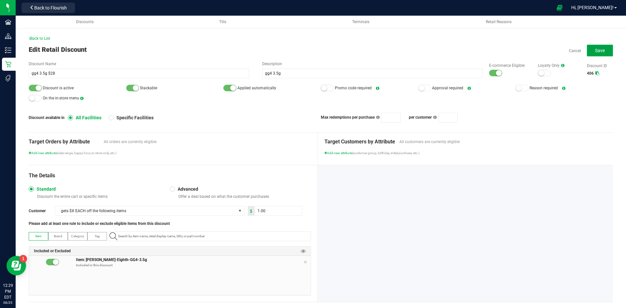
click at [596, 49] on span "Save" at bounding box center [600, 50] width 10 height 5
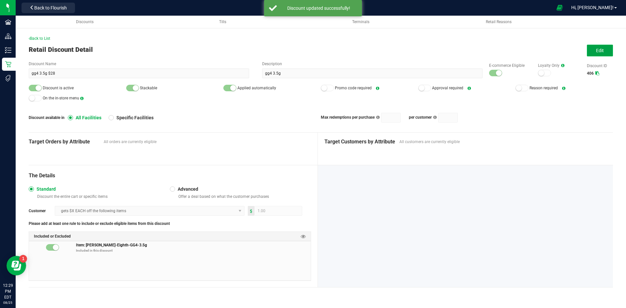
click at [597, 49] on span "Edit" at bounding box center [600, 50] width 8 height 5
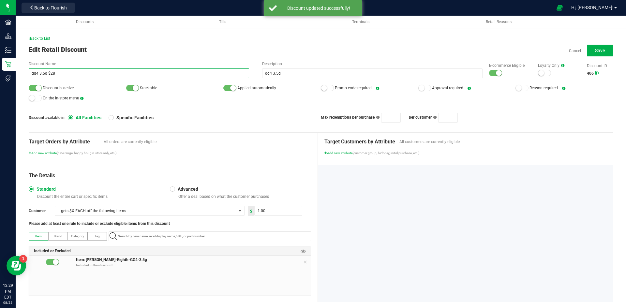
click at [68, 73] on input "gg4 3.5g $28" at bounding box center [139, 73] width 220 height 10
type input "gg4 3.5g $15"
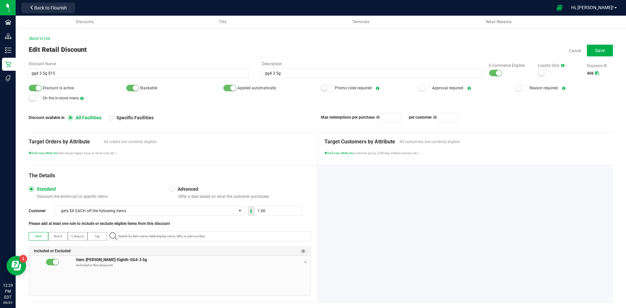
click at [598, 44] on div "Back to List Edit Retail Discount Cancel Save Discount Name gg4 3.5g $15 Descri…" at bounding box center [321, 174] width 584 height 276
click at [598, 46] on button "Save" at bounding box center [599, 51] width 26 height 12
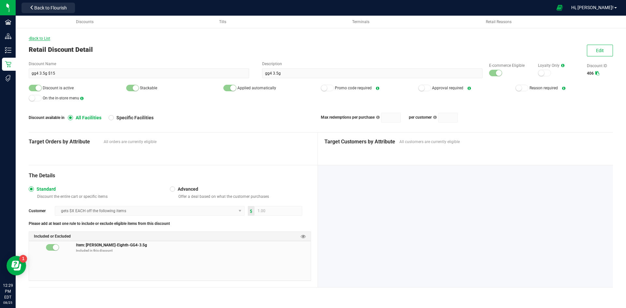
click at [46, 37] on span "Back to List" at bounding box center [40, 38] width 22 height 5
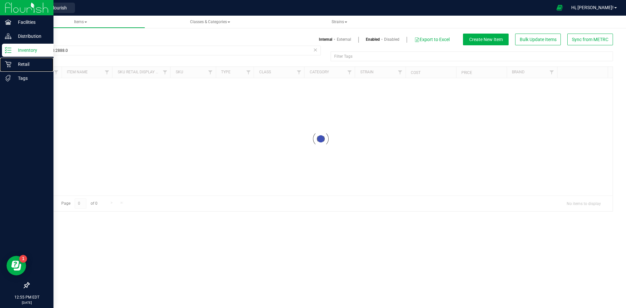
click at [35, 64] on p "Retail" at bounding box center [30, 64] width 39 height 8
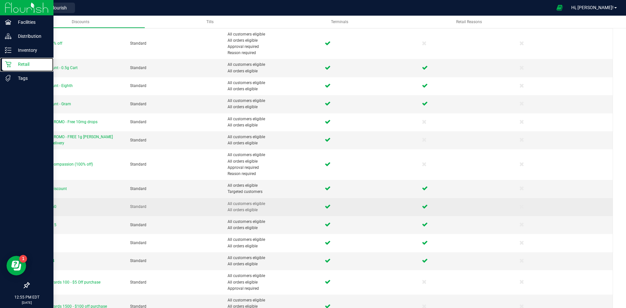
scroll to position [130, 0]
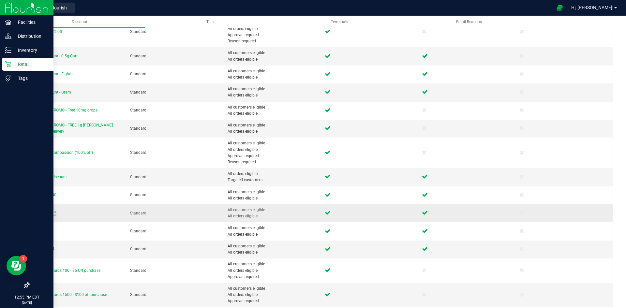
click at [50, 212] on span "gg4 3.5g $15" at bounding box center [44, 213] width 23 height 5
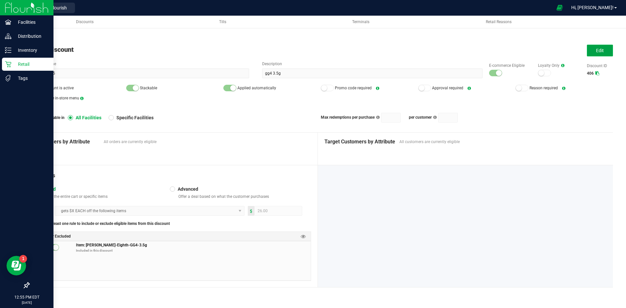
click at [603, 54] on button "Edit" at bounding box center [599, 51] width 26 height 12
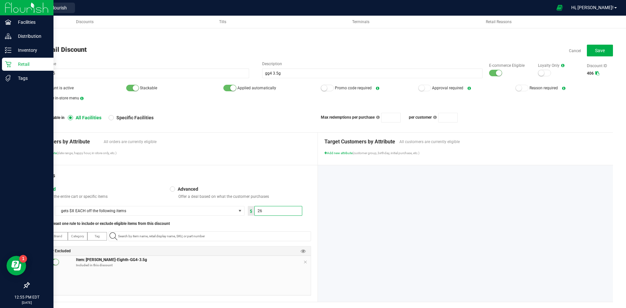
click at [269, 212] on input "26" at bounding box center [277, 210] width 47 height 9
type input "13.00"
click at [595, 52] on span "Save" at bounding box center [600, 50] width 10 height 5
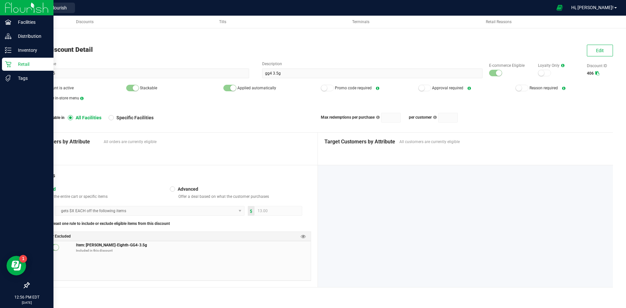
click at [14, 63] on p "Retail" at bounding box center [30, 64] width 39 height 8
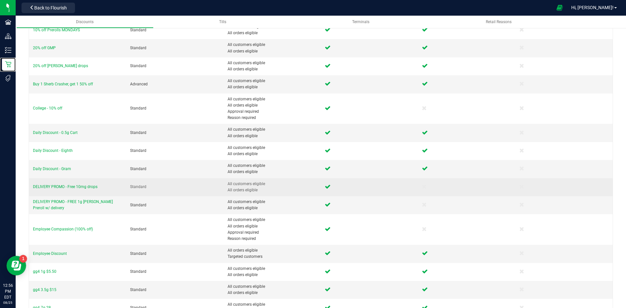
scroll to position [130, 0]
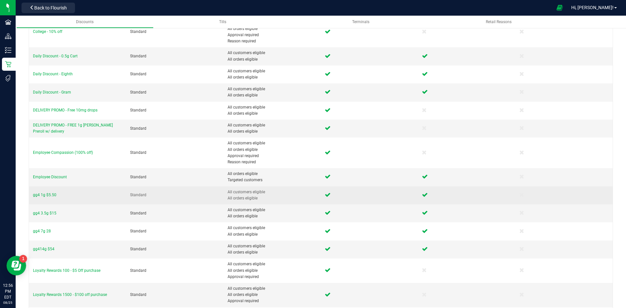
click at [58, 193] on td "gg4 1g $5.50" at bounding box center [77, 195] width 97 height 18
click at [42, 196] on span "gg4 1g $5.50" at bounding box center [44, 195] width 23 height 5
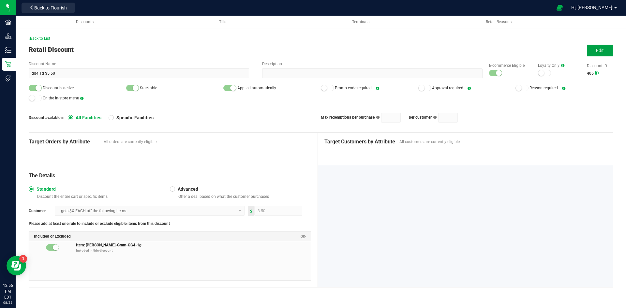
click at [598, 48] on span "Edit" at bounding box center [600, 50] width 8 height 5
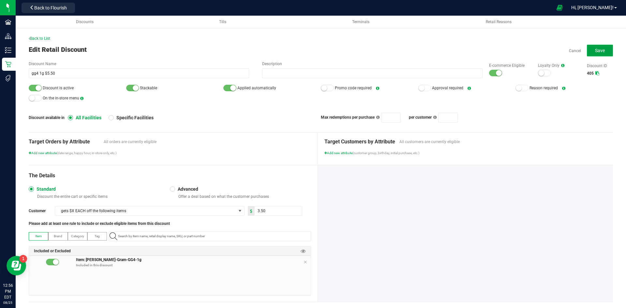
click at [587, 50] on button "Save" at bounding box center [599, 51] width 26 height 12
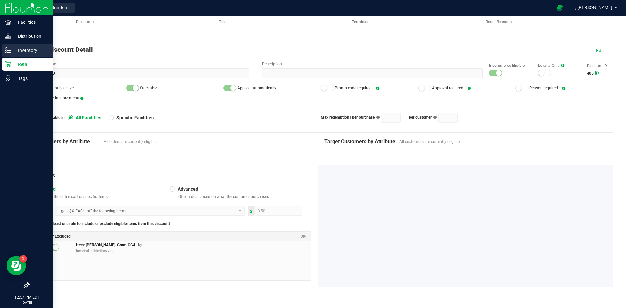
click at [13, 51] on p "Inventory" at bounding box center [30, 50] width 39 height 8
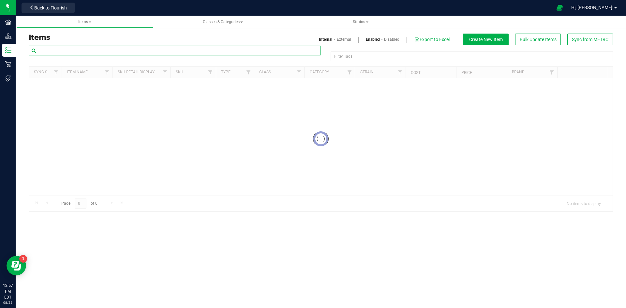
click at [81, 51] on input "text" at bounding box center [175, 51] width 292 height 10
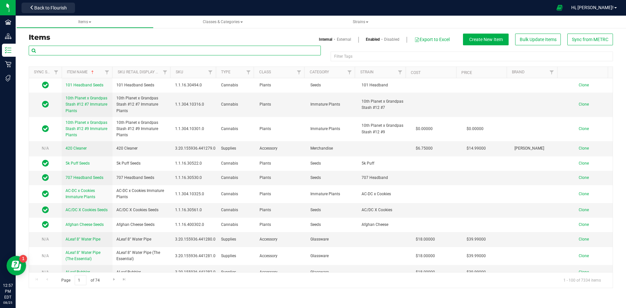
paste input "1.16.220.2888.0"
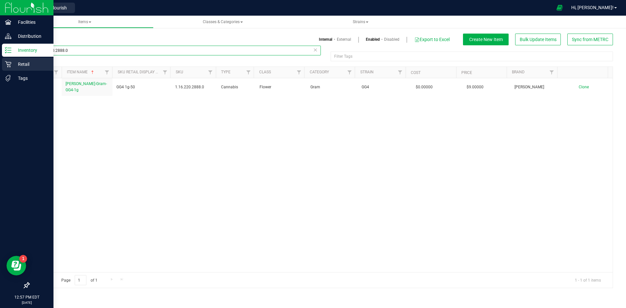
type input "1.16.220.2888.0"
click at [9, 67] on icon at bounding box center [8, 64] width 7 height 7
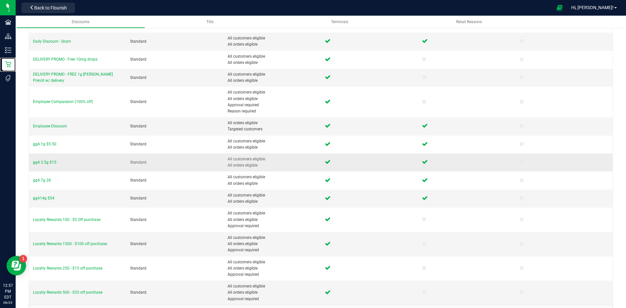
scroll to position [195, 0]
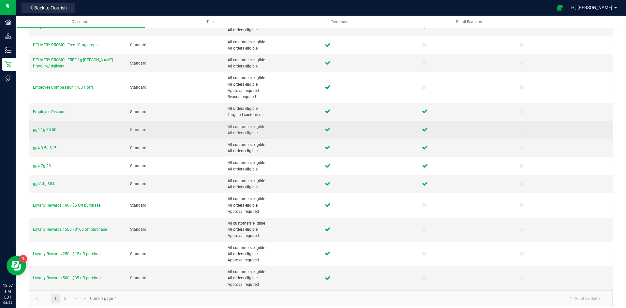
click at [42, 131] on span "gg4 1g $5.50" at bounding box center [44, 129] width 23 height 5
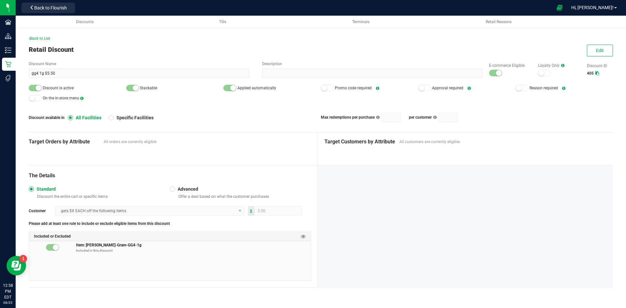
click at [413, 206] on div at bounding box center [465, 226] width 295 height 122
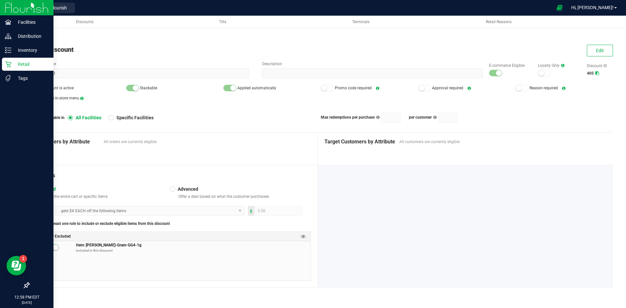
click at [13, 62] on p "Retail" at bounding box center [30, 64] width 39 height 8
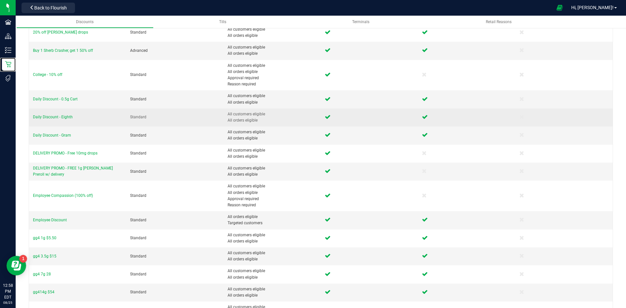
scroll to position [163, 0]
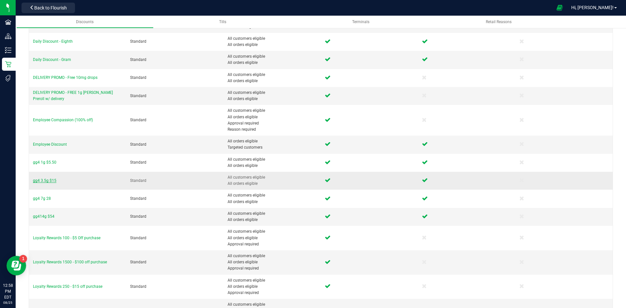
click at [50, 181] on span "gg4 3.5g $15" at bounding box center [44, 180] width 23 height 5
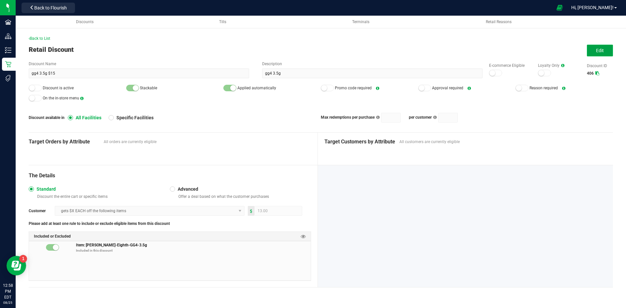
click at [595, 49] on button "Edit" at bounding box center [599, 51] width 26 height 12
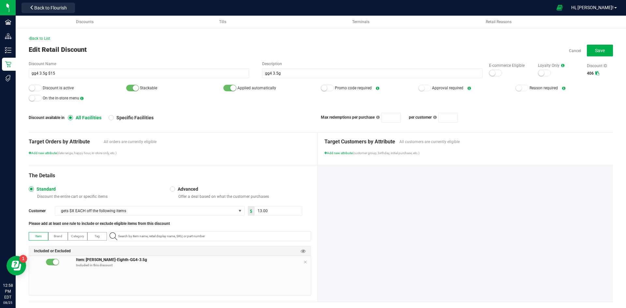
click at [36, 89] on div at bounding box center [35, 88] width 13 height 7
click at [39, 88] on small at bounding box center [39, 88] width 6 height 6
click at [586, 50] on button "Save" at bounding box center [599, 51] width 26 height 12
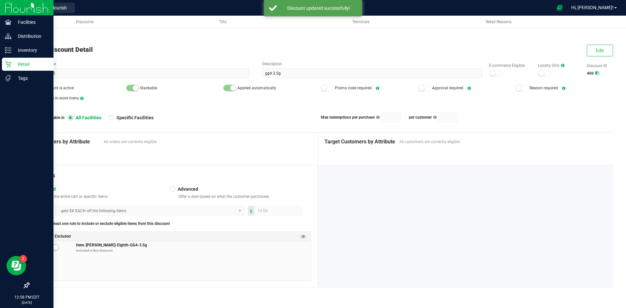
click at [12, 67] on p "Retail" at bounding box center [30, 64] width 39 height 8
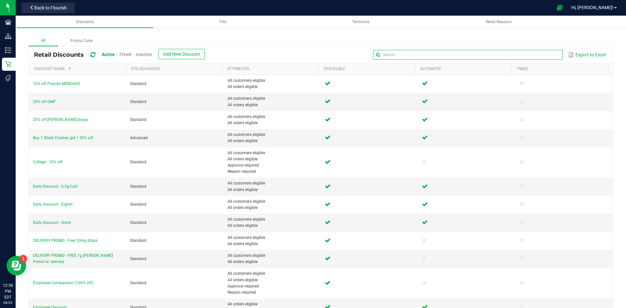
click at [538, 52] on input "text" at bounding box center [467, 55] width 189 height 10
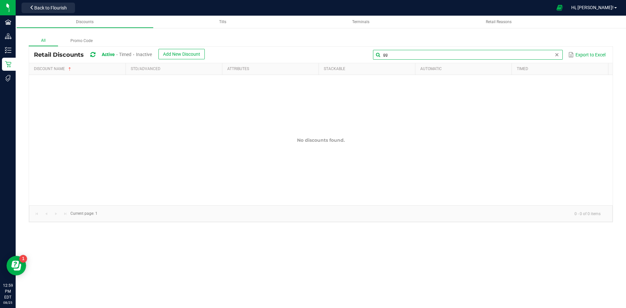
type input "gg"
click at [146, 55] on span "Inactive" at bounding box center [144, 54] width 16 height 5
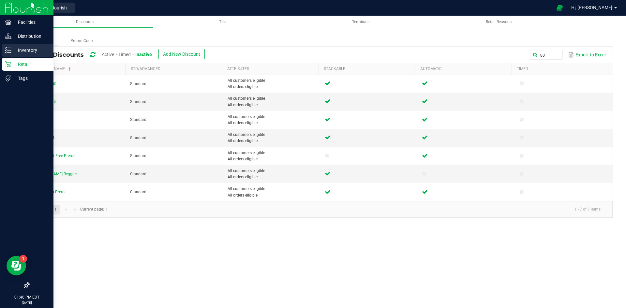
click at [12, 48] on p "Inventory" at bounding box center [30, 50] width 39 height 8
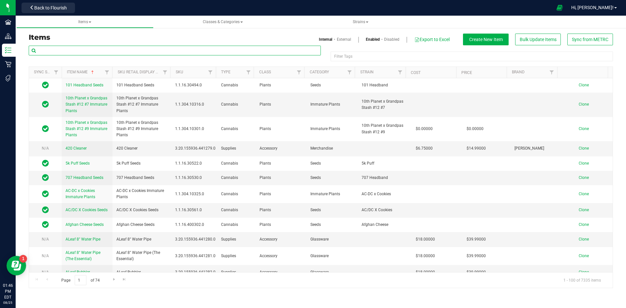
click at [116, 50] on input "text" at bounding box center [175, 51] width 292 height 10
paste input "1.9.125.279821.0"
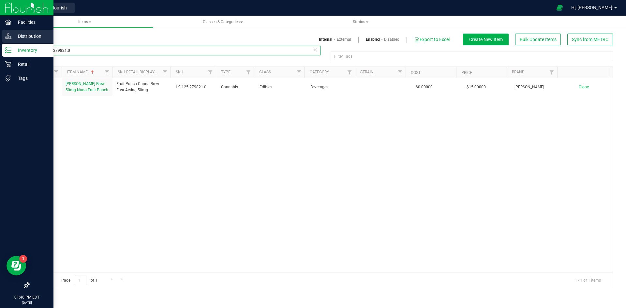
type input "1.9.125.279821.0"
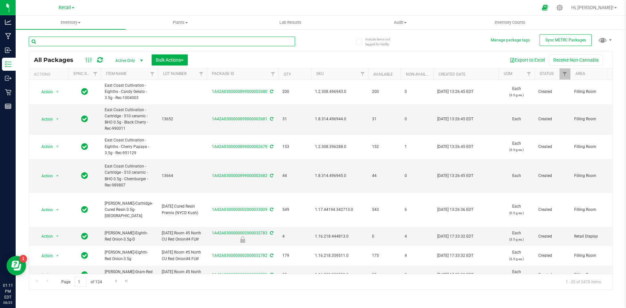
click at [155, 37] on input "text" at bounding box center [162, 41] width 266 height 10
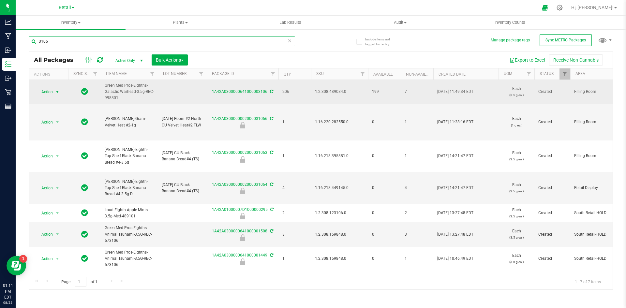
type input "3106"
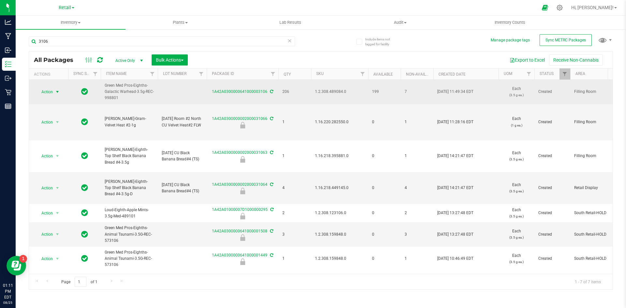
click at [56, 94] on span "select" at bounding box center [57, 91] width 5 height 5
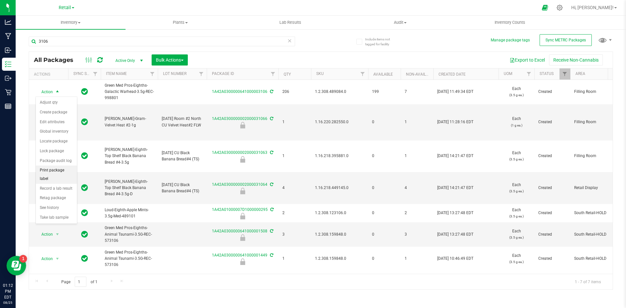
click at [56, 168] on li "Print package label" at bounding box center [56, 175] width 41 height 18
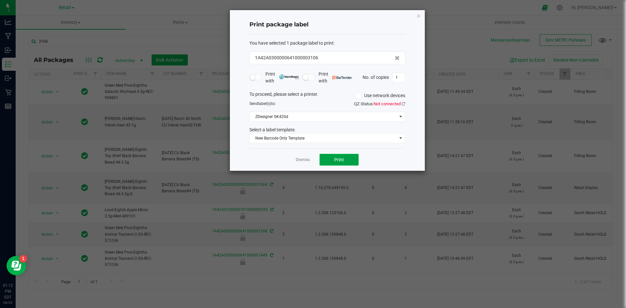
click at [332, 154] on button "Print" at bounding box center [338, 160] width 39 height 12
click at [418, 17] on icon "button" at bounding box center [418, 16] width 5 height 8
